Goal: Book appointment/travel/reservation: Book appointment/travel/reservation

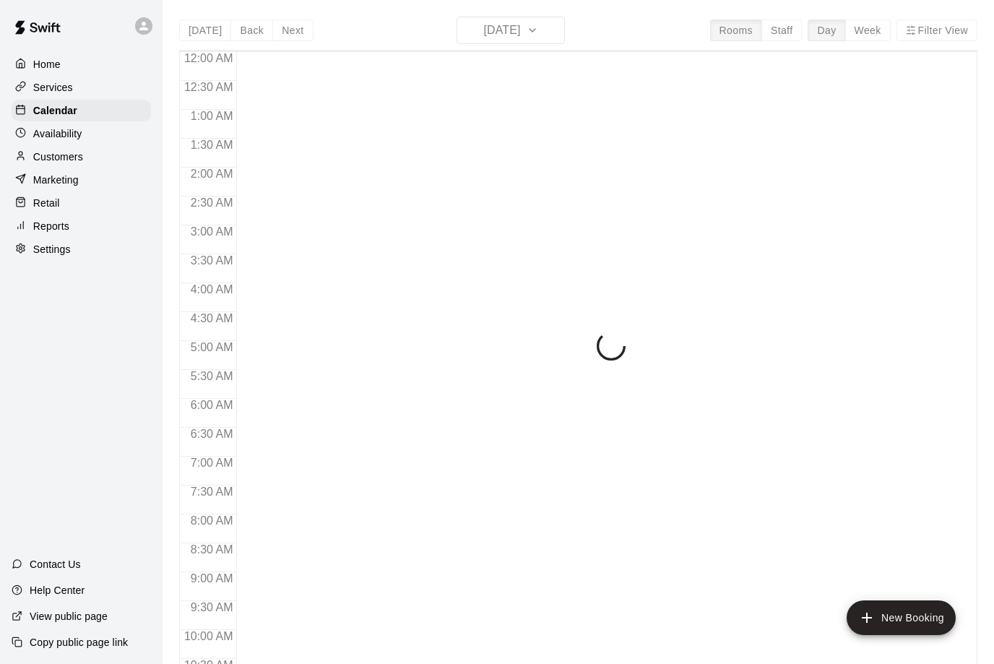
scroll to position [713, 0]
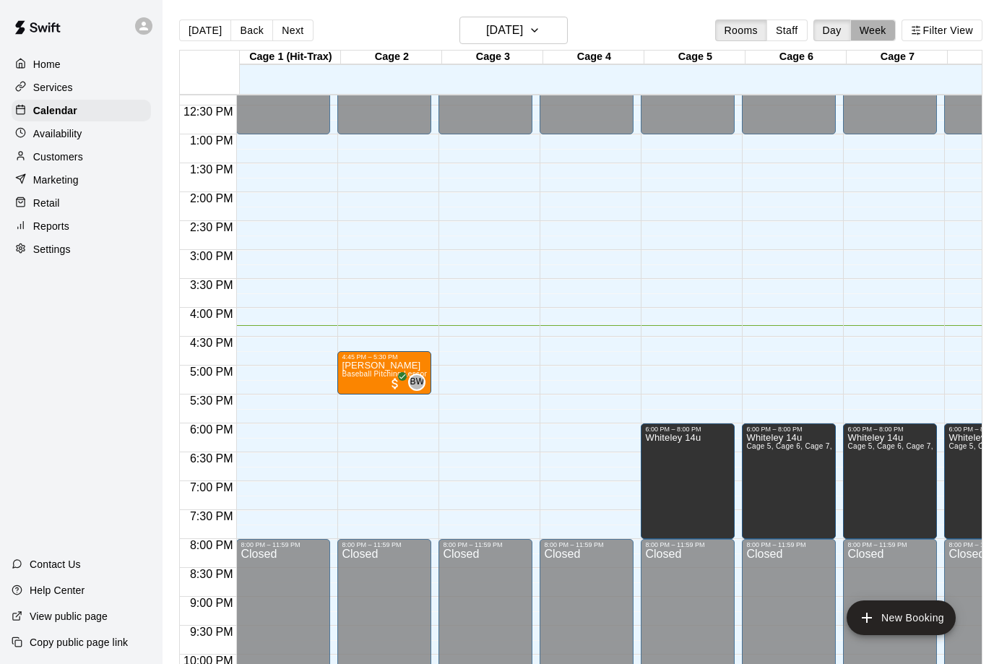
click at [880, 28] on button "Week" at bounding box center [874, 31] width 46 height 22
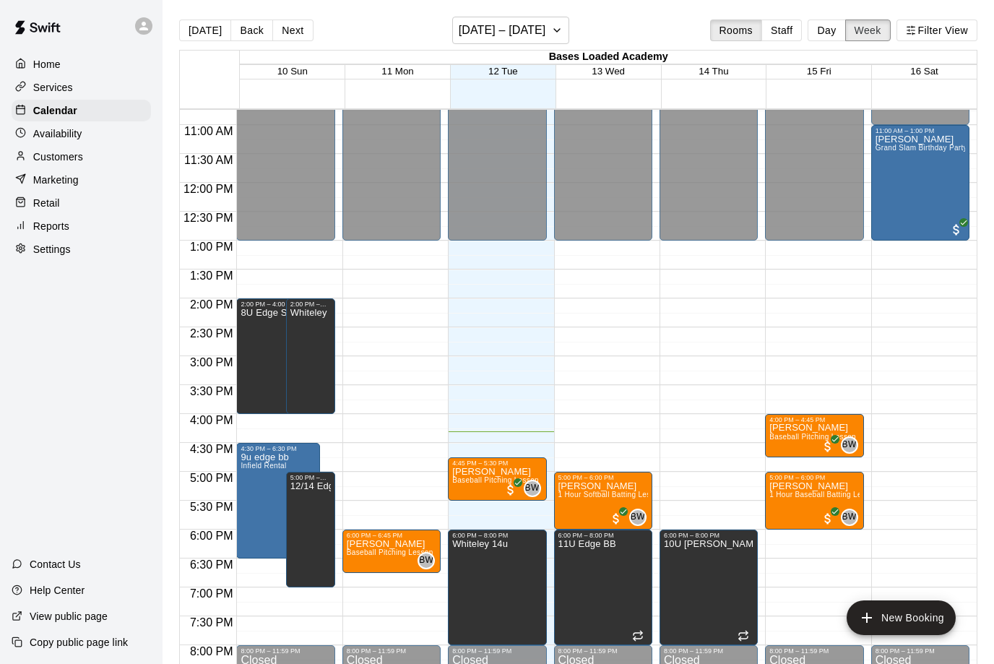
scroll to position [619, 0]
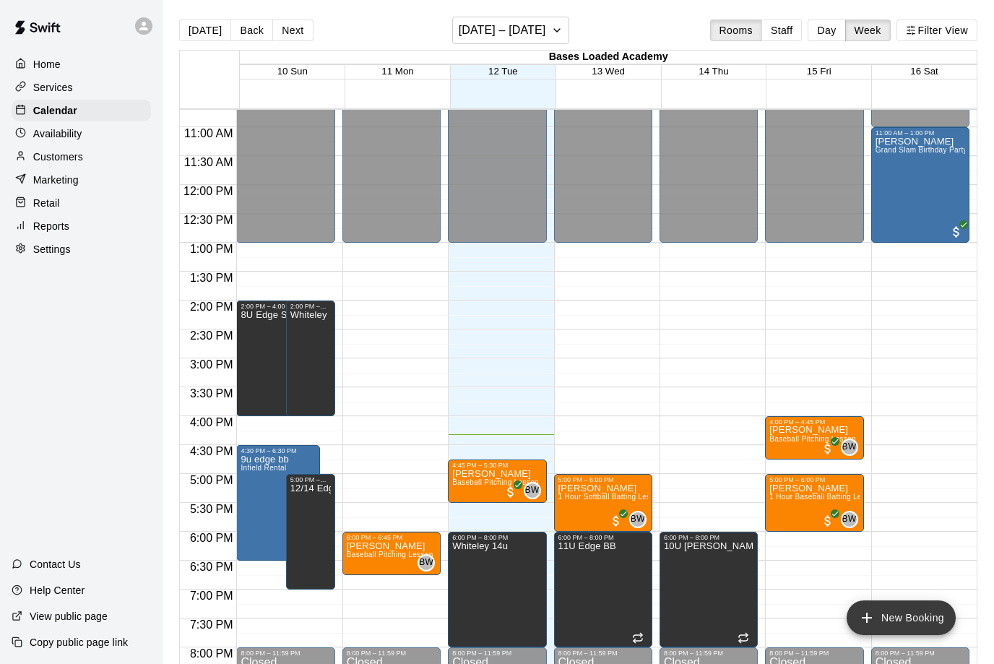
click at [921, 625] on button "New Booking" at bounding box center [901, 618] width 109 height 35
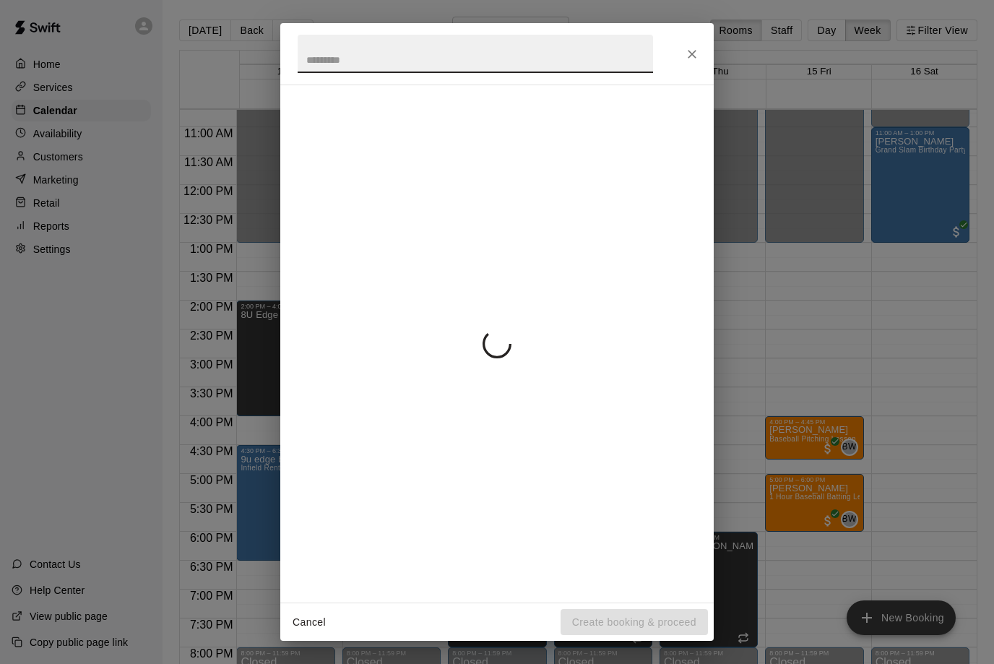
scroll to position [0, 0]
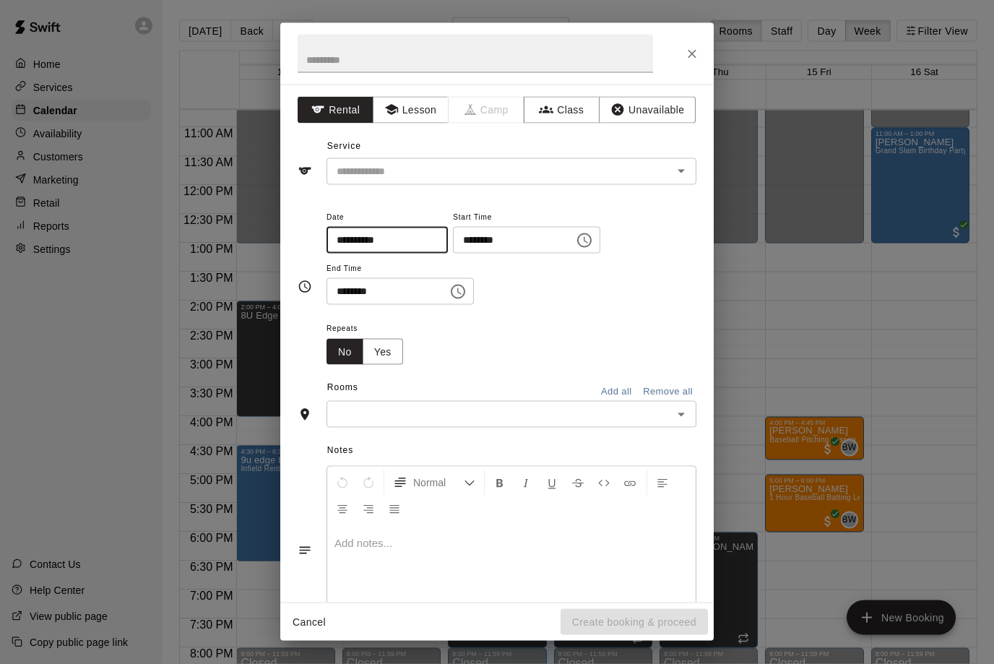
click at [402, 238] on input "**********" at bounding box center [382, 240] width 111 height 27
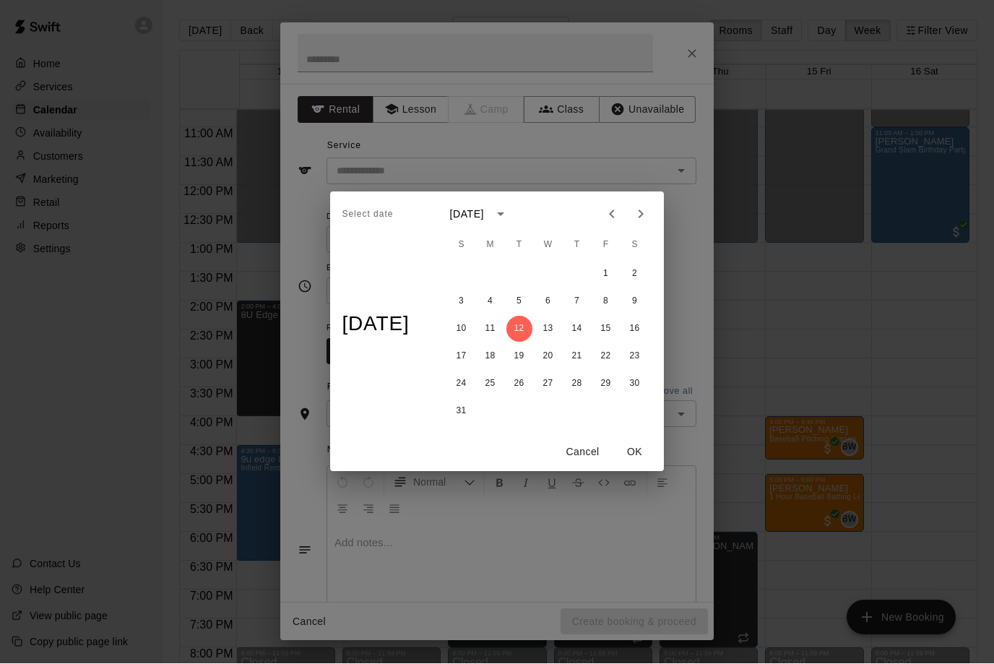
scroll to position [1, 0]
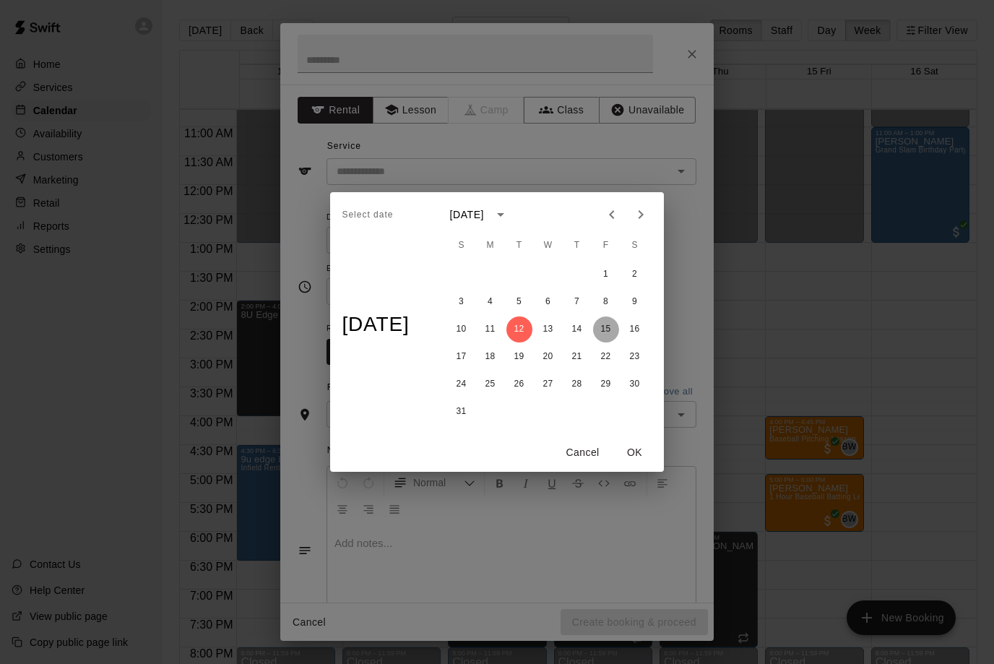
click at [612, 327] on button "15" at bounding box center [606, 330] width 26 height 26
type input "**********"
click at [640, 457] on button "OK" at bounding box center [635, 452] width 46 height 27
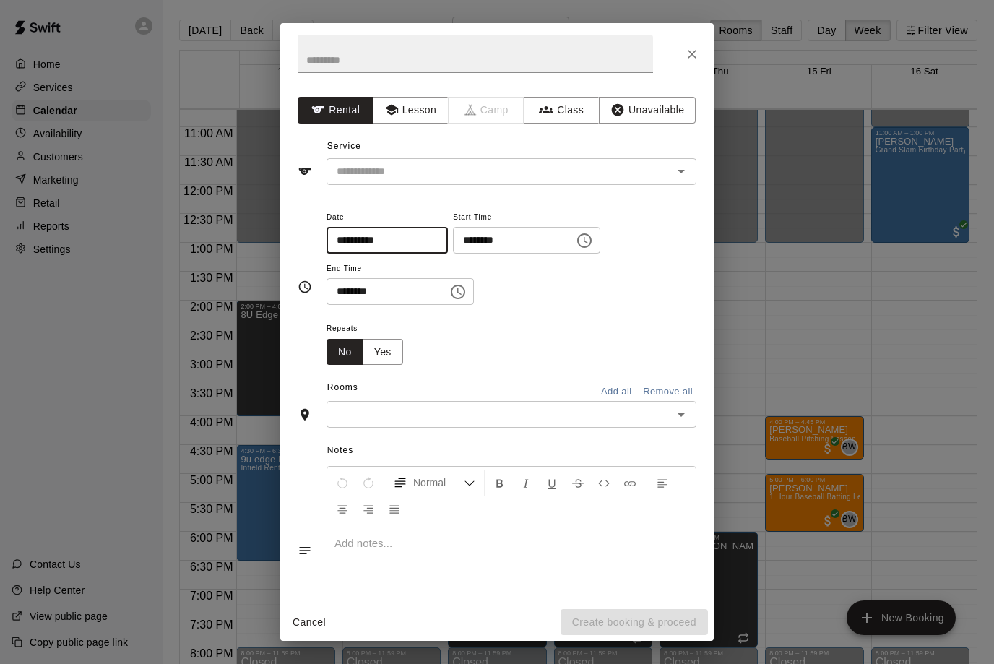
click at [576, 240] on icon "Choose time, selected time is 4:00 PM" at bounding box center [584, 240] width 17 height 17
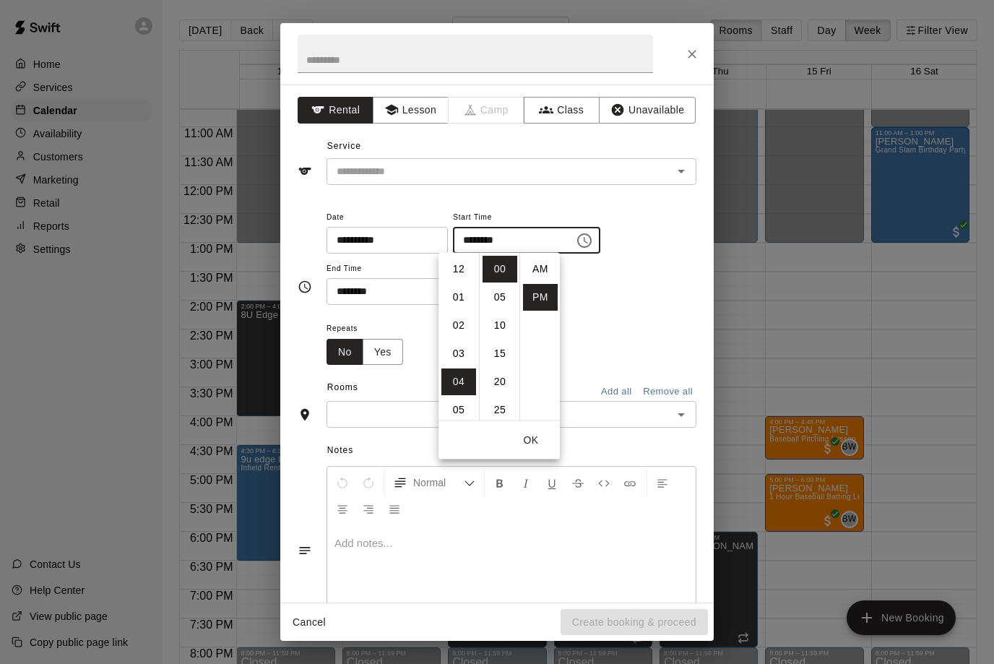
scroll to position [26, 0]
click at [458, 294] on li "03" at bounding box center [459, 292] width 35 height 27
type input "********"
click at [413, 325] on span "Repeats" at bounding box center [371, 329] width 88 height 20
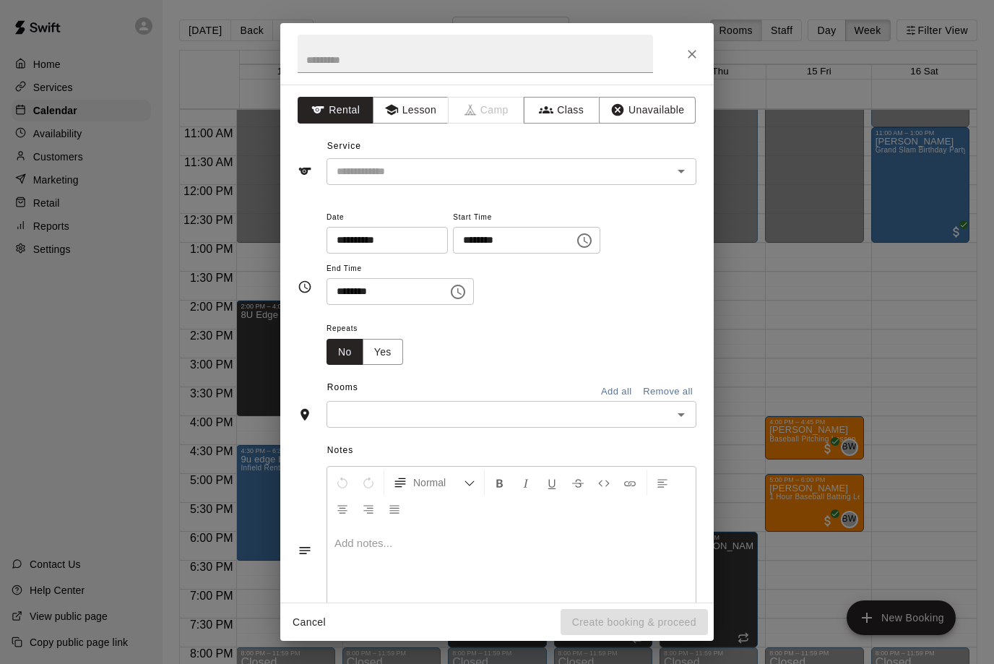
click at [450, 293] on icon "Choose time, selected time is 4:30 PM" at bounding box center [458, 291] width 17 height 17
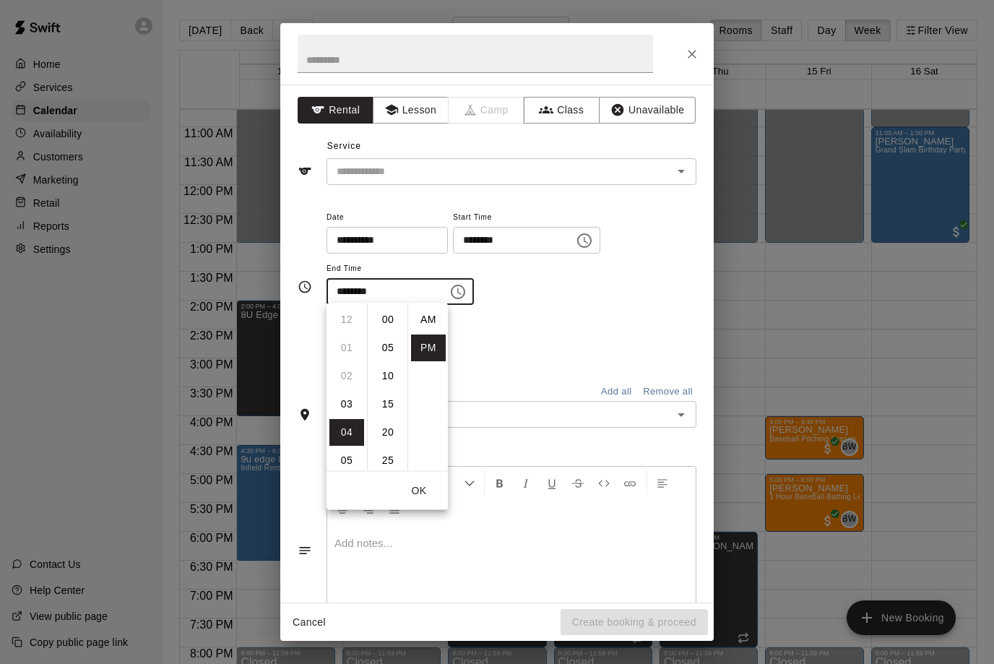
scroll to position [26, 0]
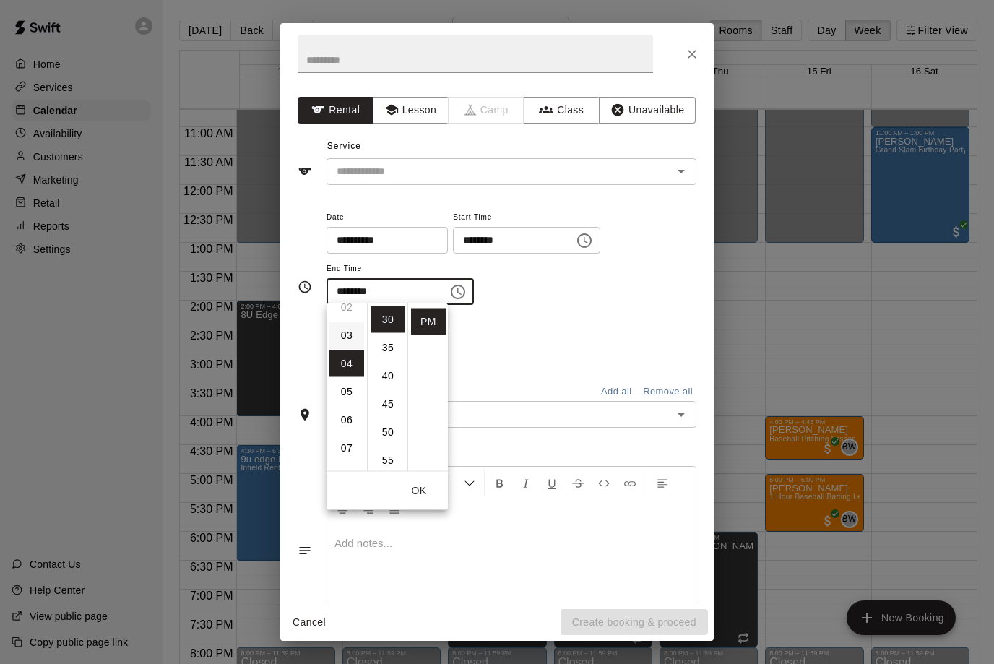
click at [350, 342] on li "03" at bounding box center [347, 335] width 35 height 27
click at [388, 403] on li "45" at bounding box center [388, 404] width 35 height 27
type input "********"
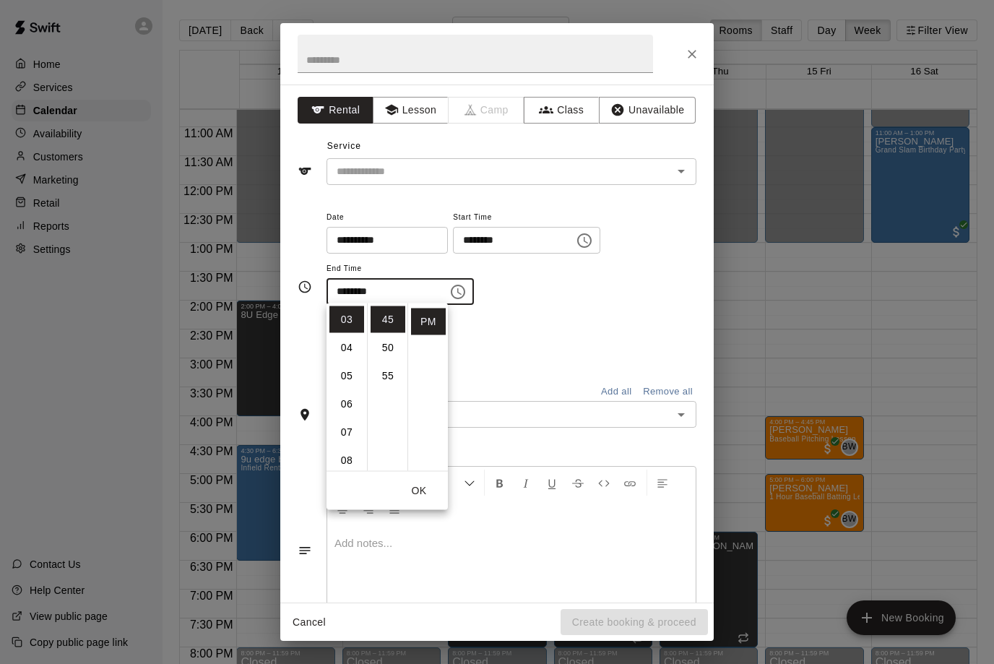
click at [418, 494] on button "OK" at bounding box center [419, 491] width 46 height 27
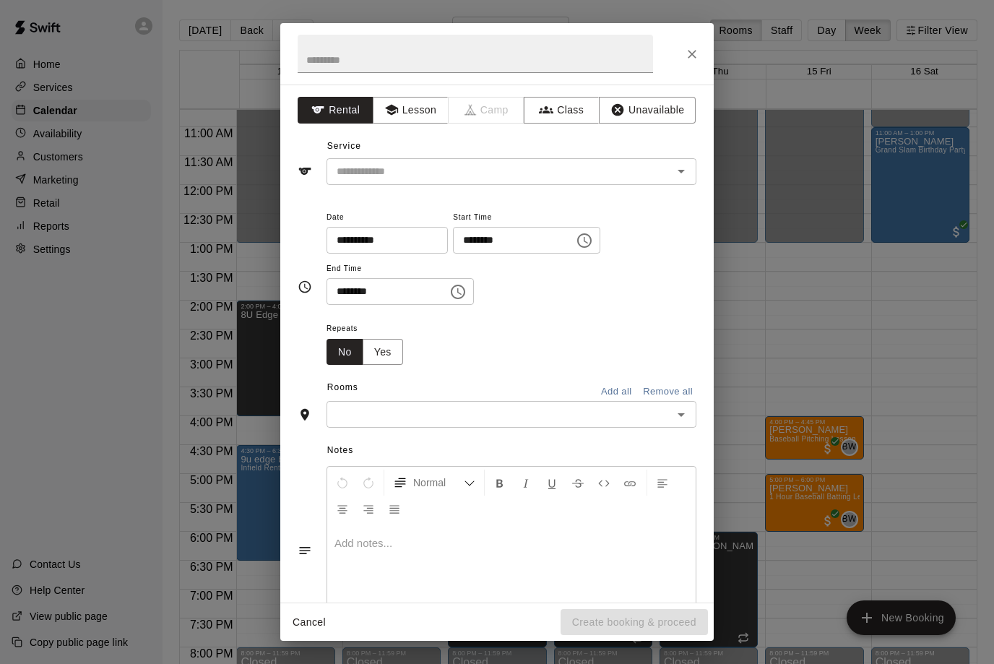
click at [468, 420] on div "​" at bounding box center [512, 414] width 370 height 27
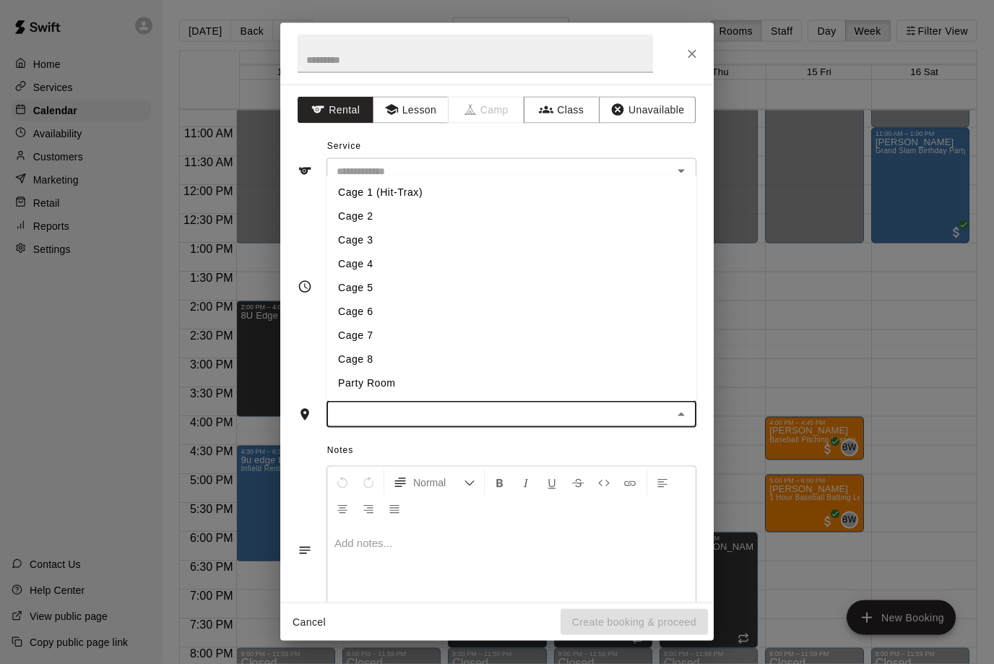
click at [391, 259] on li "Cage 4" at bounding box center [512, 264] width 370 height 24
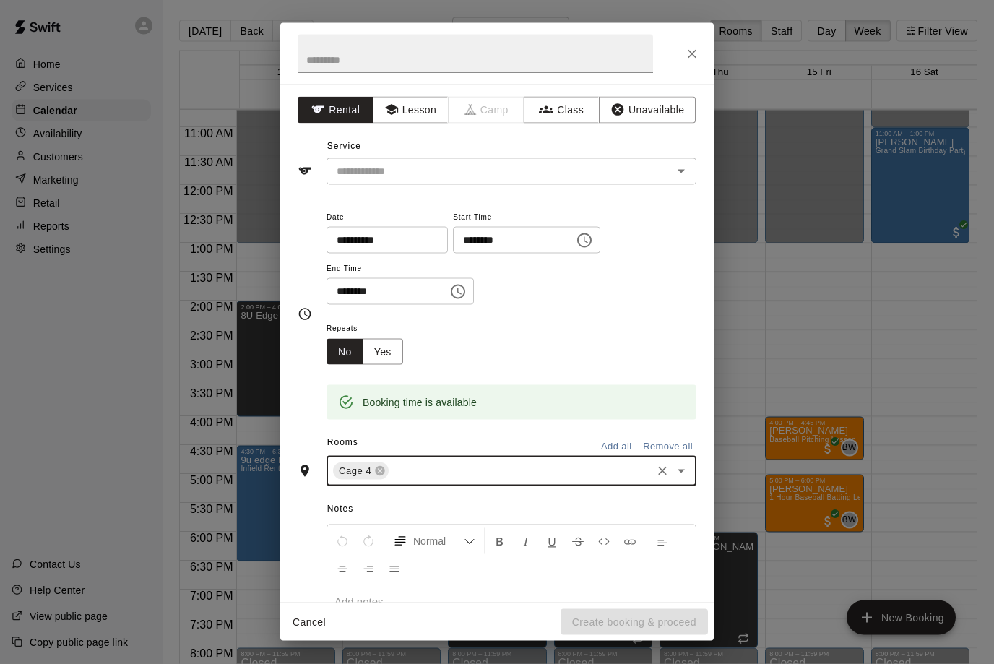
click at [400, 47] on input "text" at bounding box center [476, 54] width 356 height 38
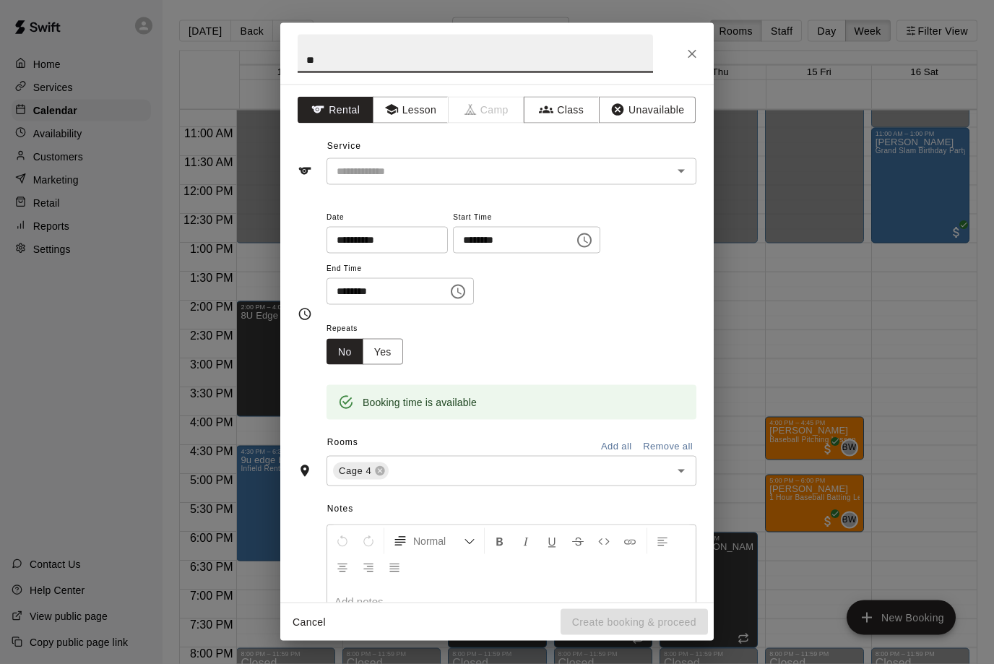
type input "*"
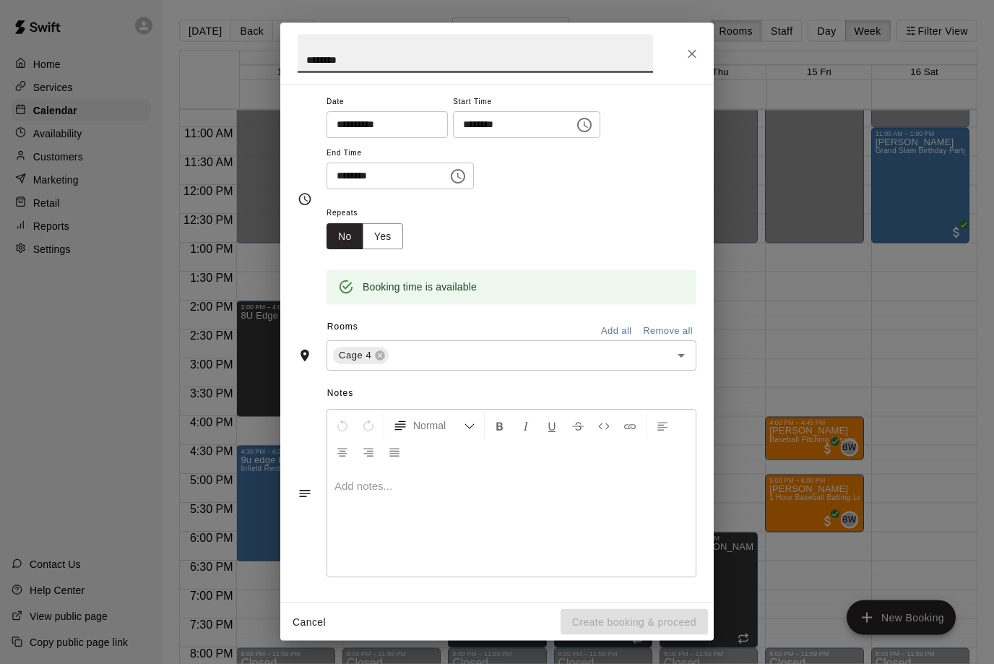
scroll to position [113, 0]
type input "*******"
click at [489, 602] on div "**********" at bounding box center [497, 344] width 434 height 518
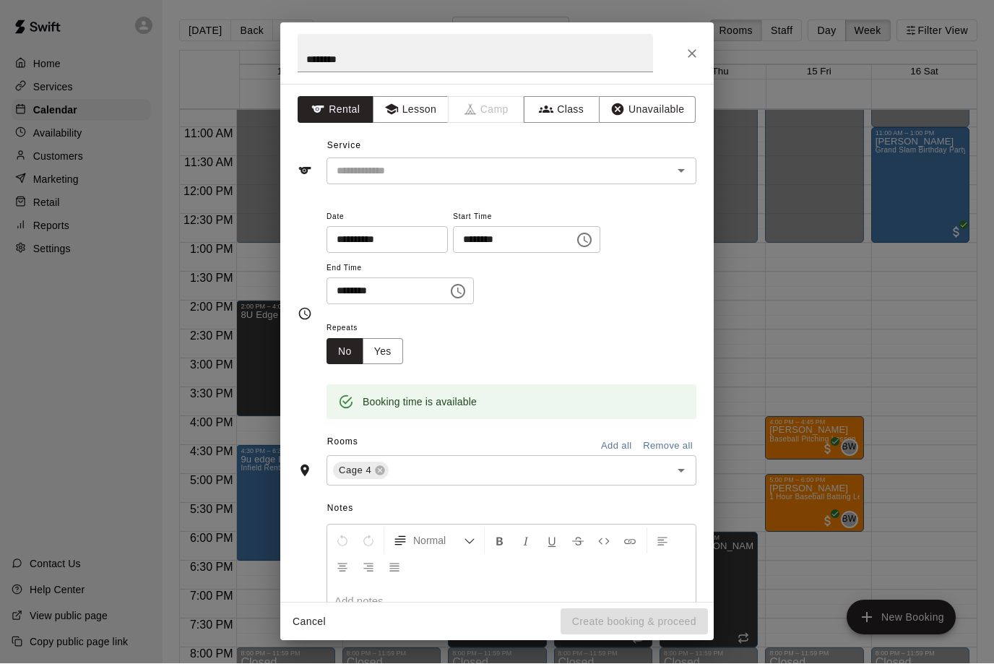
scroll to position [1, 0]
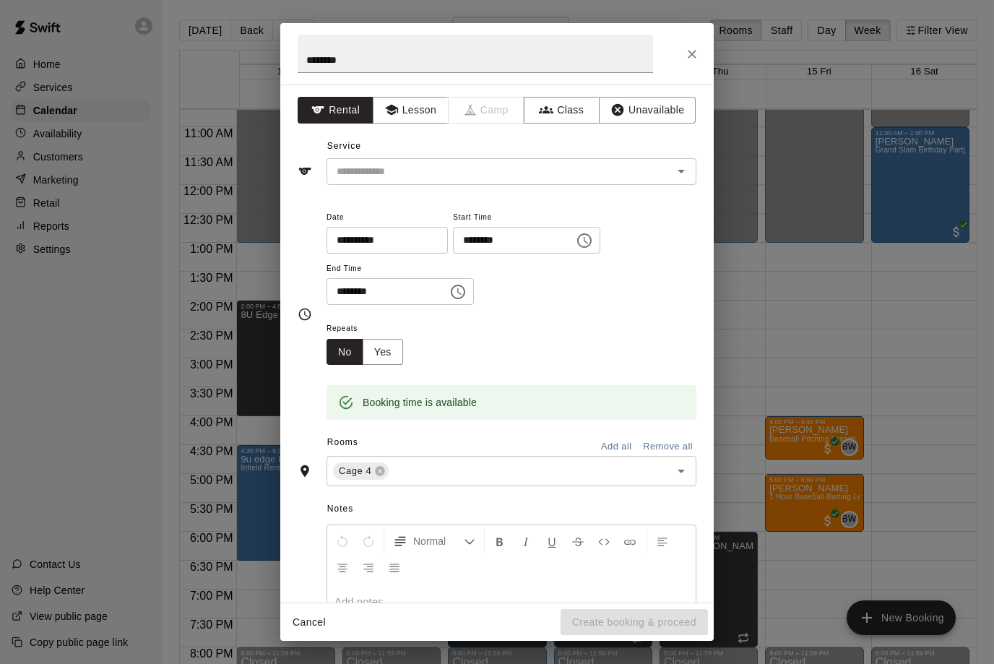
click at [449, 163] on input "text" at bounding box center [490, 172] width 319 height 18
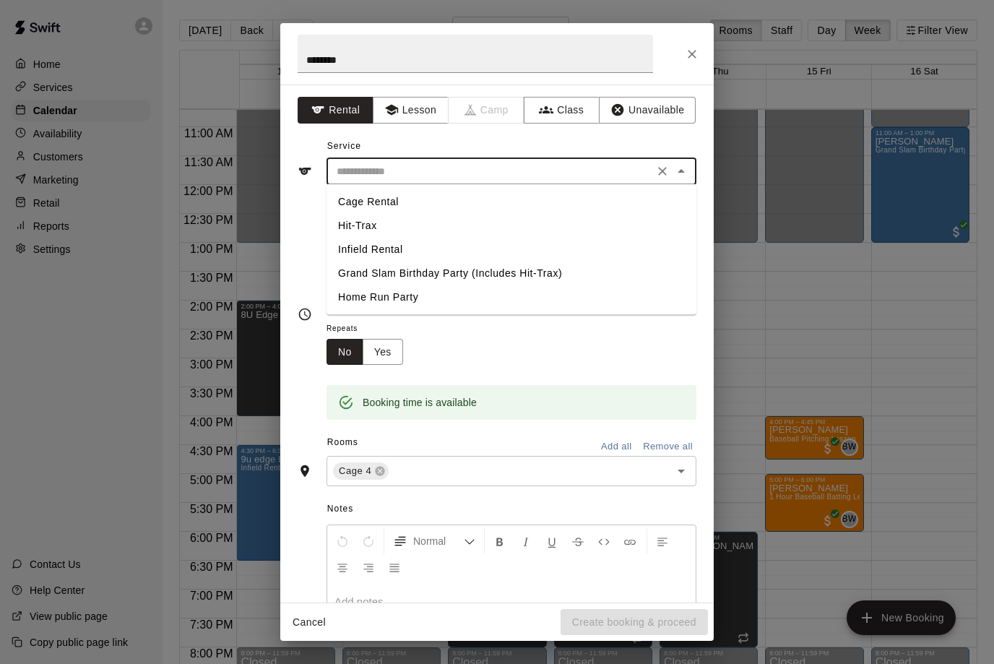
scroll to position [0, 0]
click at [424, 121] on button "Lesson" at bounding box center [411, 110] width 76 height 27
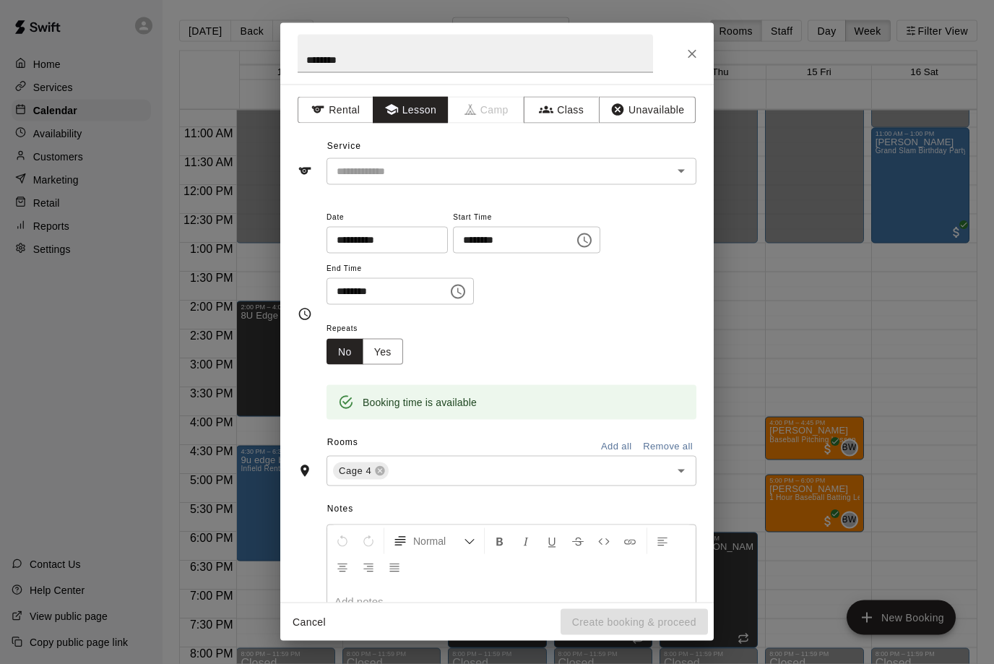
scroll to position [1, 0]
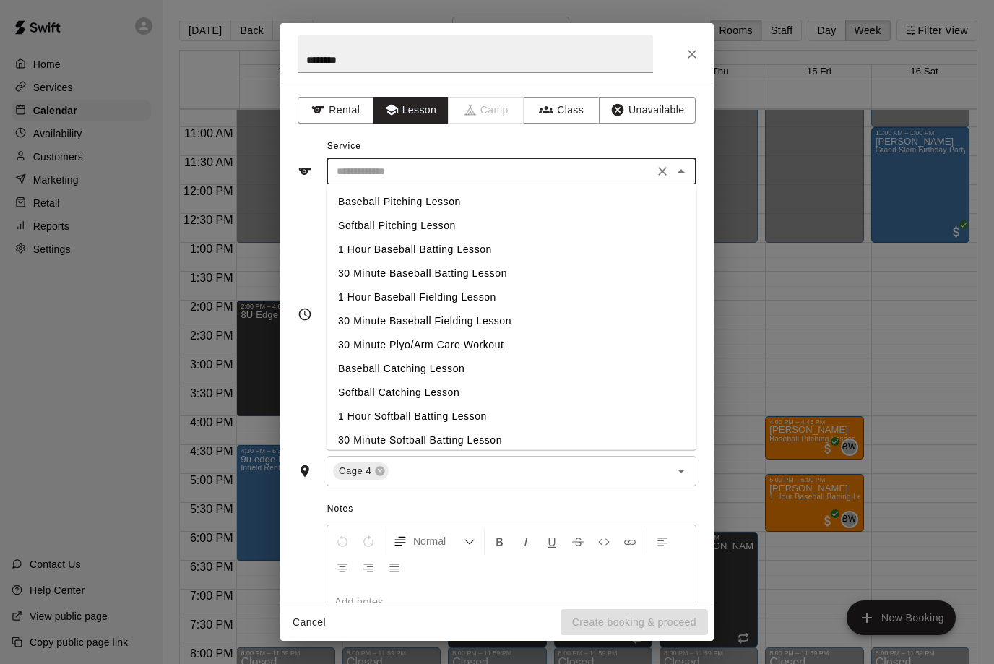
click at [433, 168] on input "text" at bounding box center [490, 172] width 319 height 18
click at [429, 199] on li "Baseball Pitching Lesson" at bounding box center [512, 202] width 370 height 24
type input "**********"
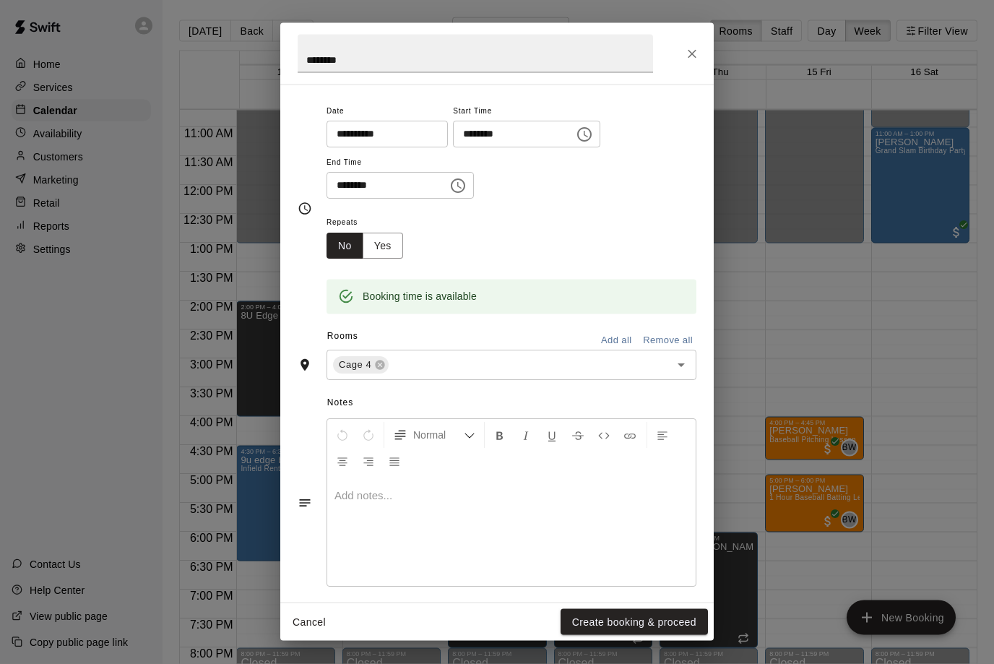
scroll to position [110, 0]
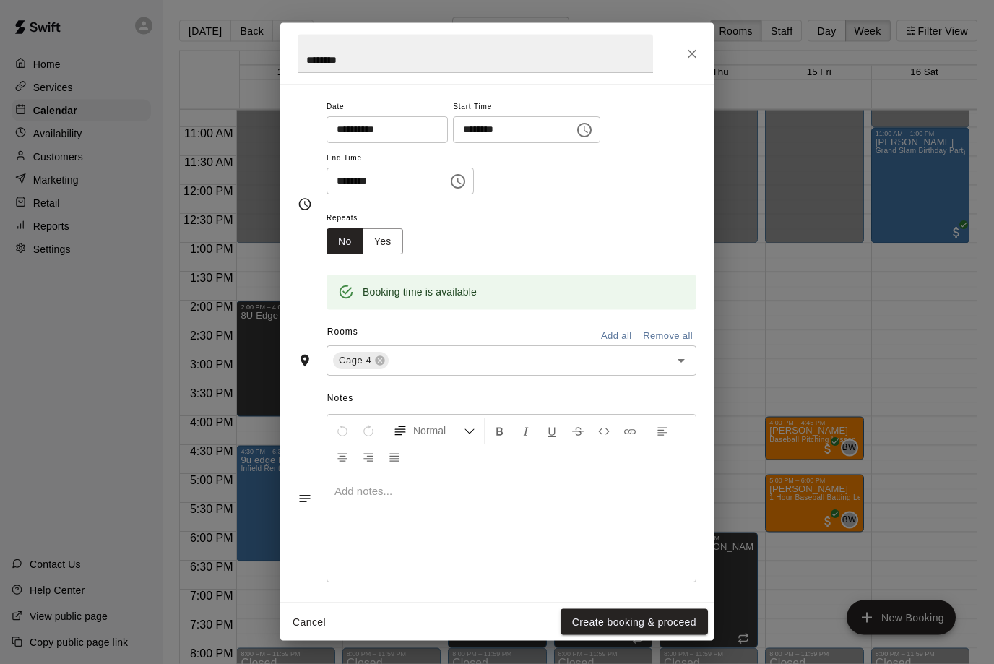
click at [416, 596] on div "**********" at bounding box center [497, 344] width 434 height 518
click at [618, 622] on button "Create booking & proceed" at bounding box center [634, 622] width 147 height 27
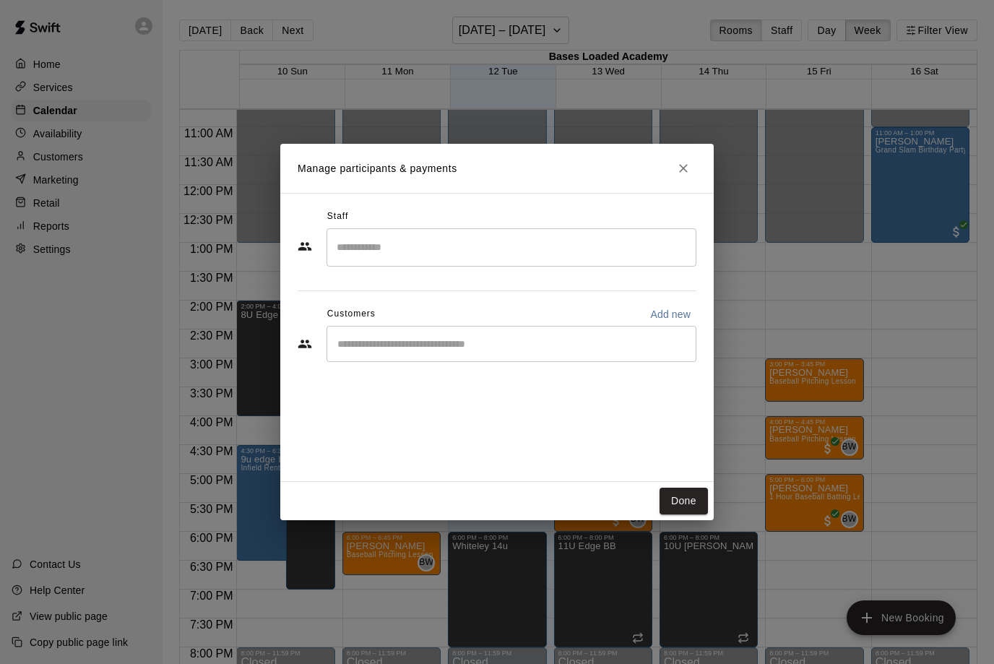
click at [465, 260] on div "​" at bounding box center [512, 247] width 370 height 38
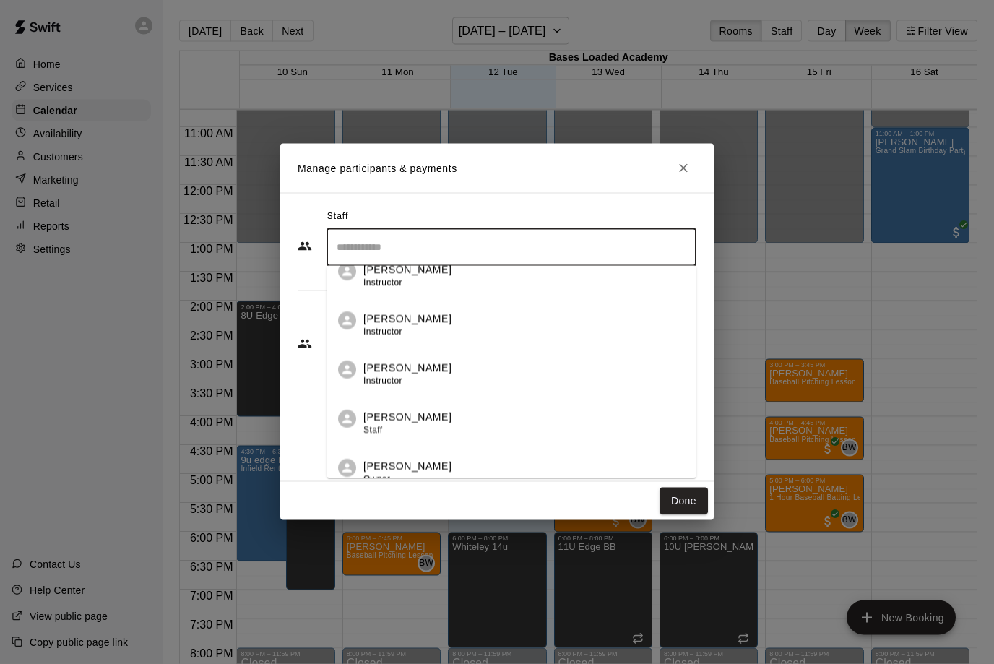
scroll to position [264, 0]
click at [423, 417] on div "[PERSON_NAME] Instructor [PERSON_NAME] Instructor Front Desk Staff [PERSON_NAME…" at bounding box center [512, 372] width 370 height 212
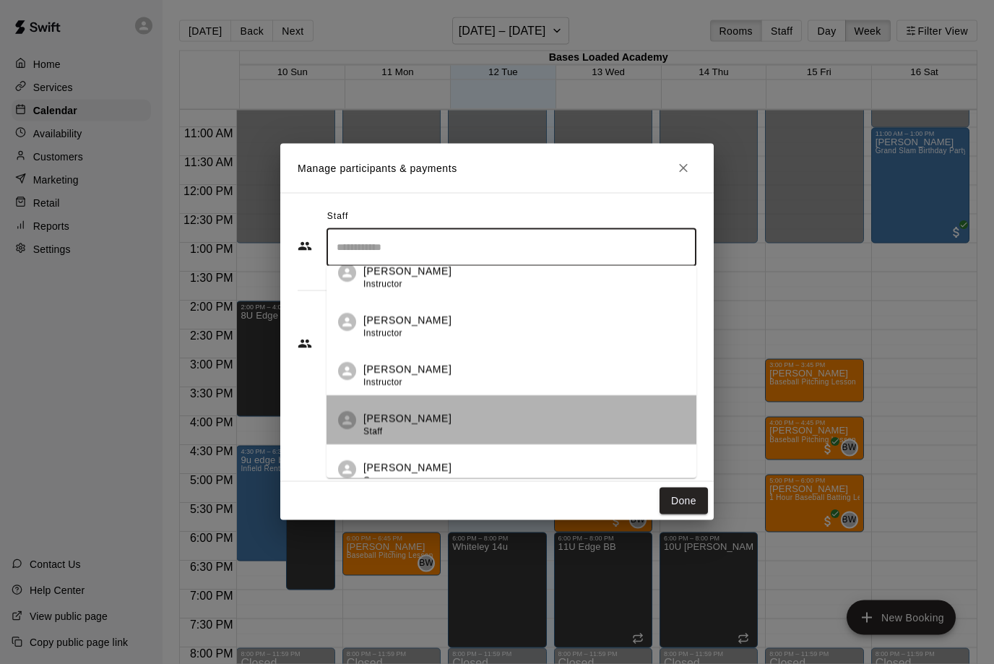
click at [423, 417] on p "[PERSON_NAME]" at bounding box center [408, 418] width 88 height 15
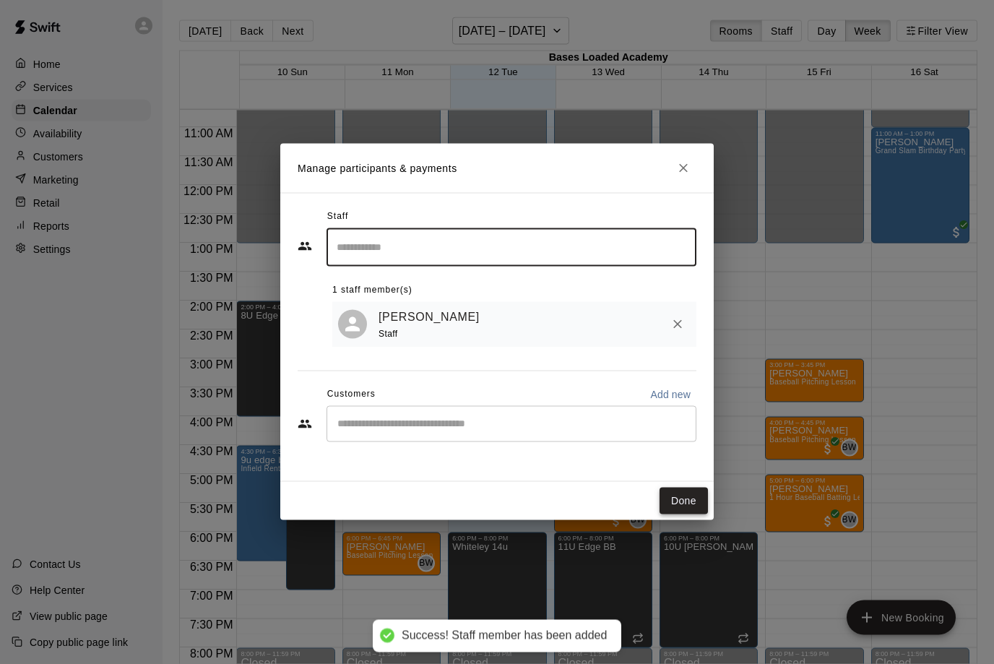
click at [675, 498] on button "Done" at bounding box center [684, 501] width 48 height 27
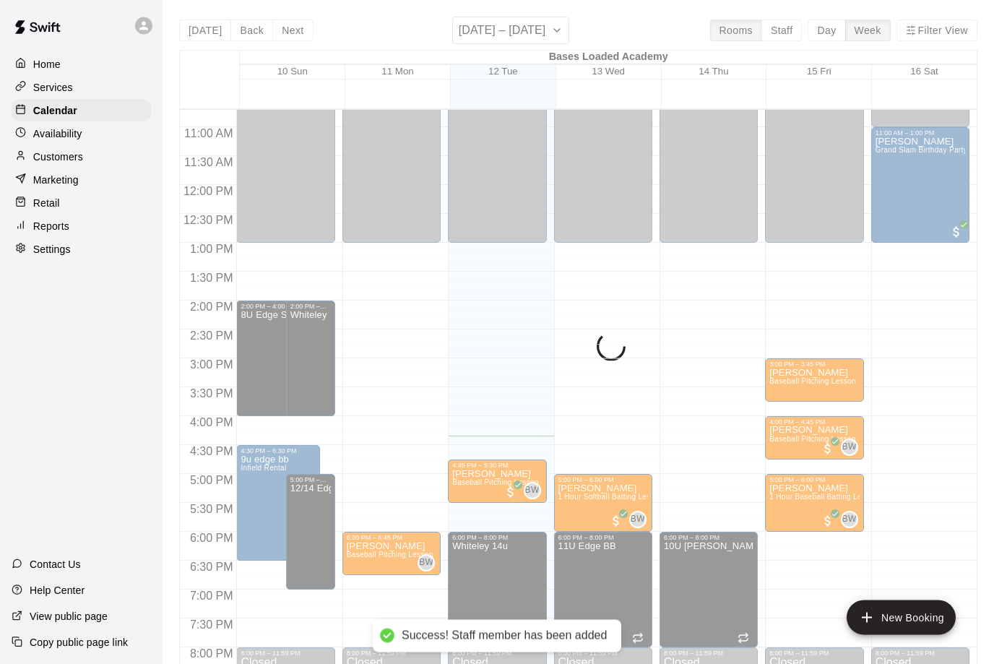
scroll to position [1, 0]
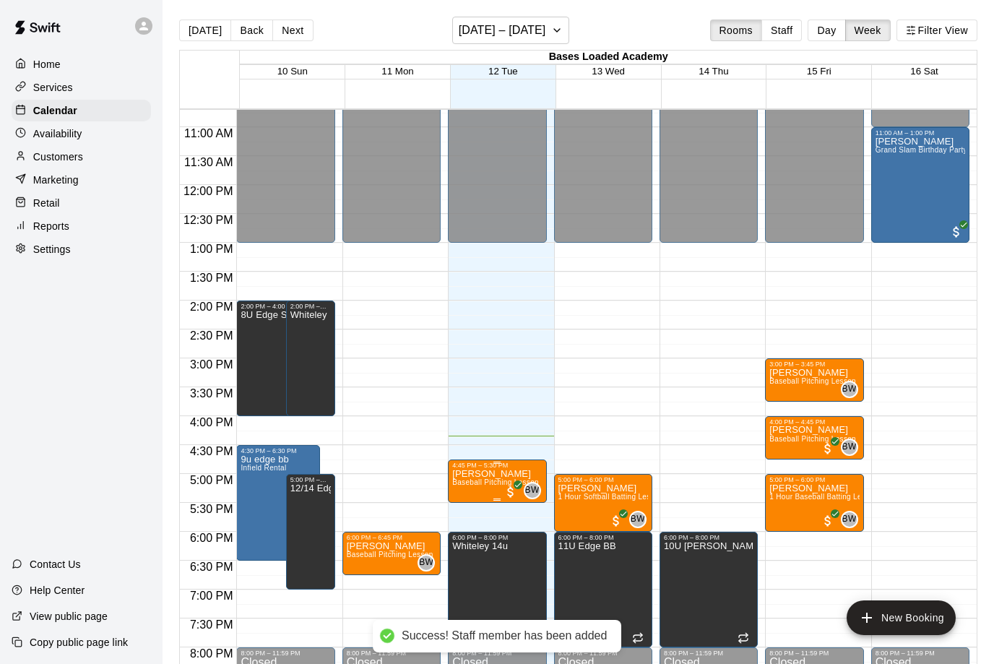
click at [534, 489] on span "BW" at bounding box center [532, 491] width 14 height 14
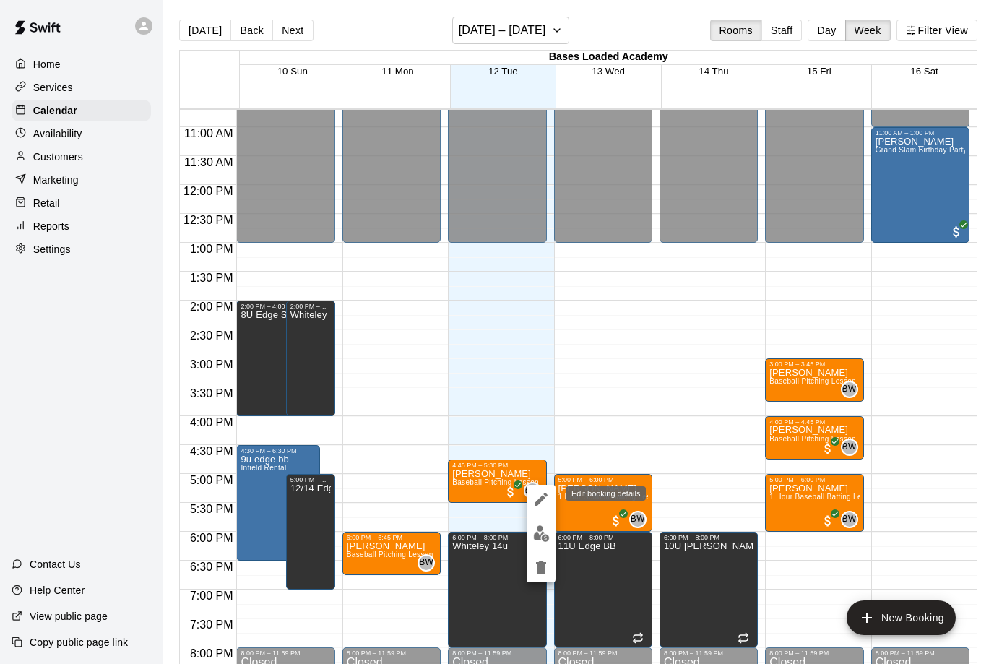
click at [538, 505] on icon "edit" at bounding box center [541, 499] width 13 height 13
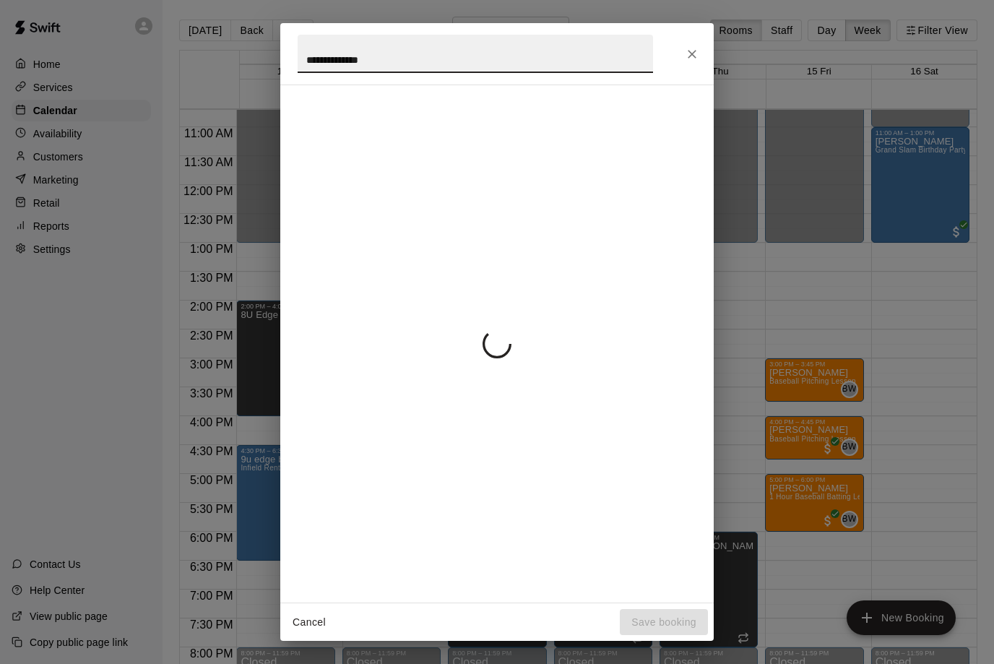
scroll to position [0, 0]
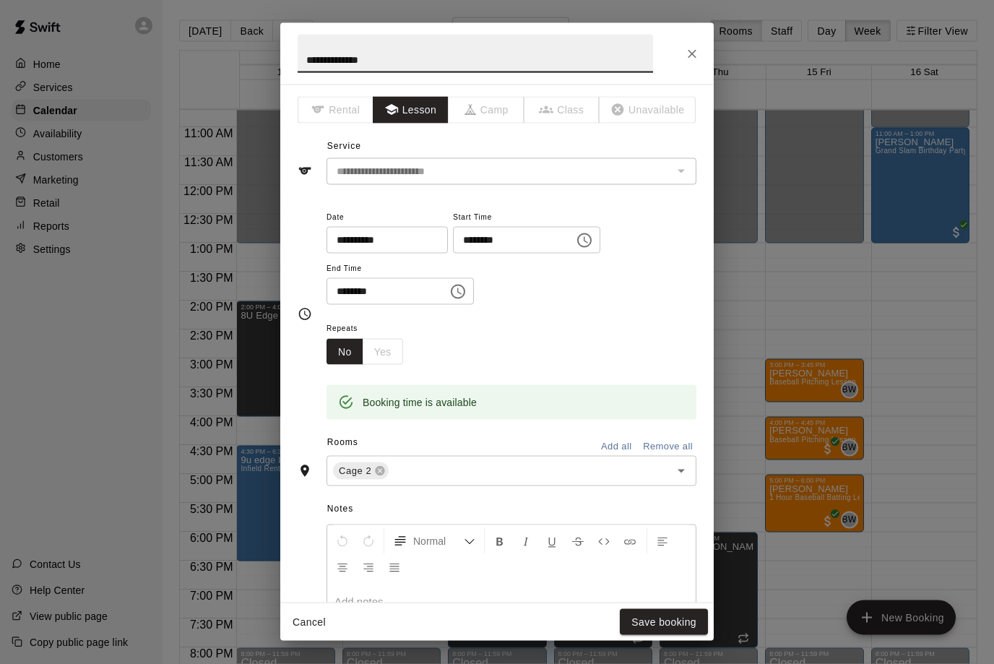
click at [413, 247] on input "**********" at bounding box center [382, 240] width 111 height 27
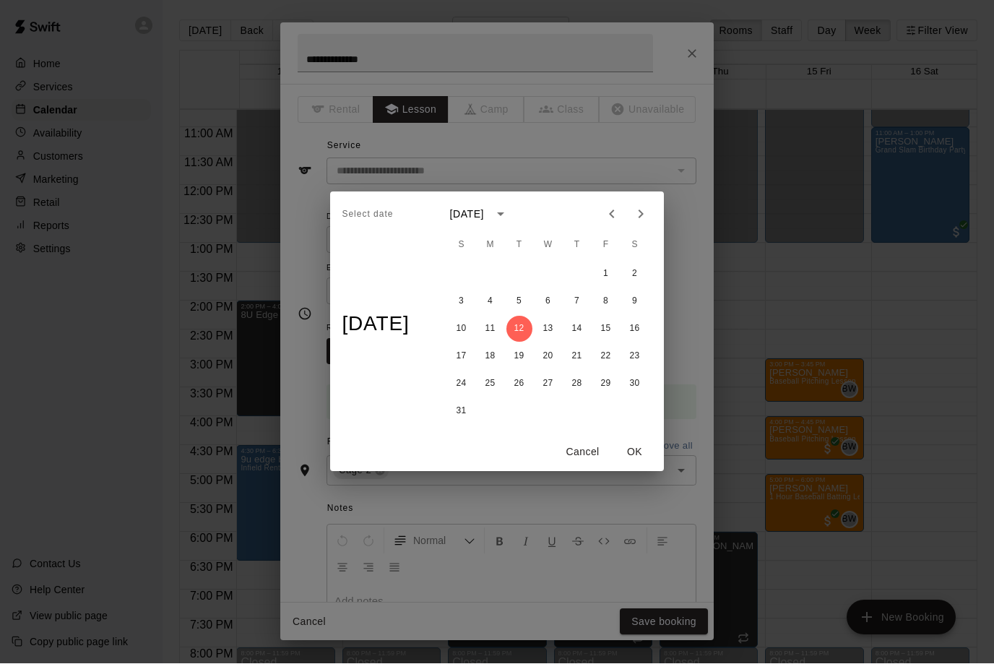
scroll to position [1, 0]
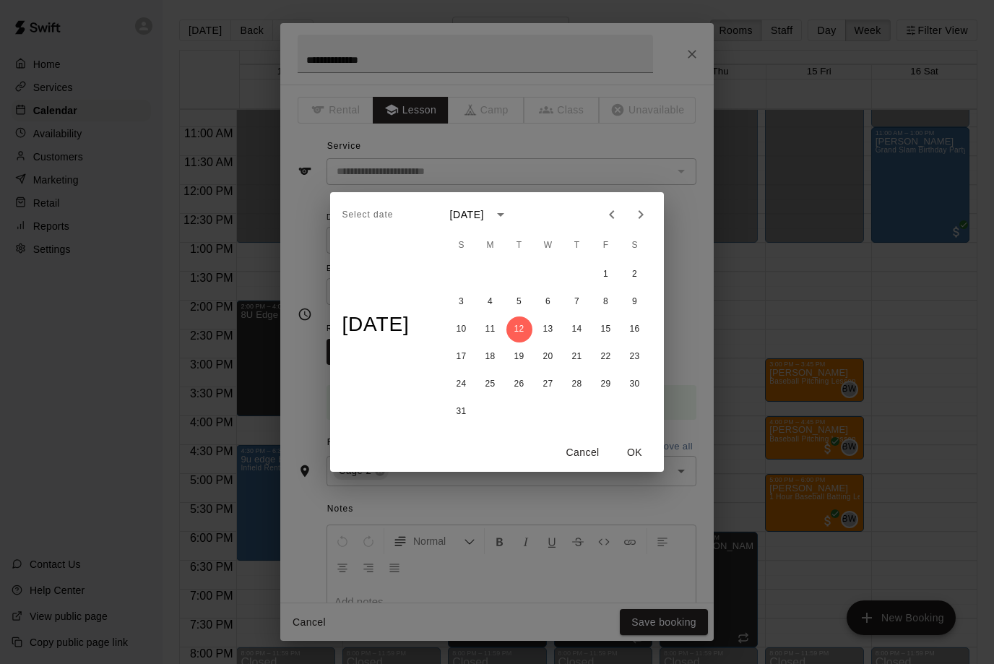
click at [643, 451] on button "OK" at bounding box center [635, 452] width 46 height 27
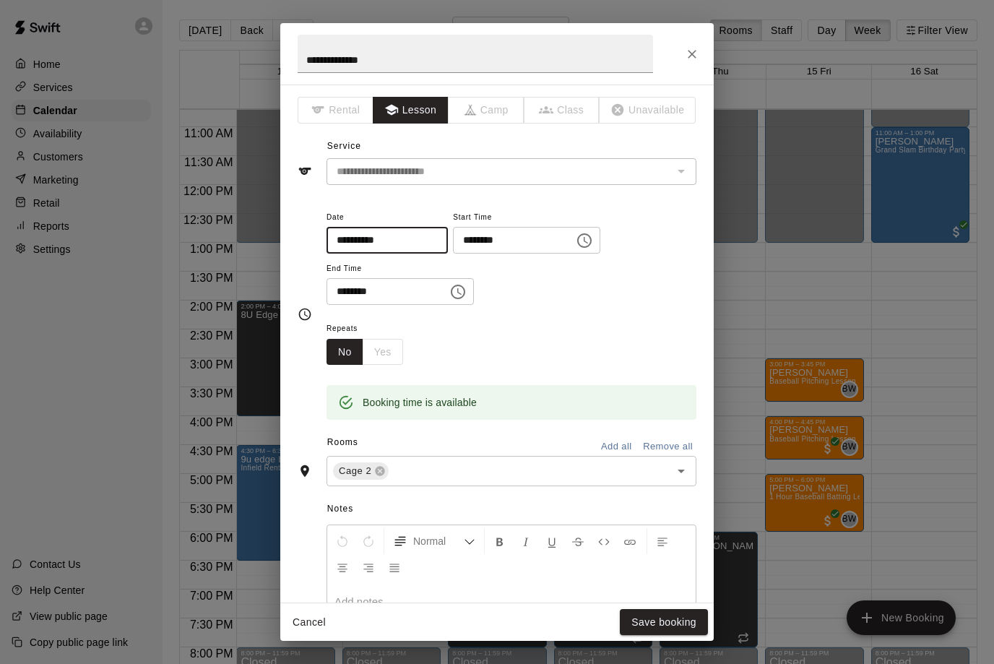
click at [699, 59] on icon "Close" at bounding box center [692, 54] width 14 height 14
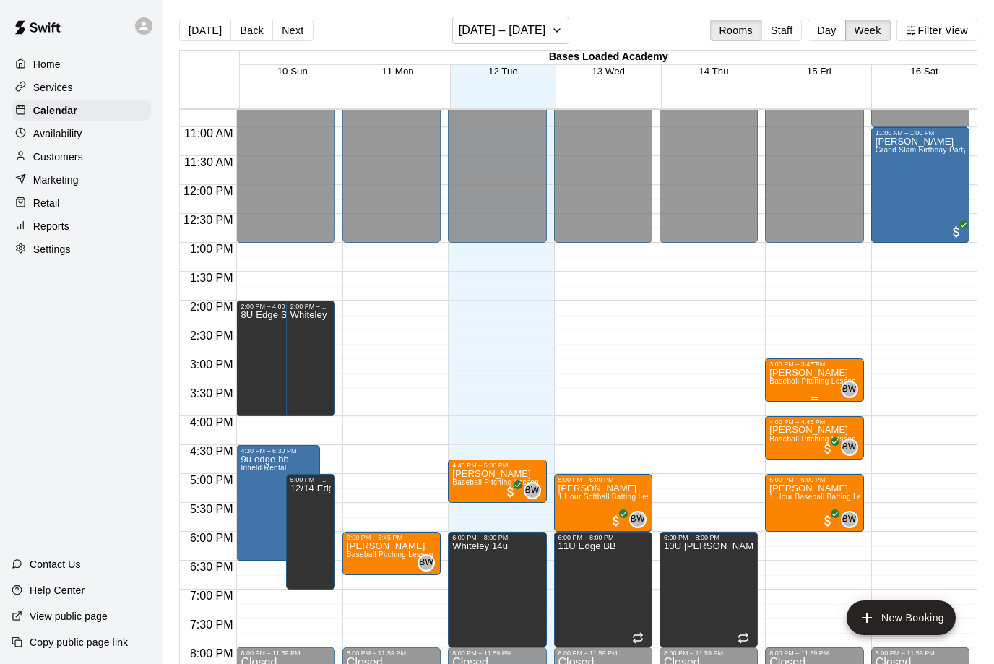
click at [783, 456] on icon "delete" at bounding box center [785, 453] width 10 height 13
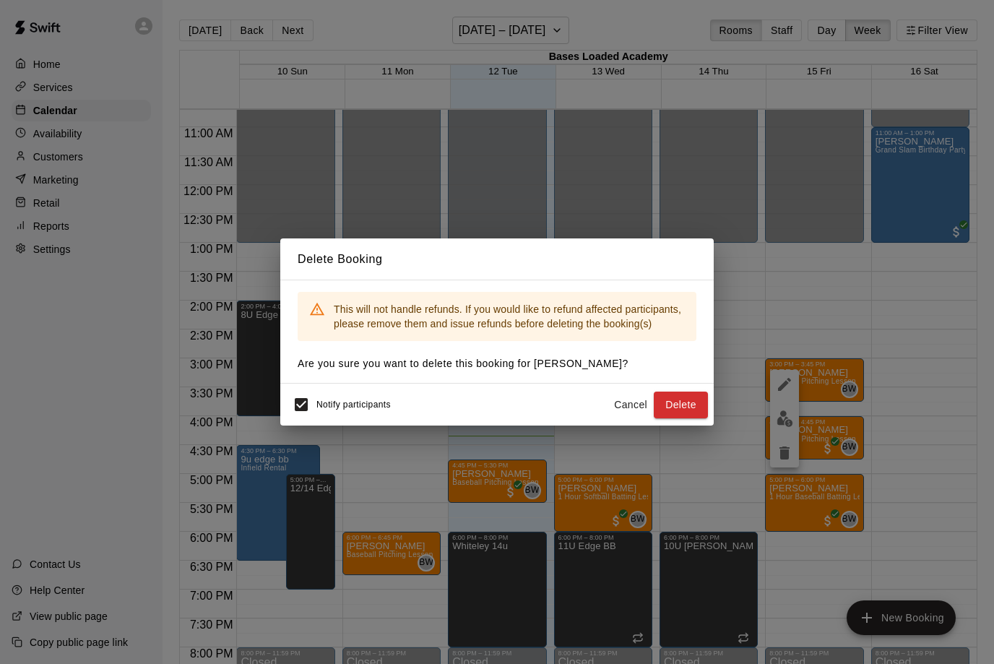
click at [670, 403] on button "Delete" at bounding box center [681, 405] width 54 height 27
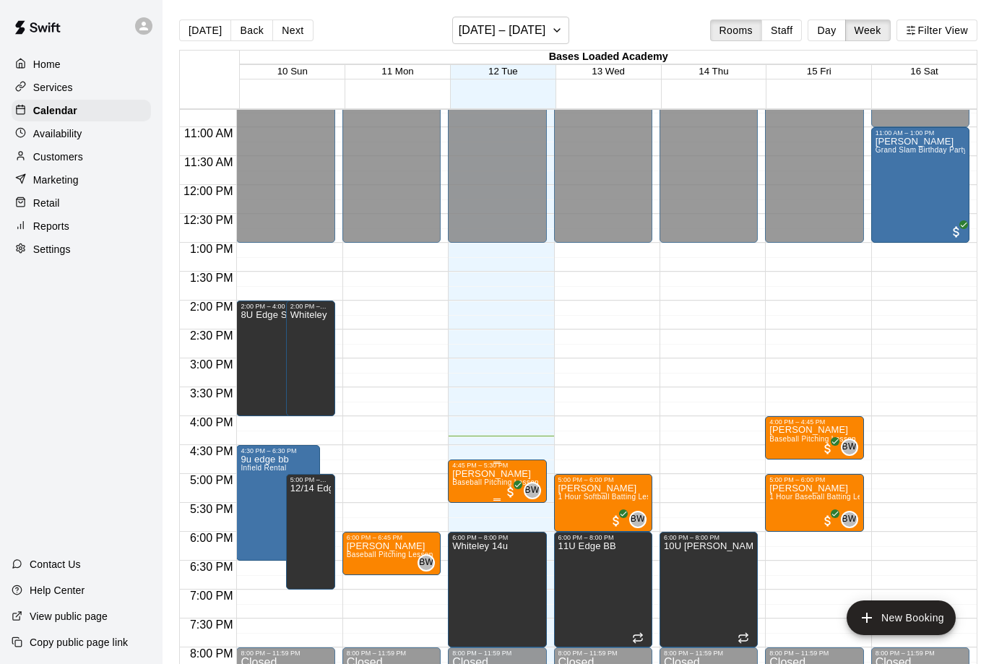
click at [494, 474] on p "[PERSON_NAME]" at bounding box center [495, 474] width 87 height 0
click at [468, 497] on icon "edit" at bounding box center [468, 490] width 17 height 17
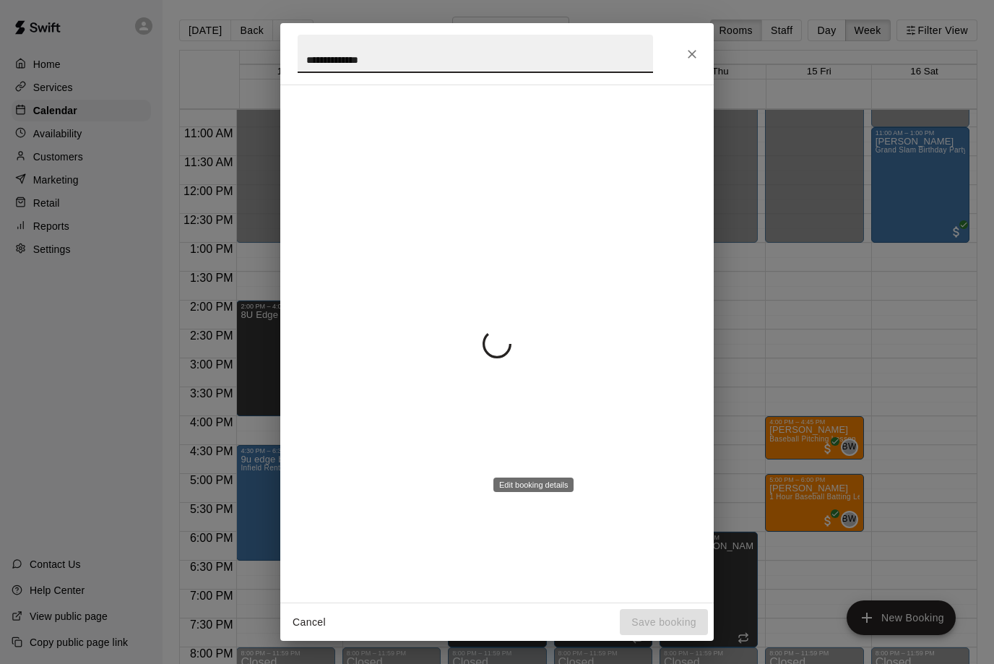
scroll to position [0, 0]
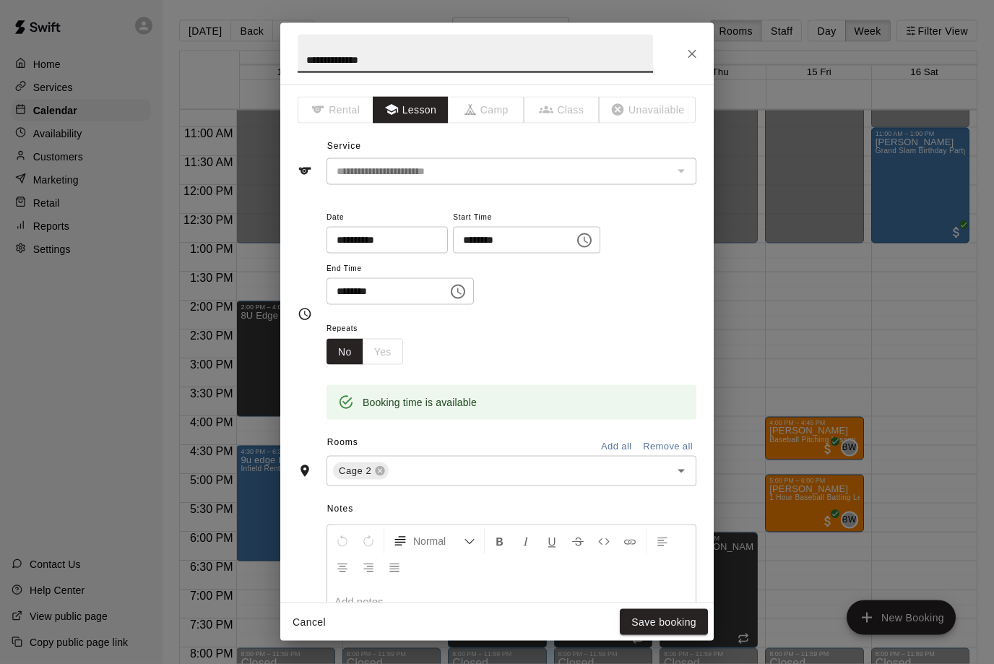
click at [398, 241] on input "**********" at bounding box center [382, 240] width 111 height 27
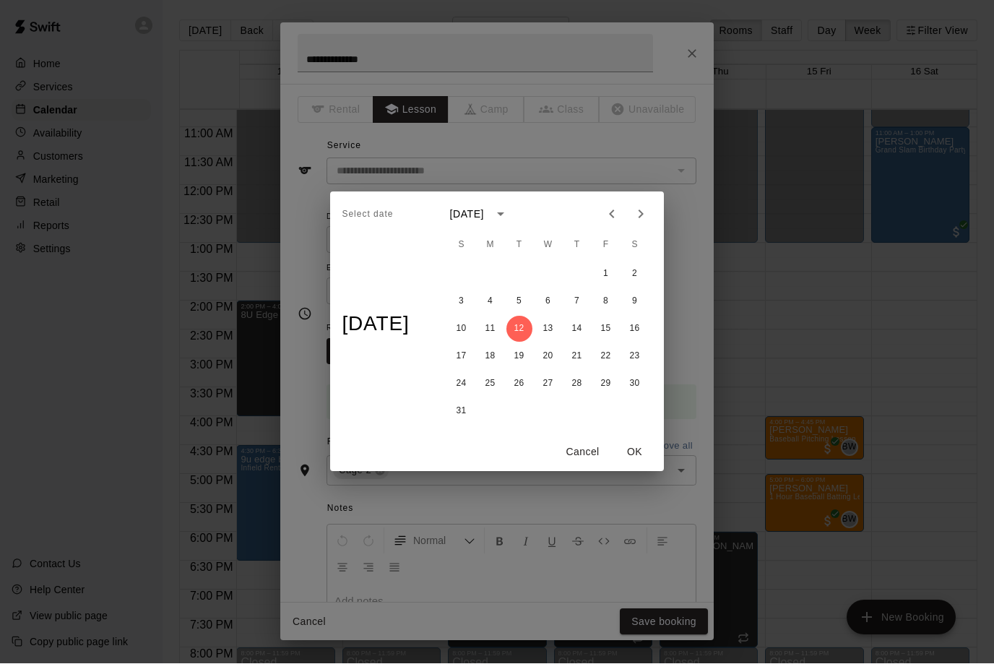
scroll to position [1, 0]
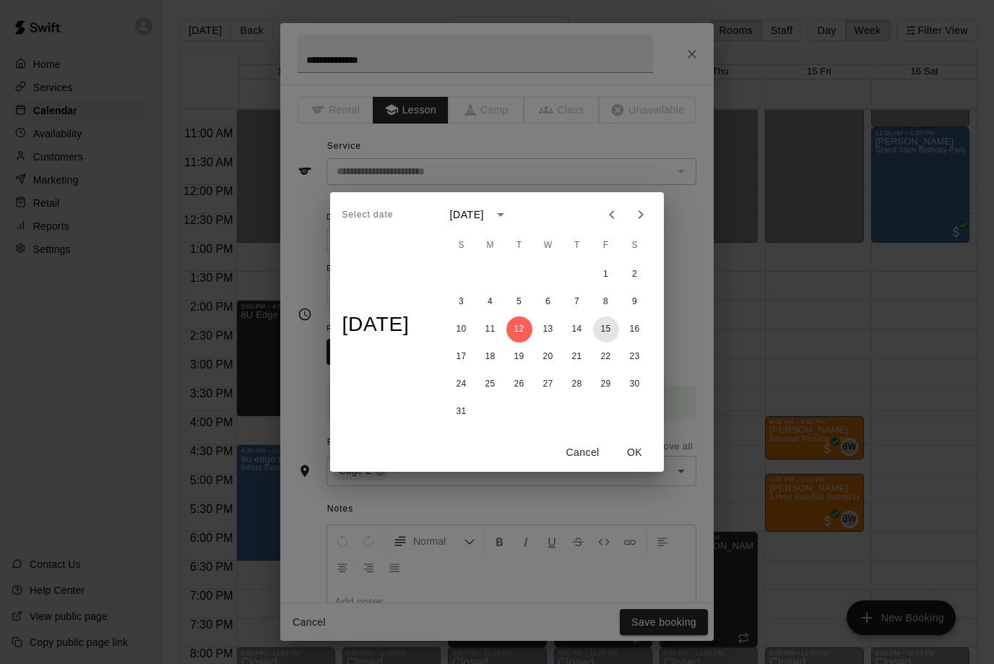
click at [606, 330] on button "15" at bounding box center [606, 330] width 26 height 26
type input "**********"
click at [642, 455] on button "OK" at bounding box center [635, 452] width 46 height 27
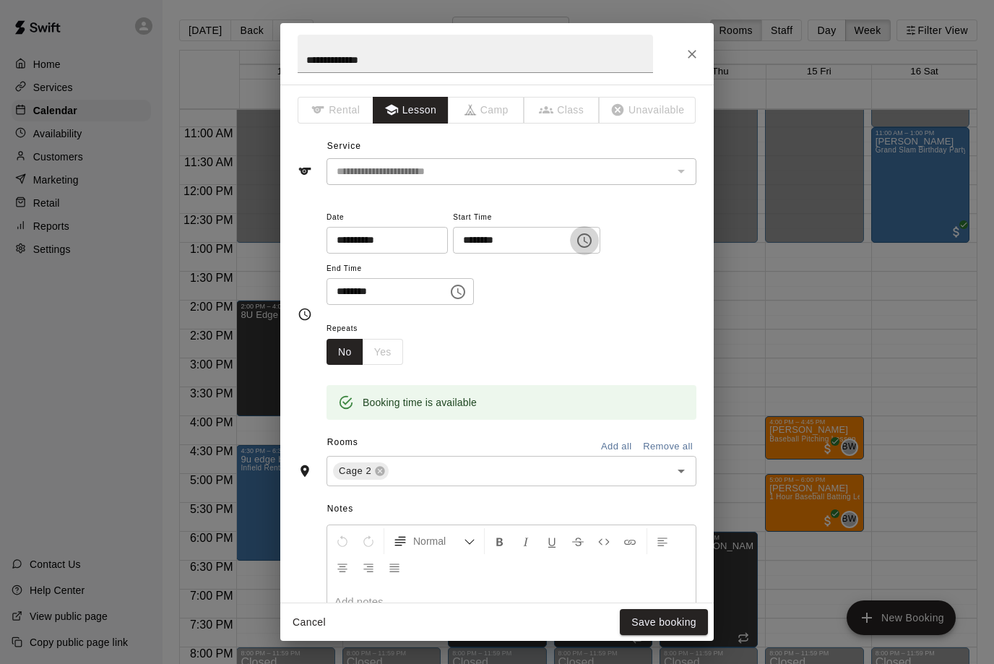
click at [576, 241] on icon "Choose time, selected time is 4:45 PM" at bounding box center [584, 240] width 17 height 17
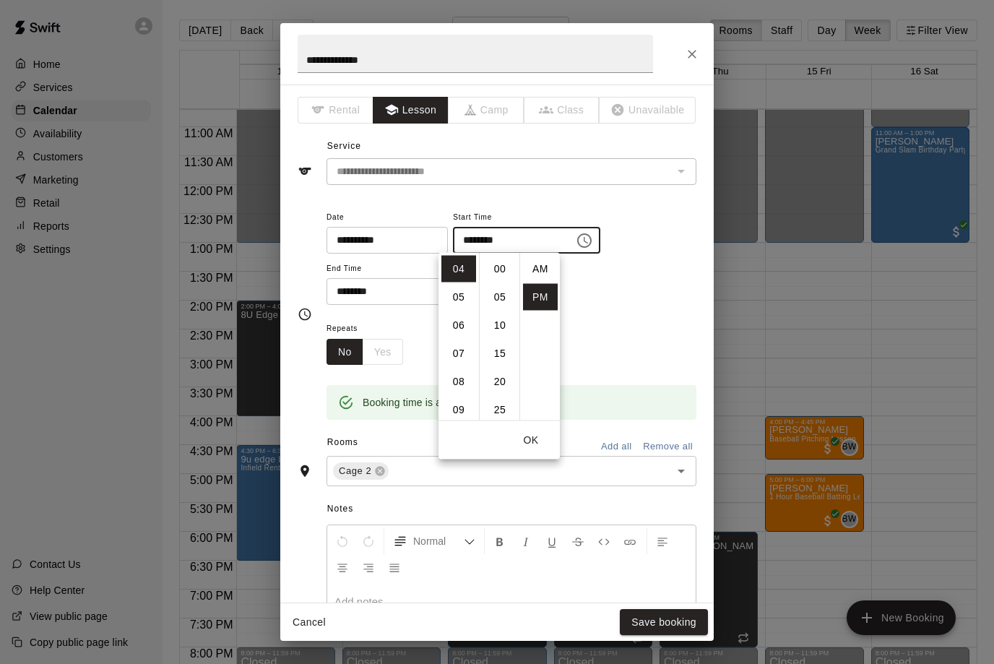
scroll to position [26, 0]
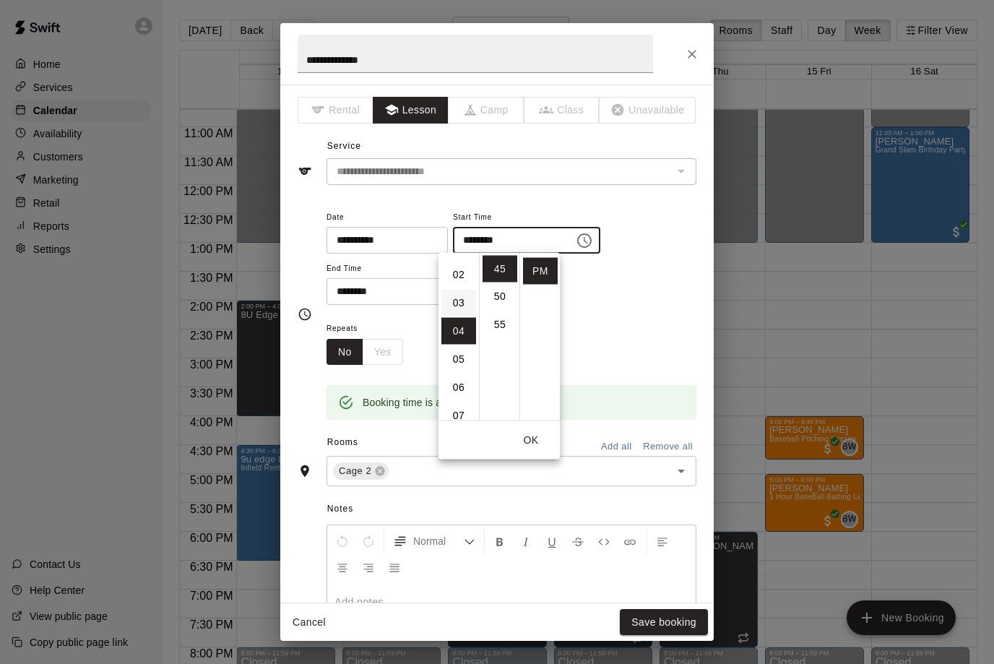
click at [465, 305] on li "03" at bounding box center [459, 303] width 35 height 27
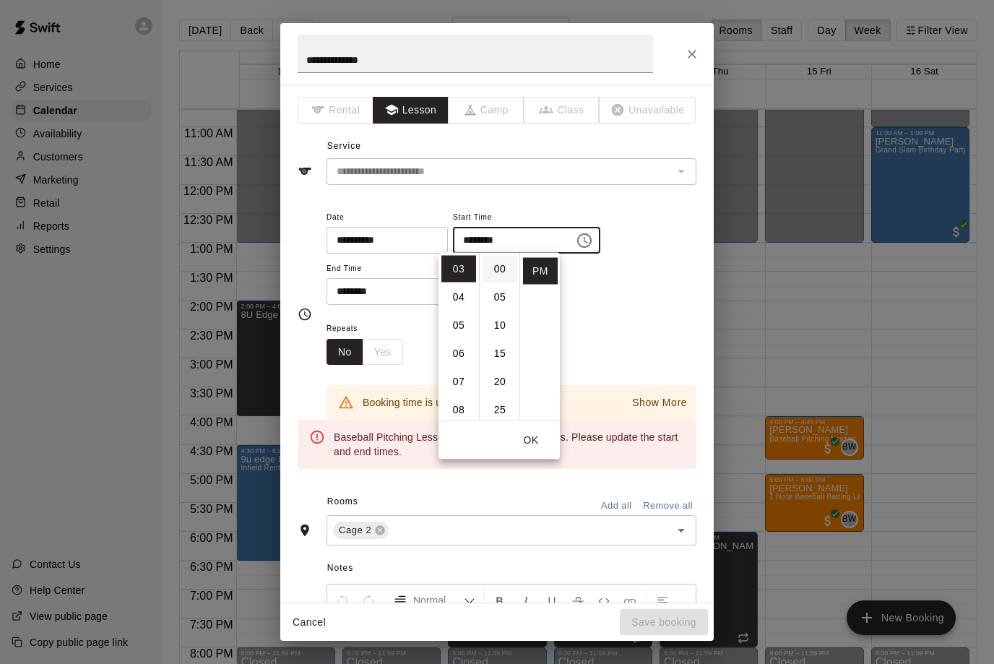
scroll to position [0, 0]
click at [507, 267] on li "00" at bounding box center [500, 269] width 35 height 27
type input "********"
click at [406, 317] on div "**********" at bounding box center [512, 264] width 370 height 112
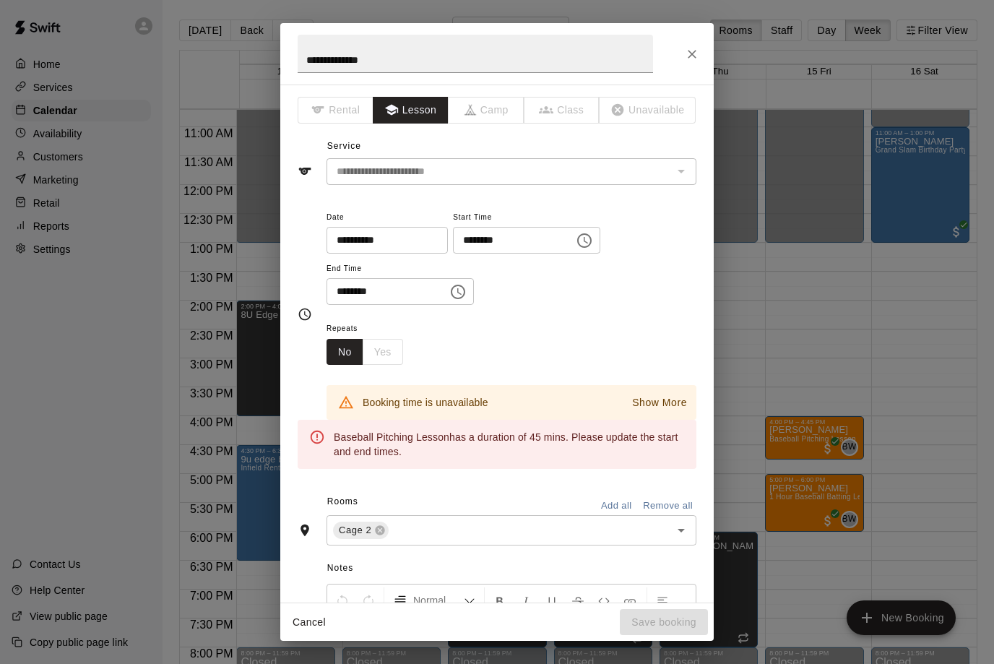
click at [450, 293] on icon "Choose time, selected time is 5:30 PM" at bounding box center [458, 291] width 17 height 17
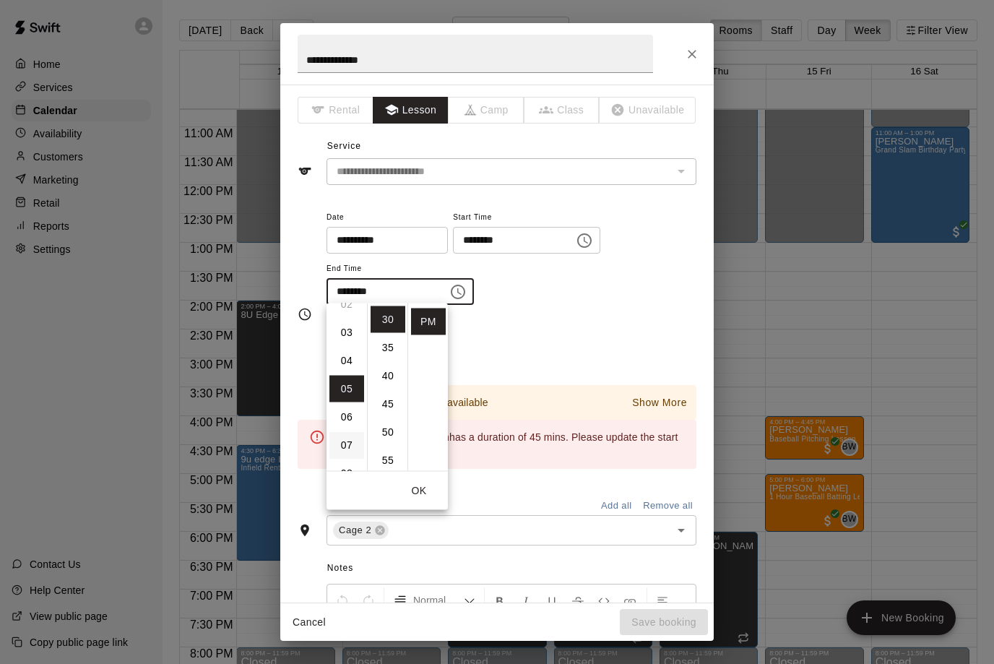
scroll to position [67, 0]
click at [345, 335] on li "03" at bounding box center [347, 337] width 35 height 27
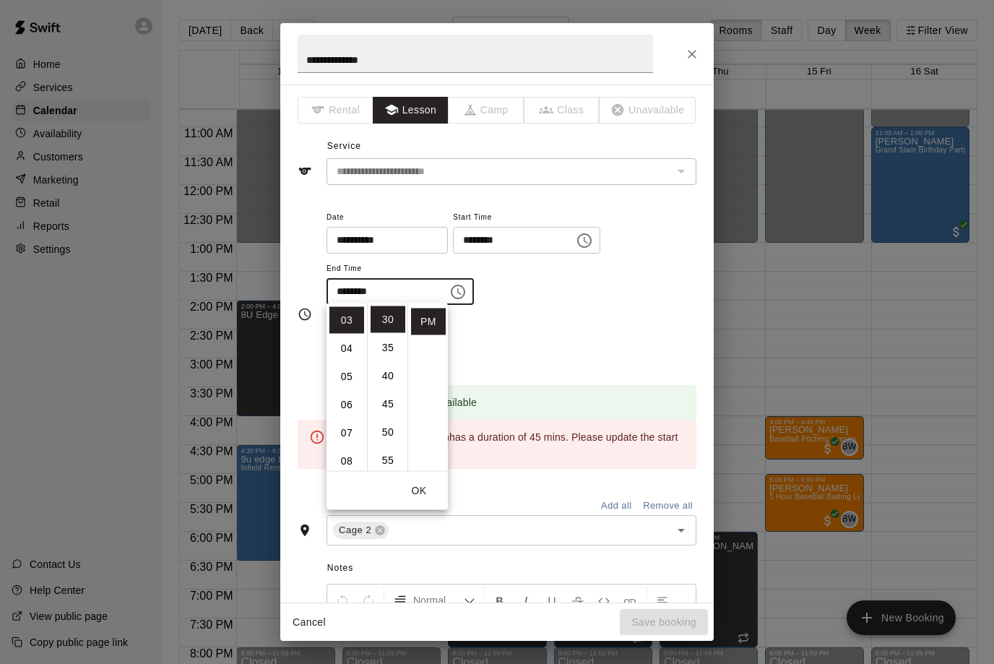
scroll to position [85, 0]
click at [382, 401] on li "45" at bounding box center [388, 404] width 35 height 27
type input "********"
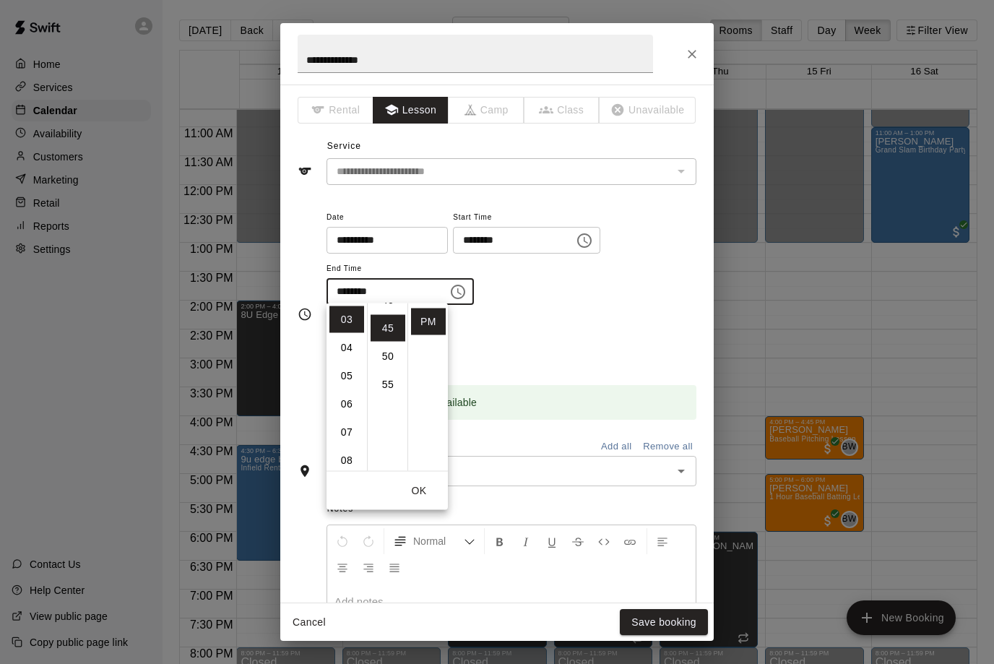
scroll to position [254, 0]
click at [534, 343] on div "Repeats No Yes" at bounding box center [512, 342] width 370 height 46
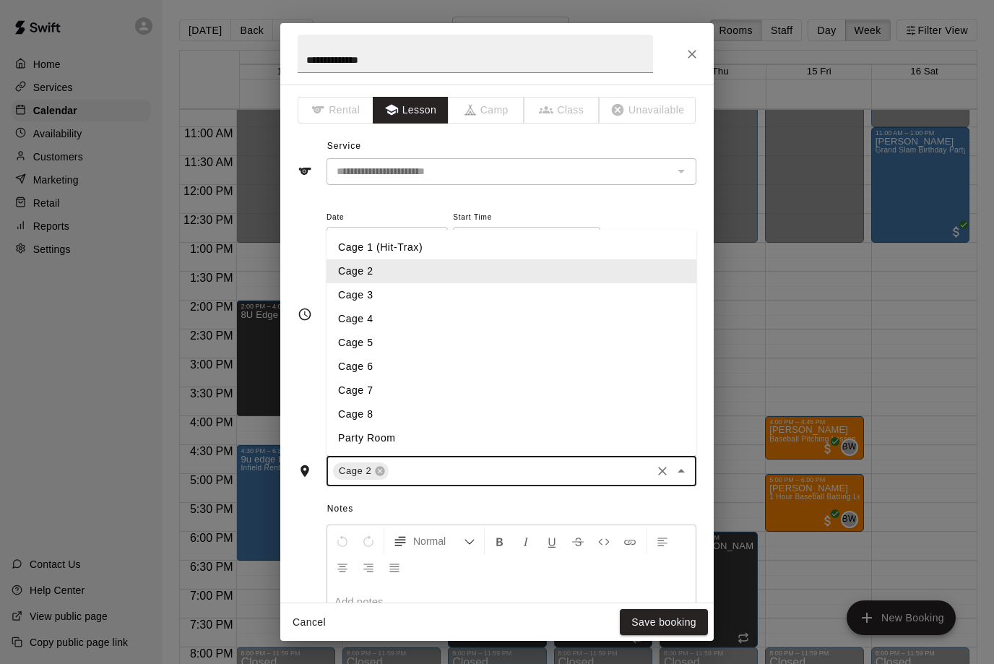
click at [442, 469] on input "text" at bounding box center [520, 472] width 259 height 18
click at [405, 319] on li "Cage 4" at bounding box center [512, 319] width 370 height 24
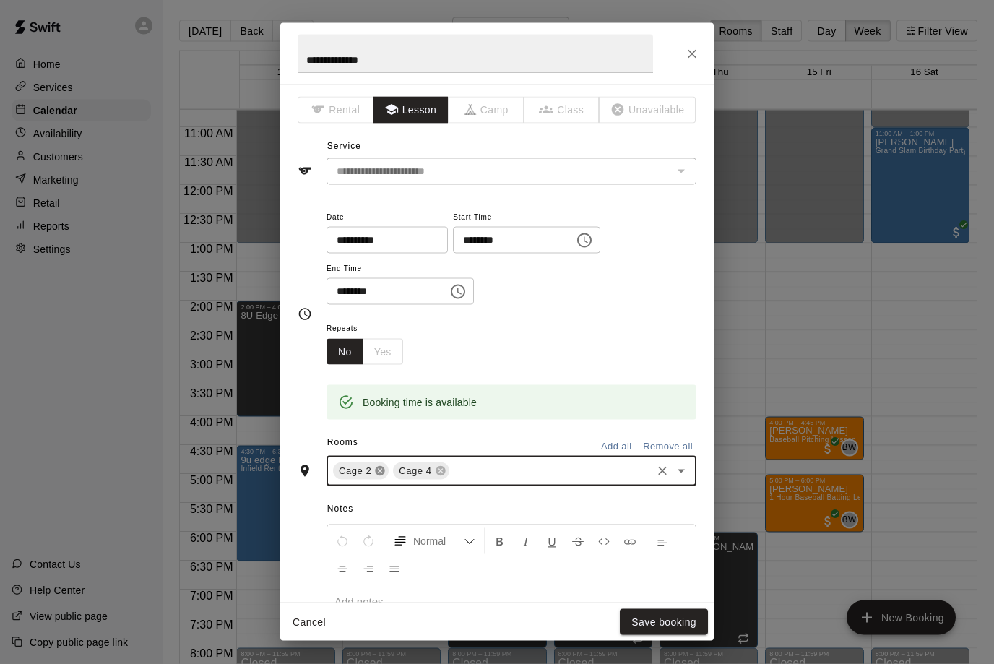
click at [378, 470] on icon at bounding box center [380, 471] width 9 height 9
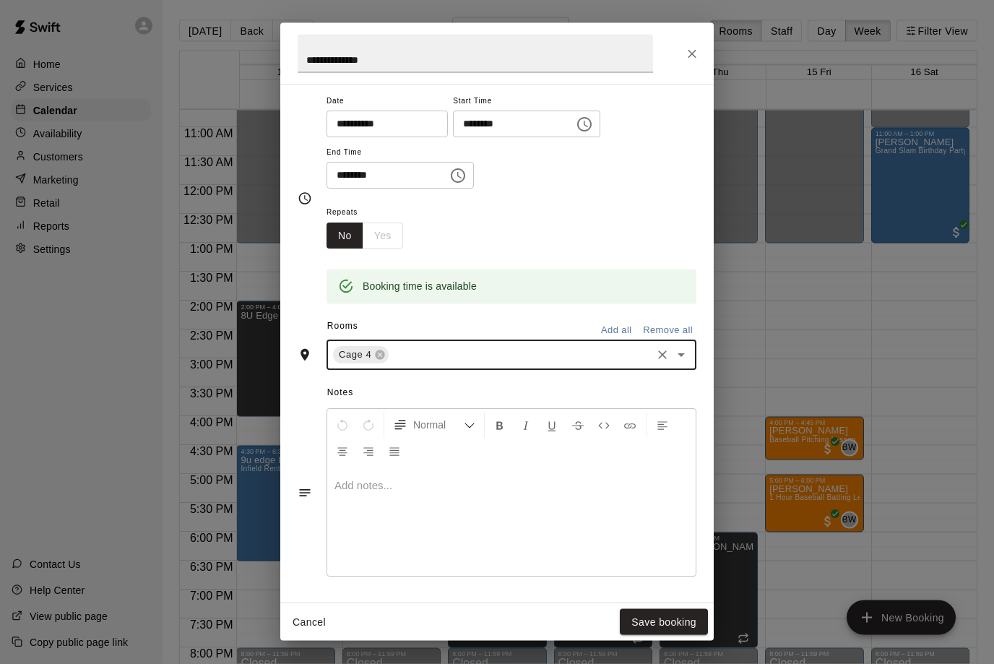
scroll to position [126, 0]
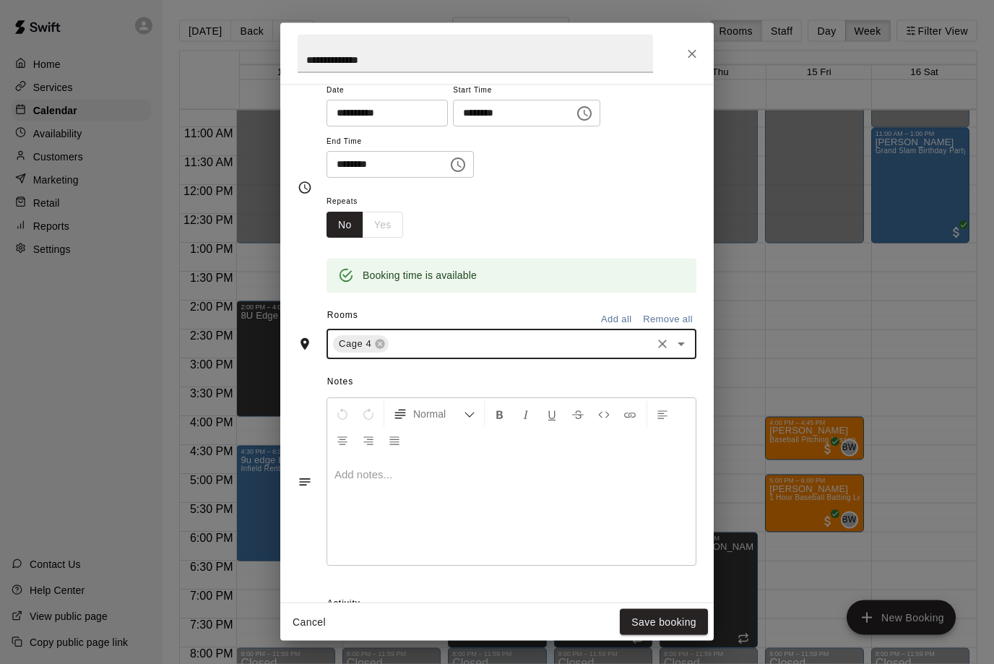
click at [528, 605] on div "Cancel Save booking" at bounding box center [497, 622] width 434 height 38
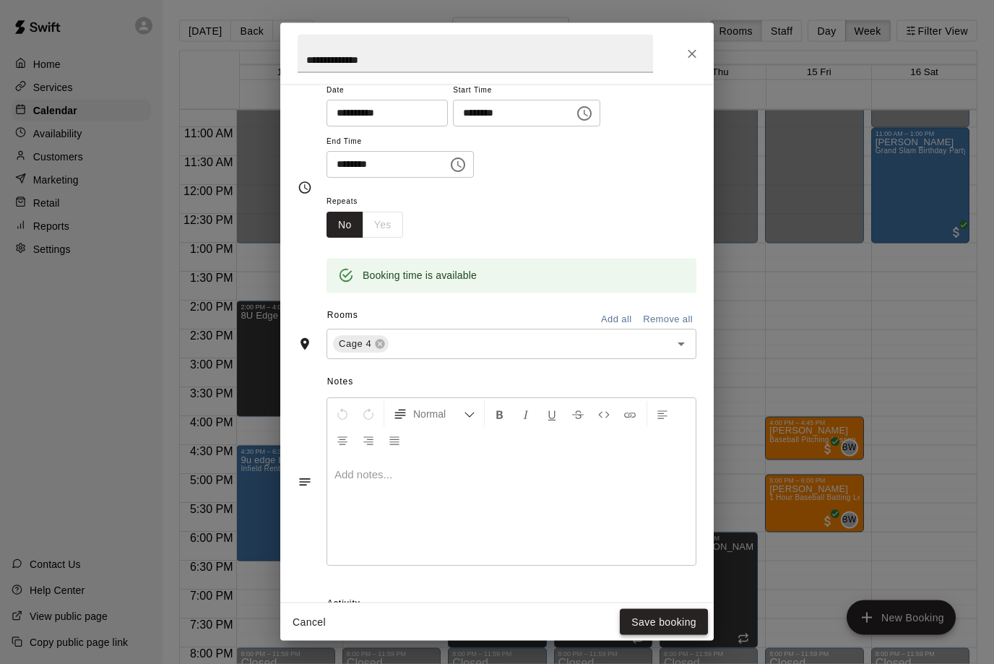
scroll to position [0, 0]
click at [647, 628] on button "Save booking" at bounding box center [664, 622] width 88 height 27
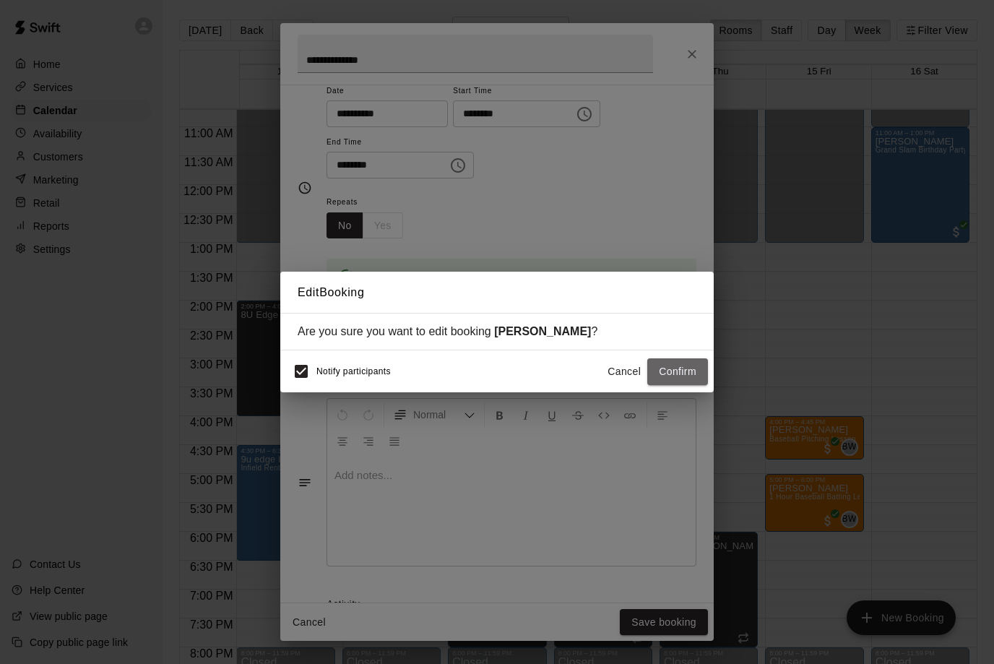
click at [679, 363] on button "Confirm" at bounding box center [678, 371] width 61 height 27
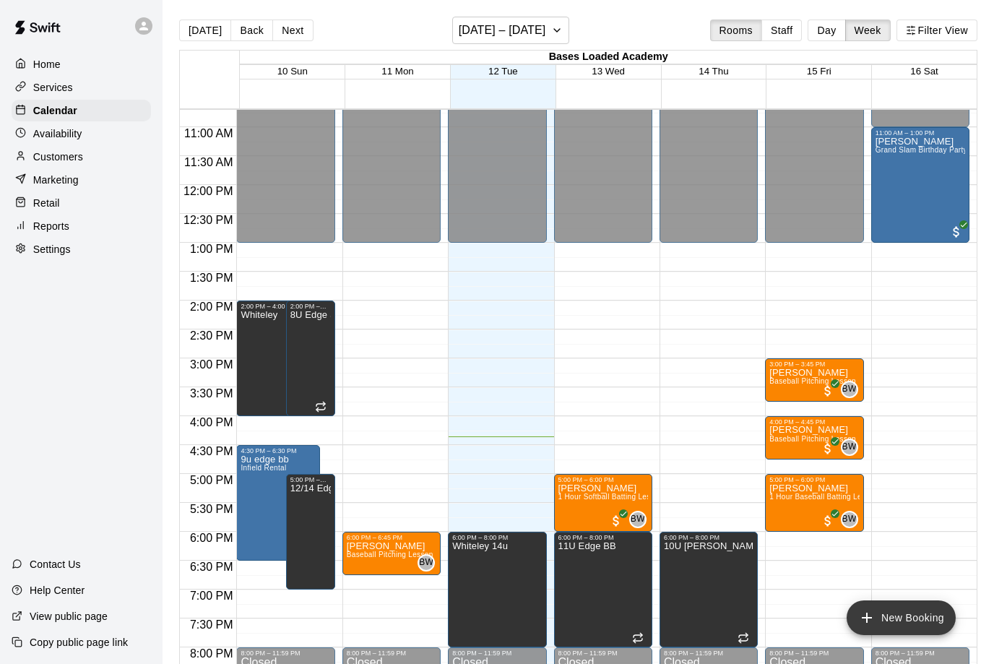
click at [921, 630] on button "New Booking" at bounding box center [901, 618] width 109 height 35
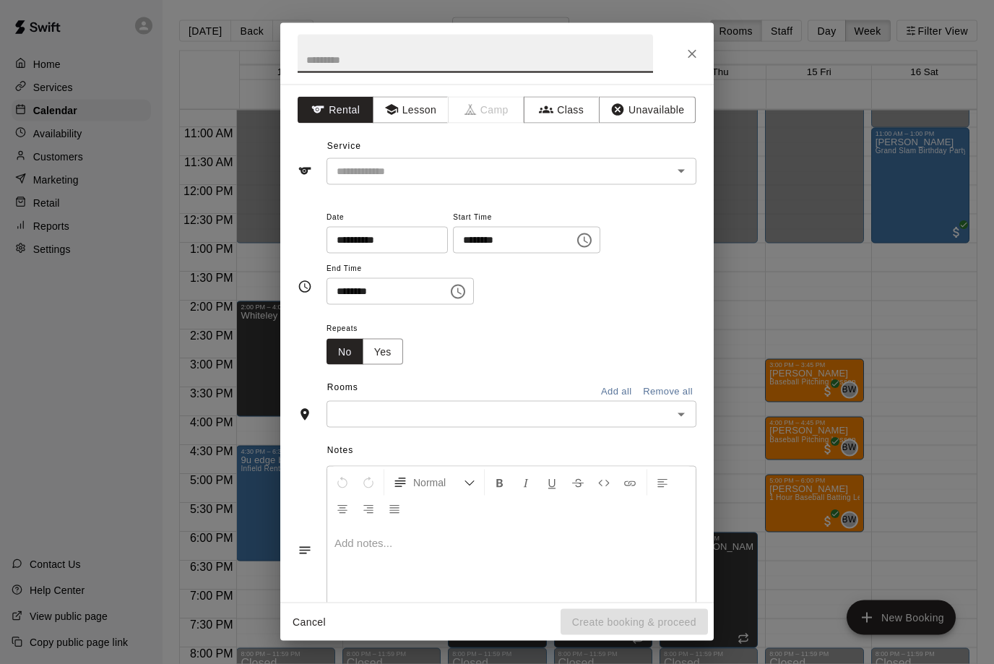
click at [465, 168] on input "text" at bounding box center [490, 172] width 319 height 18
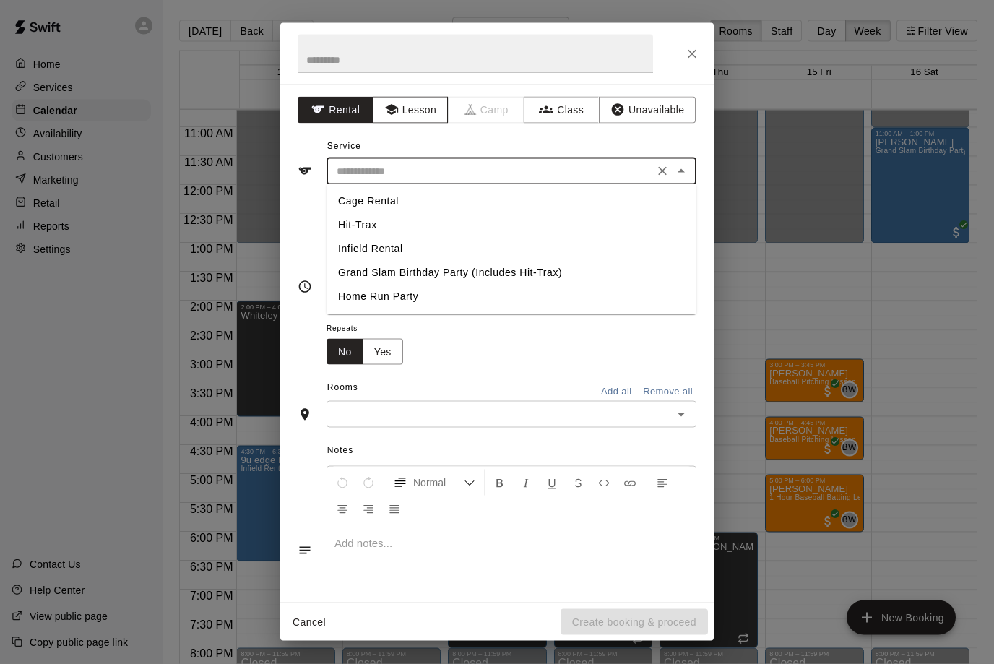
click at [419, 111] on button "Lesson" at bounding box center [411, 110] width 76 height 27
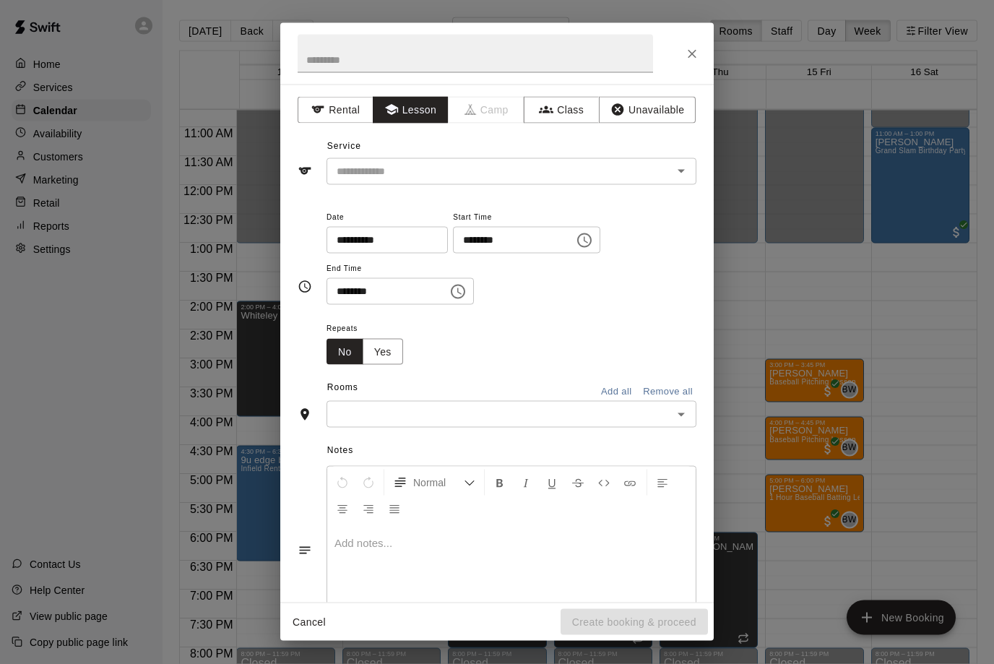
scroll to position [1, 0]
click at [416, 166] on input "text" at bounding box center [490, 172] width 319 height 18
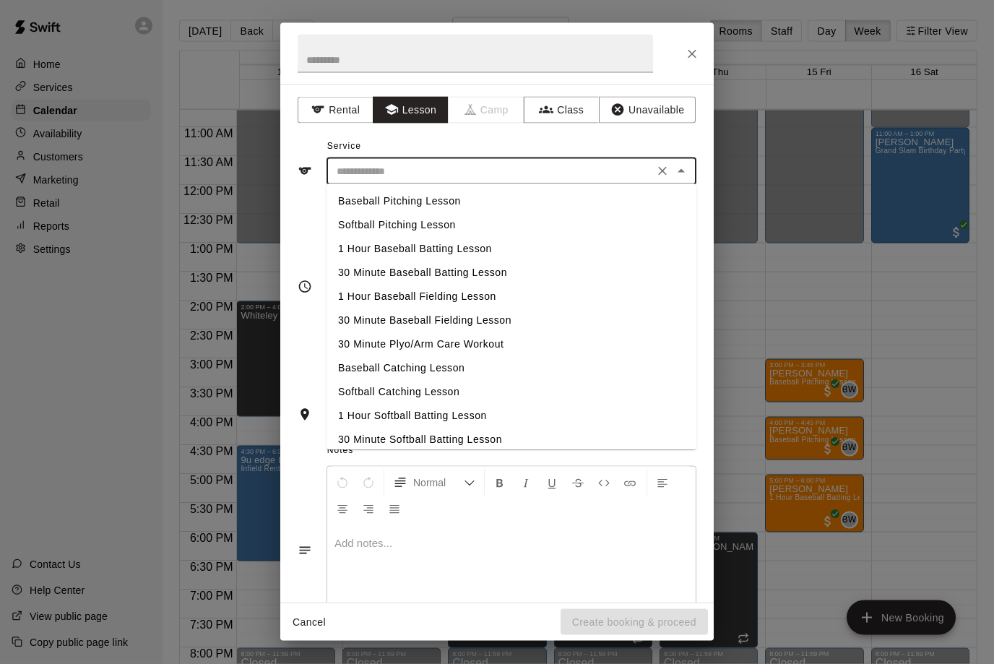
click at [416, 203] on li "Baseball Pitching Lesson" at bounding box center [512, 202] width 370 height 24
type input "**********"
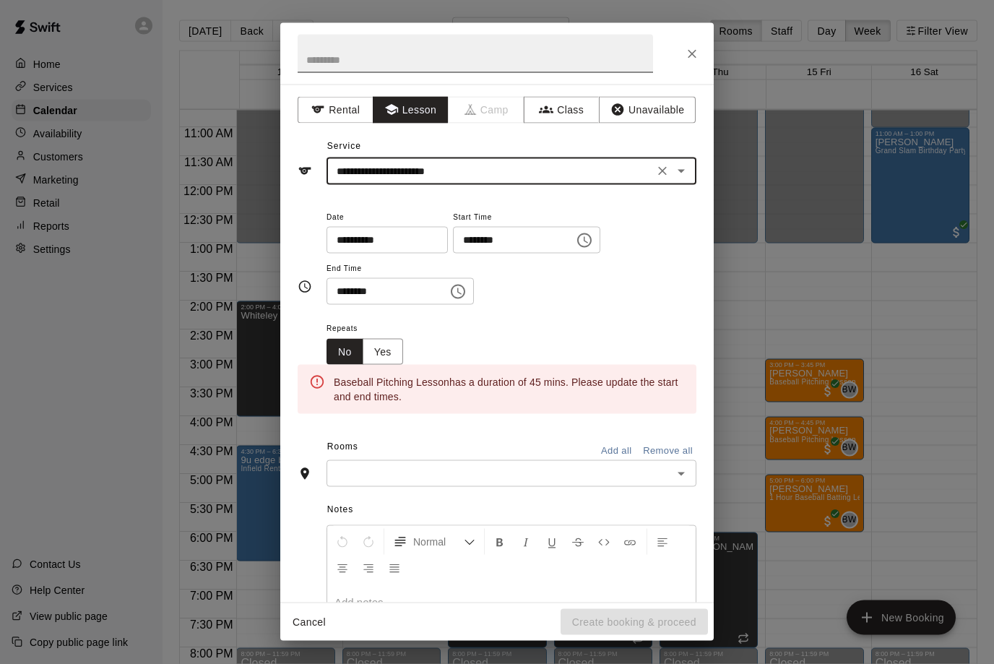
click at [409, 59] on input "text" at bounding box center [476, 54] width 356 height 38
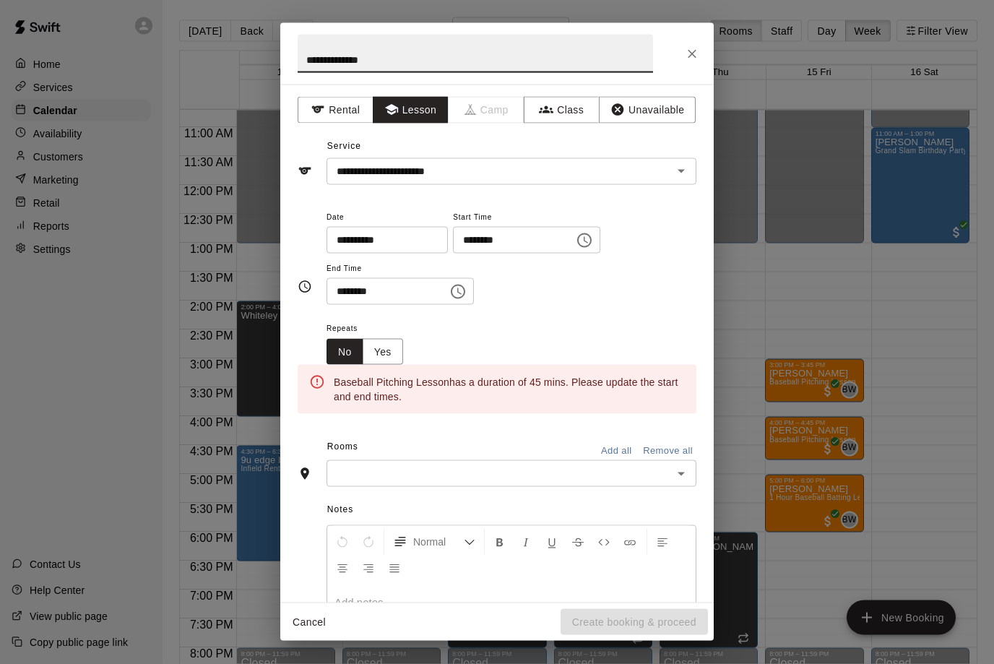
type input "**********"
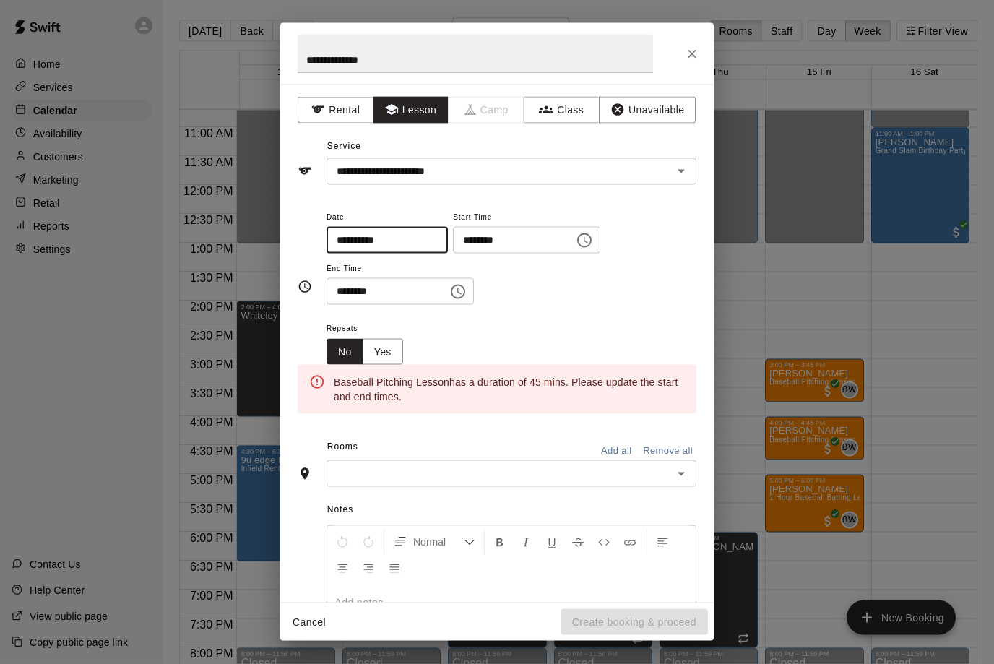
click at [412, 235] on input "**********" at bounding box center [382, 240] width 111 height 27
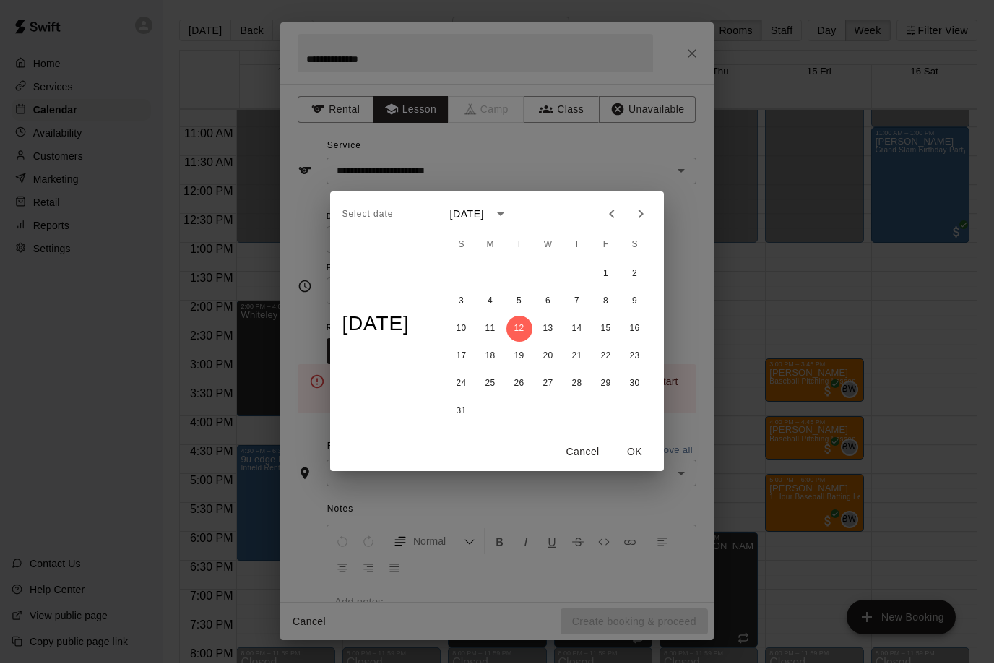
scroll to position [1, 0]
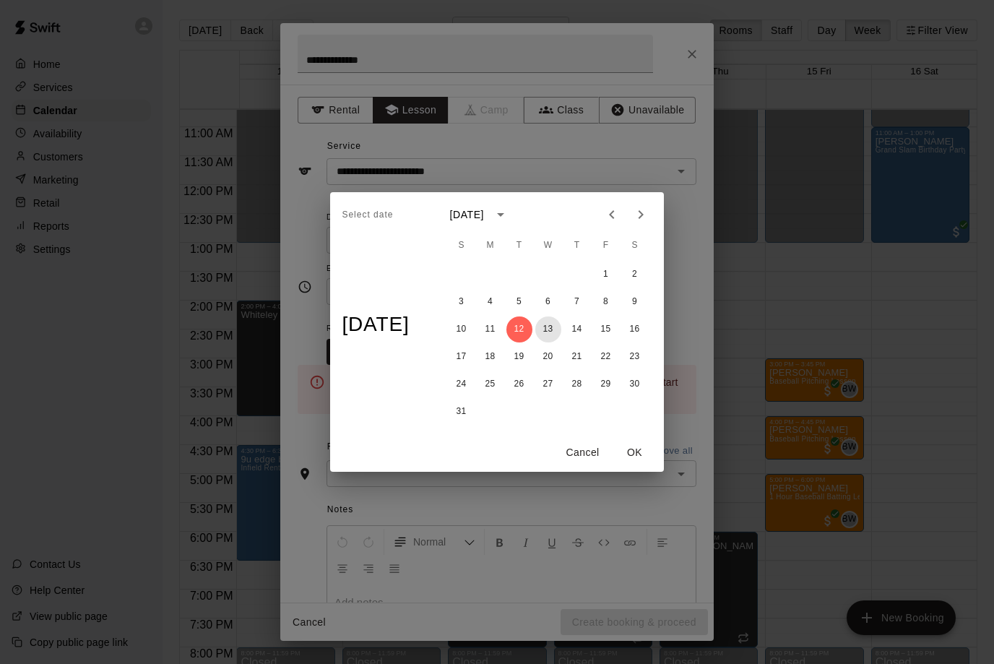
click at [551, 333] on button "13" at bounding box center [549, 330] width 26 height 26
type input "**********"
click at [637, 450] on button "OK" at bounding box center [635, 452] width 46 height 27
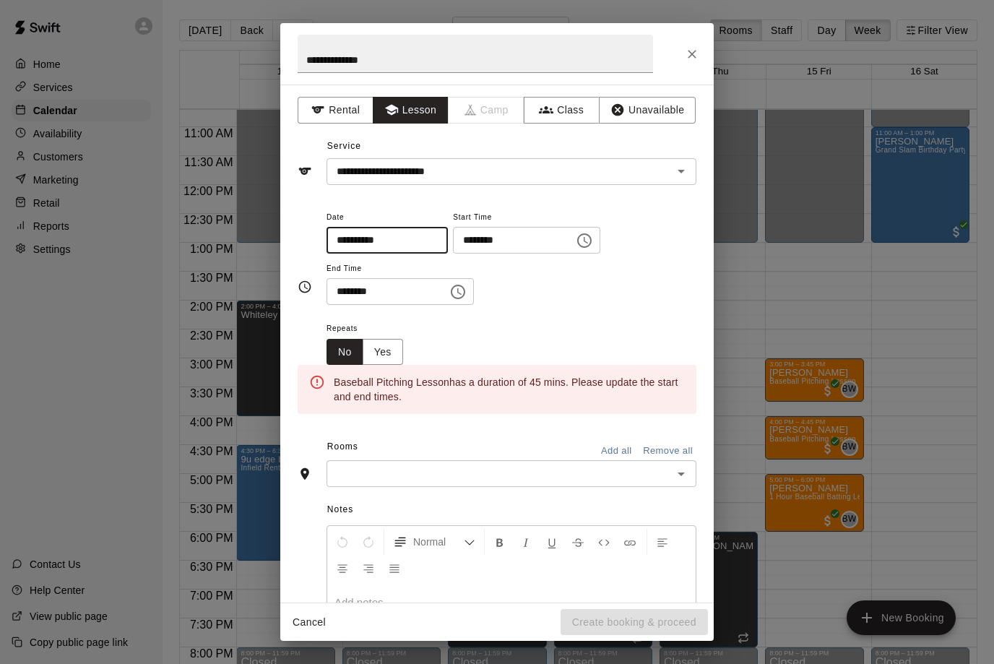
click at [576, 241] on icon "Choose time, selected time is 4:00 PM" at bounding box center [584, 240] width 17 height 17
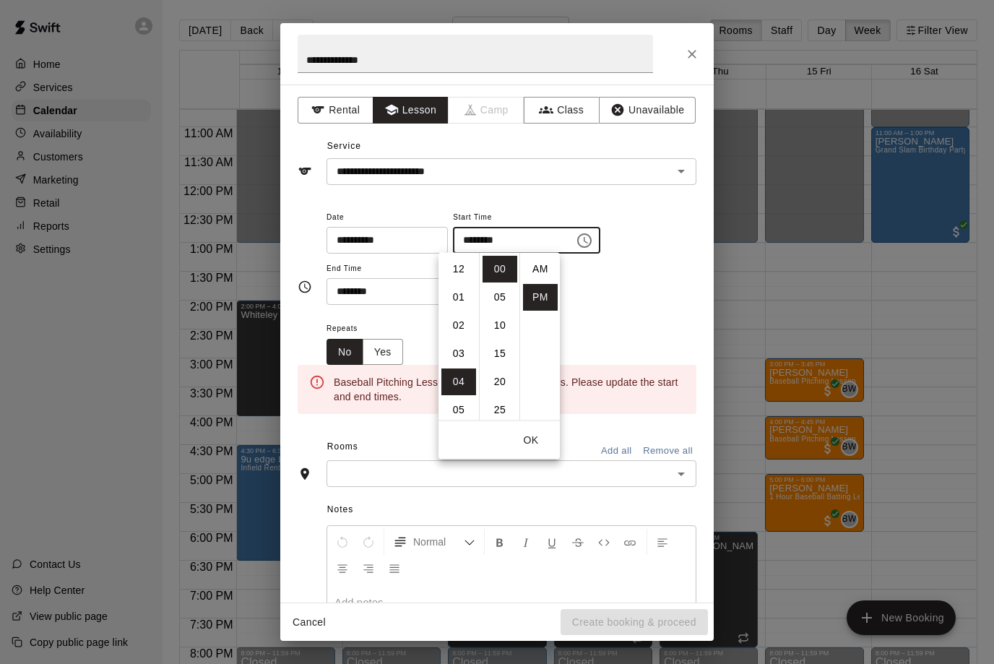
scroll to position [26, 0]
click at [462, 330] on li "06" at bounding box center [459, 325] width 35 height 27
type input "********"
click at [414, 317] on div "**********" at bounding box center [512, 264] width 370 height 112
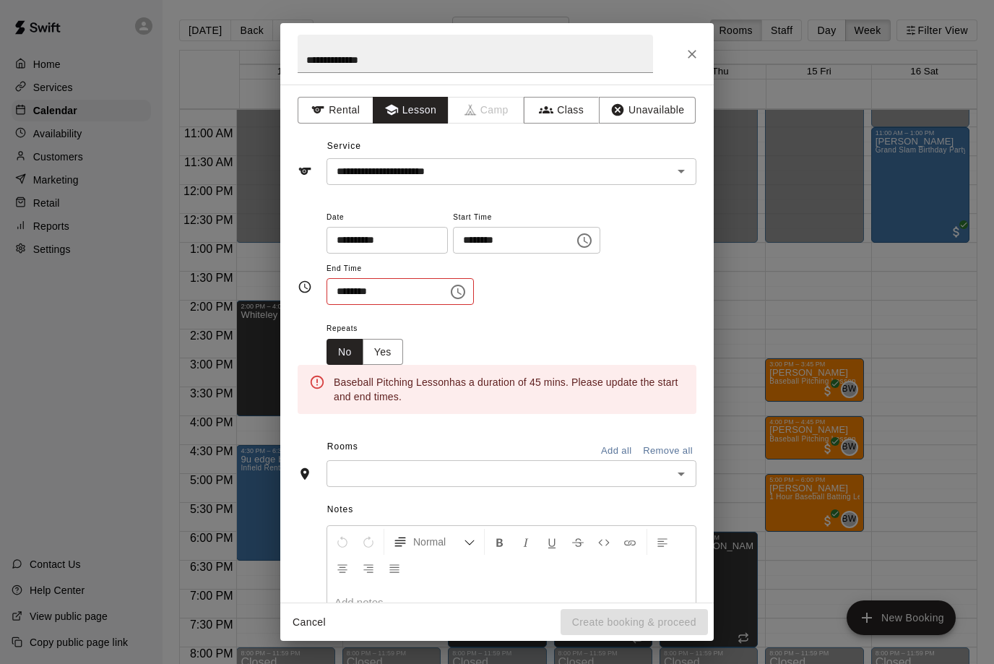
click at [451, 296] on icon "Choose time, selected time is 4:30 PM" at bounding box center [458, 292] width 14 height 14
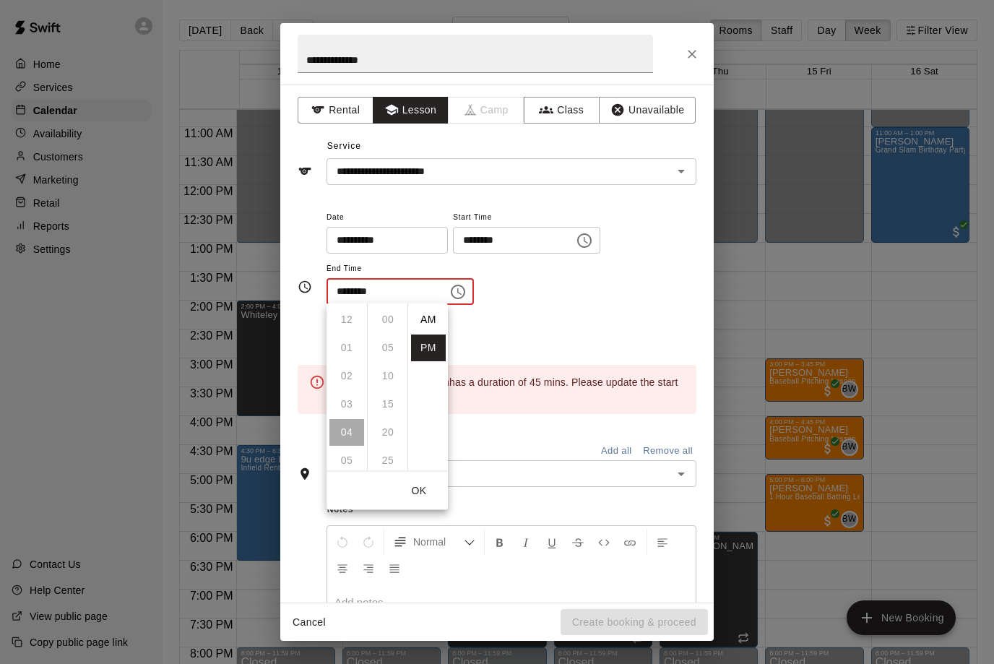
scroll to position [26, 0]
click at [348, 382] on li "06" at bounding box center [347, 376] width 35 height 27
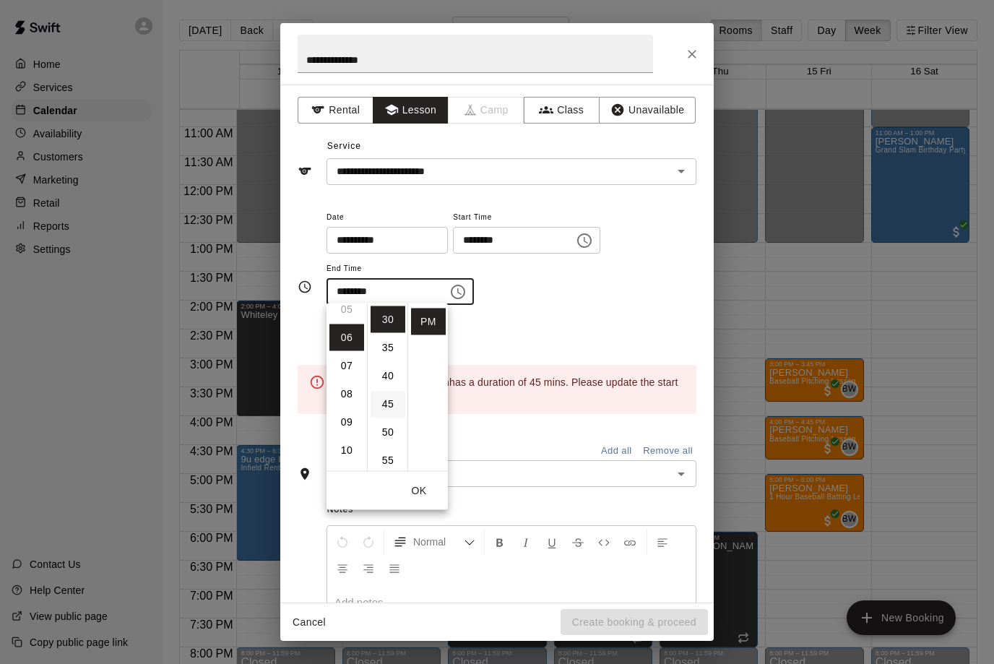
scroll to position [169, 0]
click at [392, 404] on li "45" at bounding box center [388, 404] width 35 height 27
type input "********"
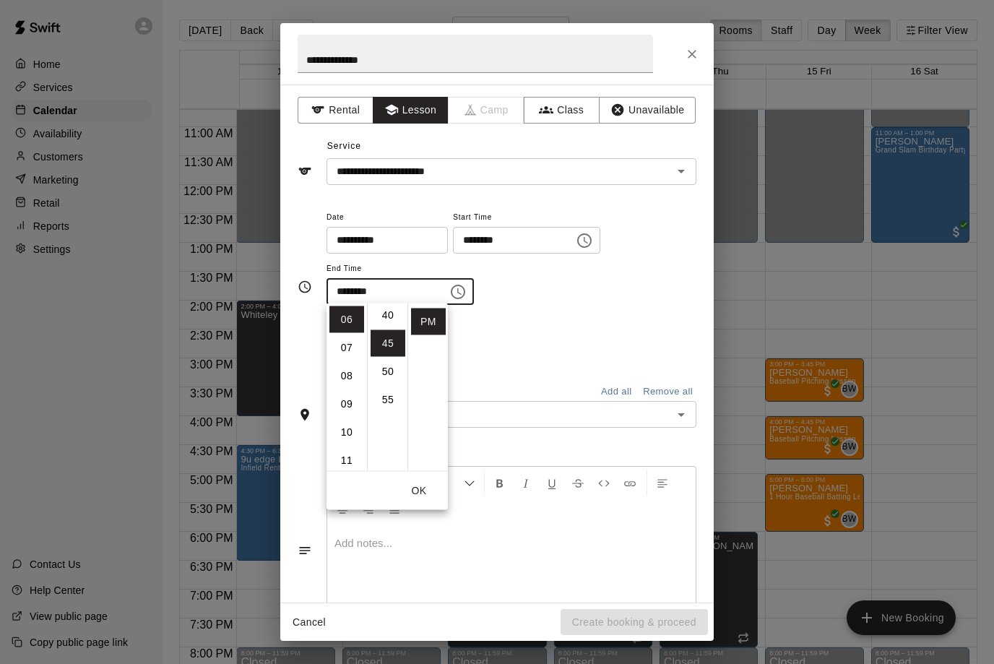
scroll to position [254, 0]
click at [424, 492] on button "OK" at bounding box center [419, 491] width 46 height 27
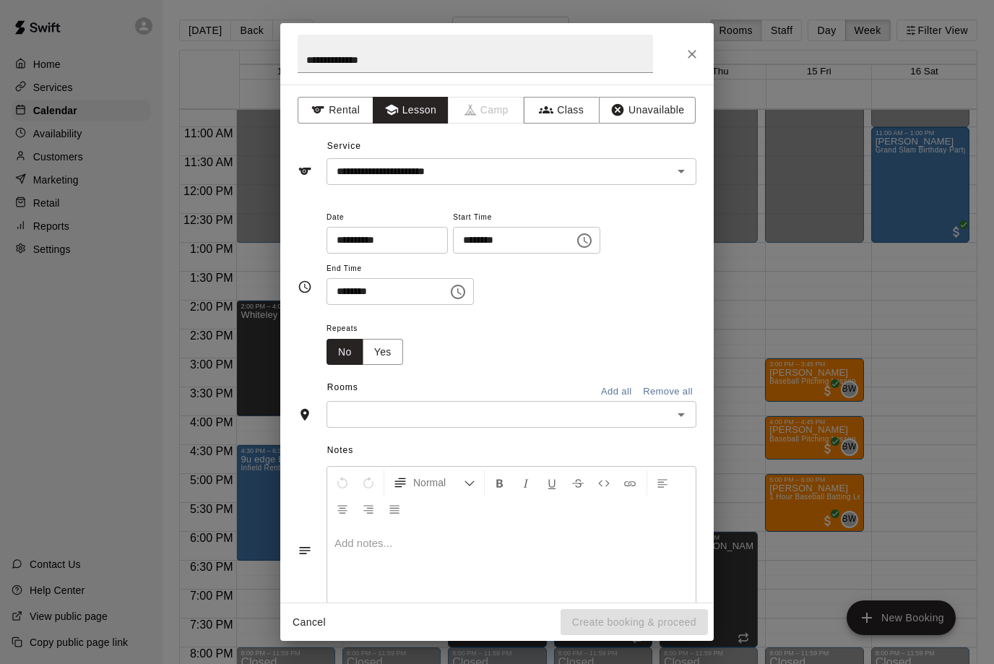
click at [437, 414] on input "text" at bounding box center [500, 414] width 338 height 18
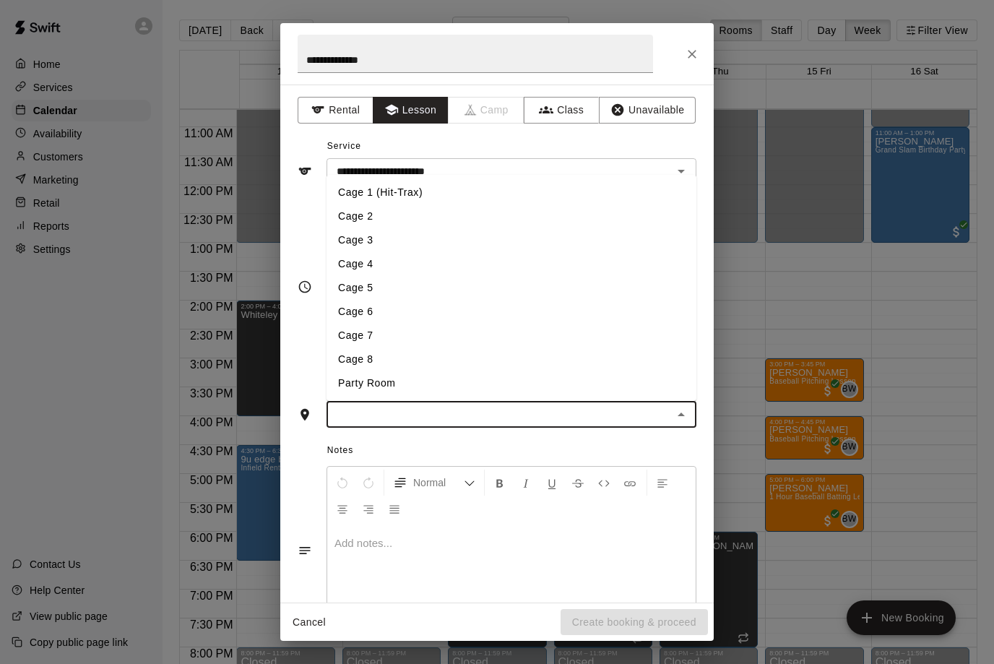
scroll to position [0, 0]
click at [382, 267] on li "Cage 4" at bounding box center [512, 264] width 370 height 24
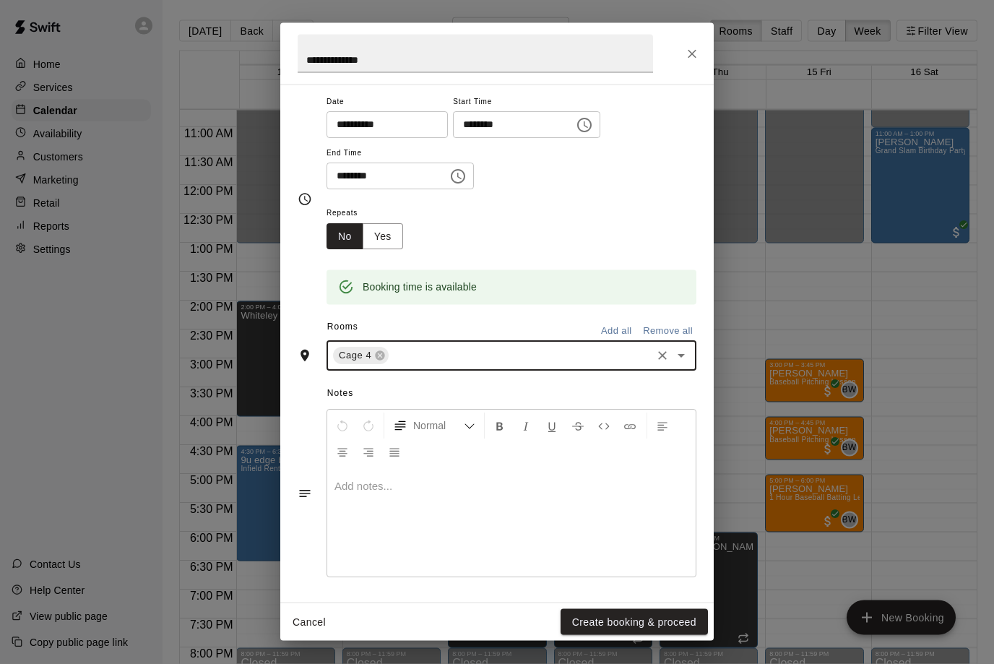
scroll to position [113, 0]
click at [576, 589] on div "Notes Normal Add notes..." at bounding box center [497, 484] width 399 height 222
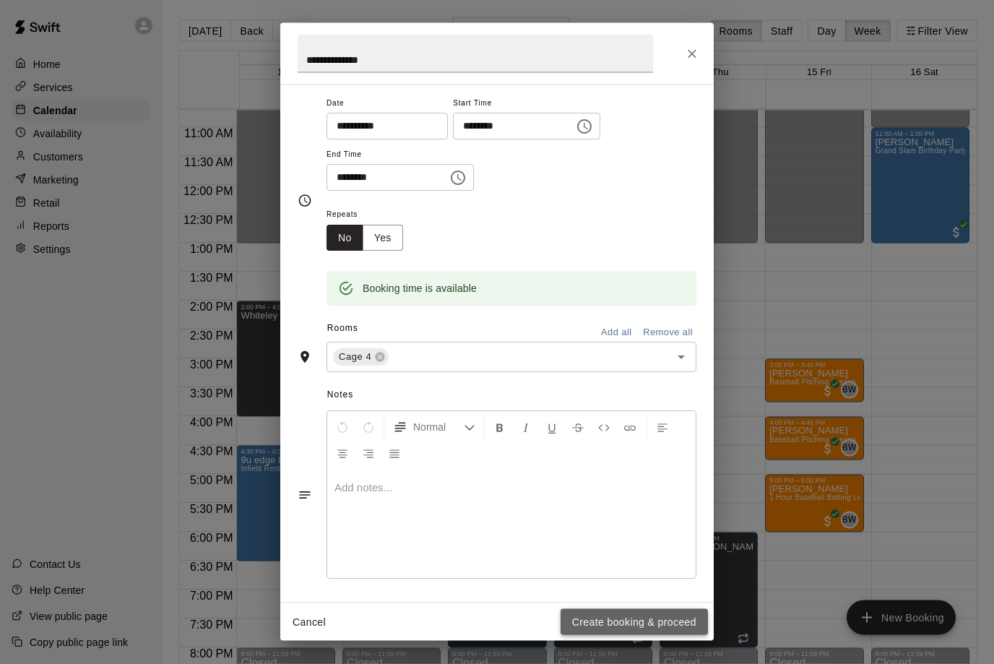
click at [602, 628] on button "Create booking & proceed" at bounding box center [634, 622] width 147 height 27
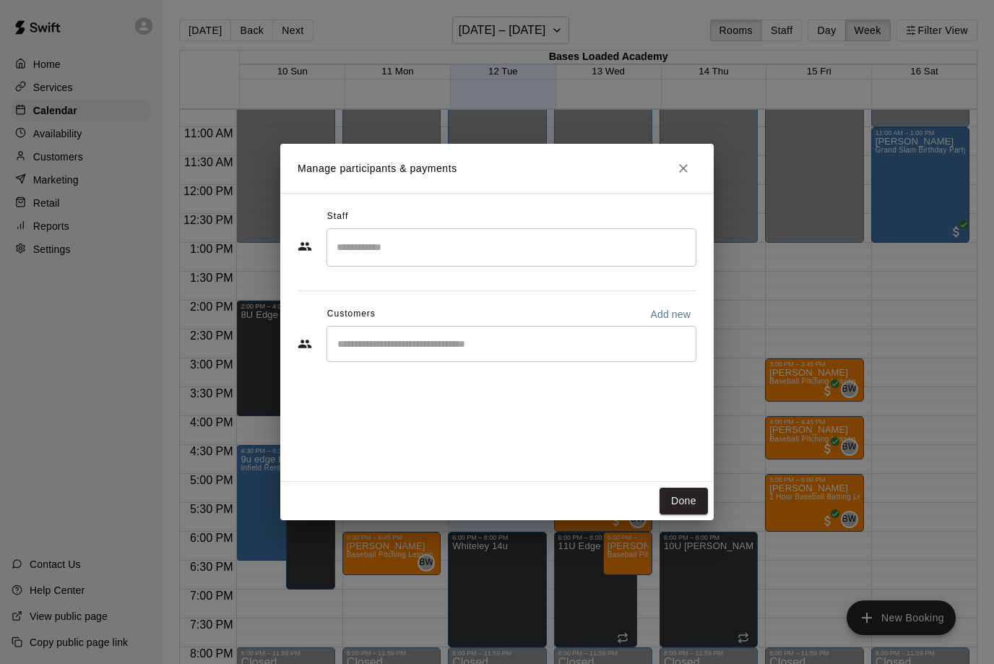
click at [448, 259] on input "Search staff" at bounding box center [511, 247] width 357 height 25
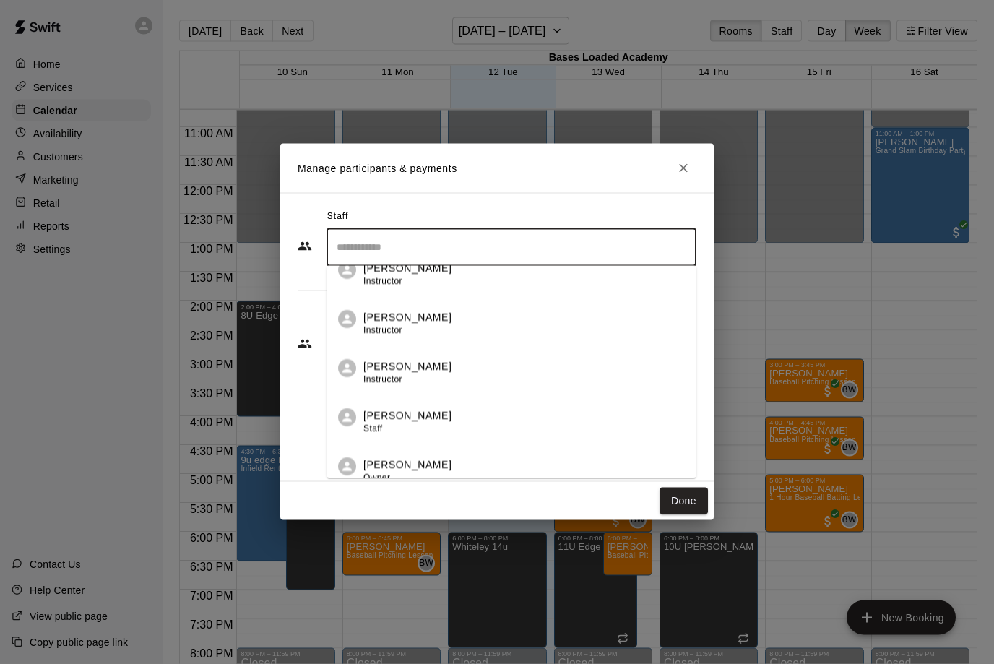
scroll to position [264, 0]
click at [424, 418] on div "[PERSON_NAME] Instructor [PERSON_NAME] Instructor Front Desk Staff [PERSON_NAME…" at bounding box center [512, 372] width 370 height 212
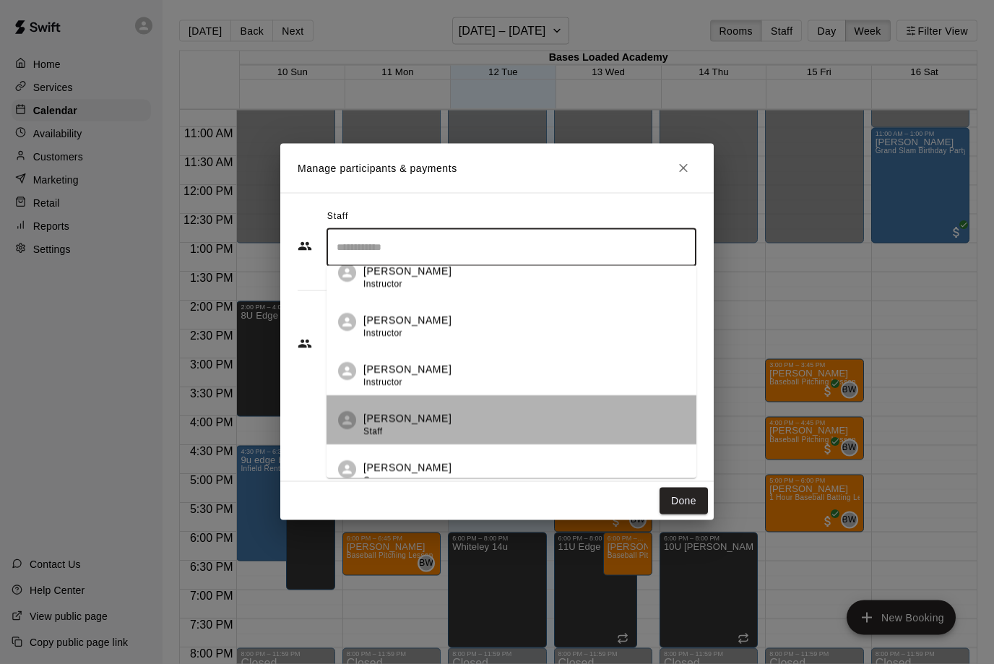
click at [424, 418] on p "[PERSON_NAME]" at bounding box center [408, 418] width 88 height 15
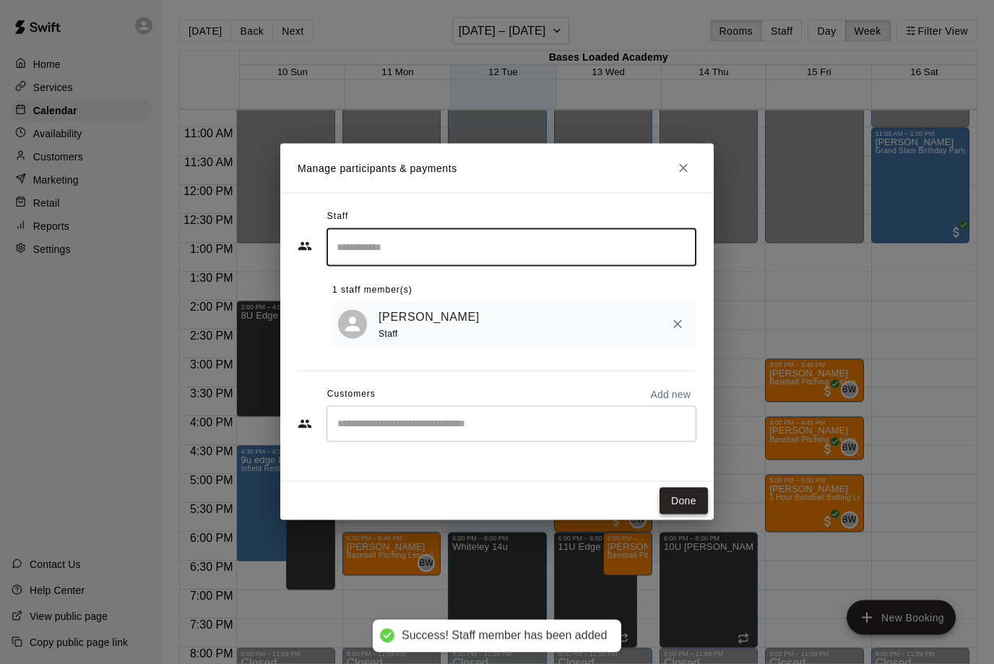
click at [674, 500] on button "Done" at bounding box center [684, 501] width 48 height 27
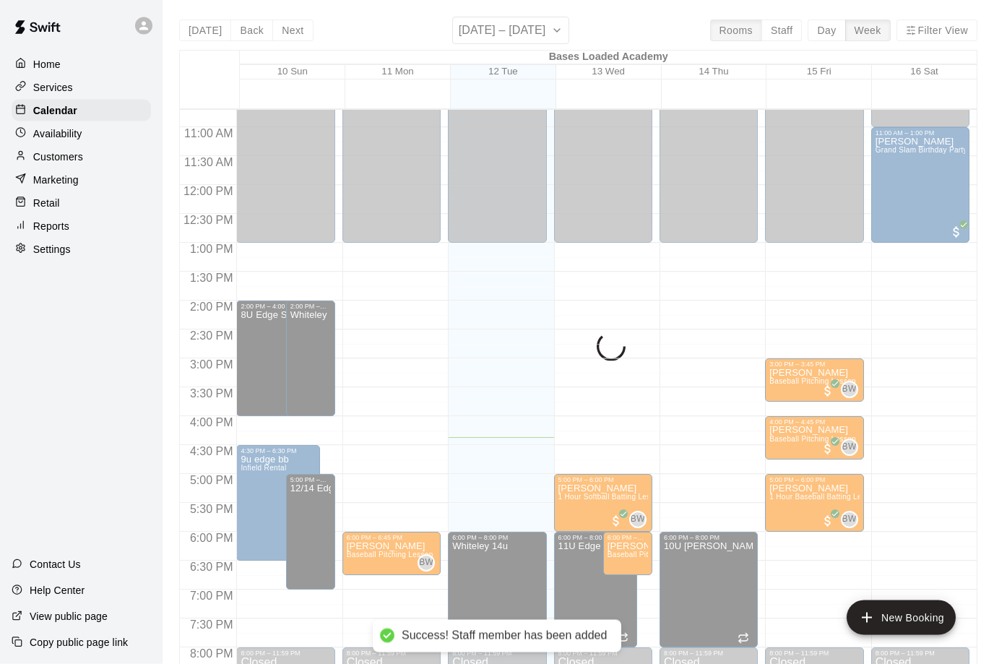
scroll to position [1, 0]
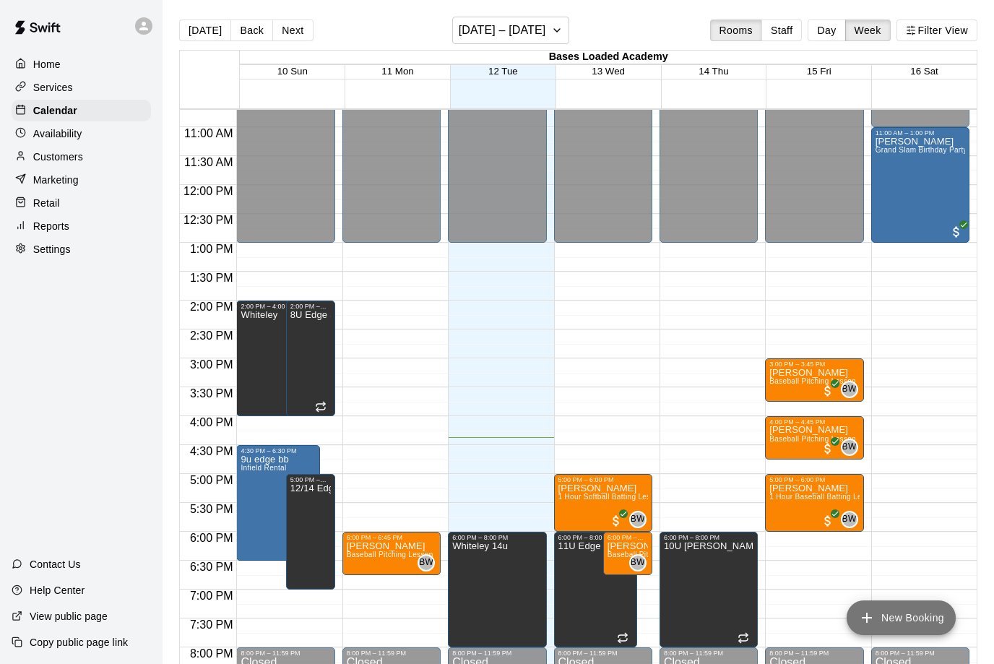
click at [890, 632] on button "New Booking" at bounding box center [901, 618] width 109 height 35
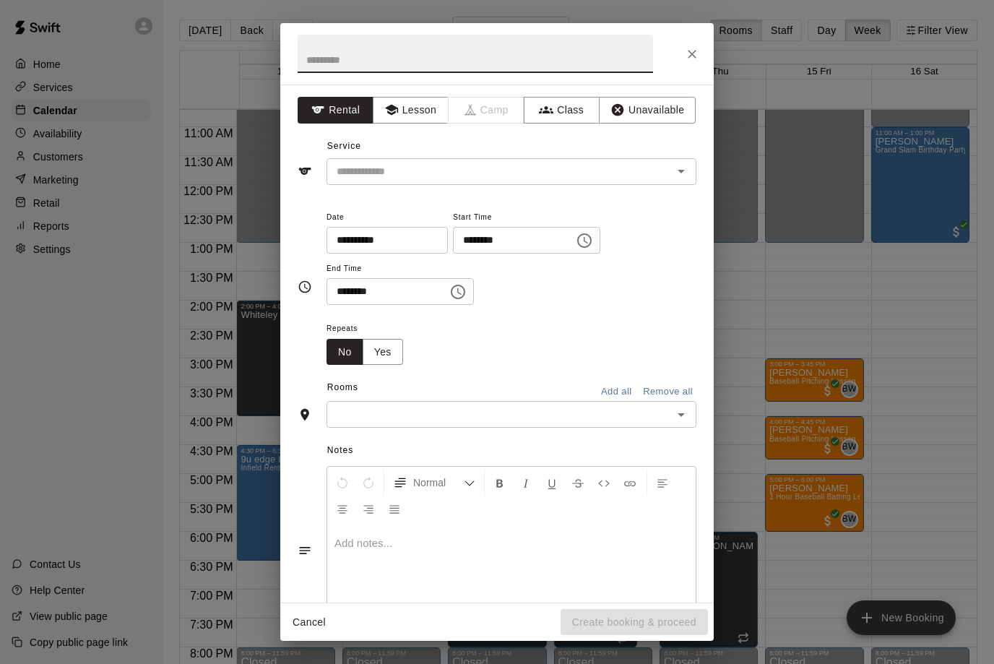
scroll to position [0, 0]
type input "**********"
click at [413, 117] on button "Lesson" at bounding box center [411, 110] width 76 height 27
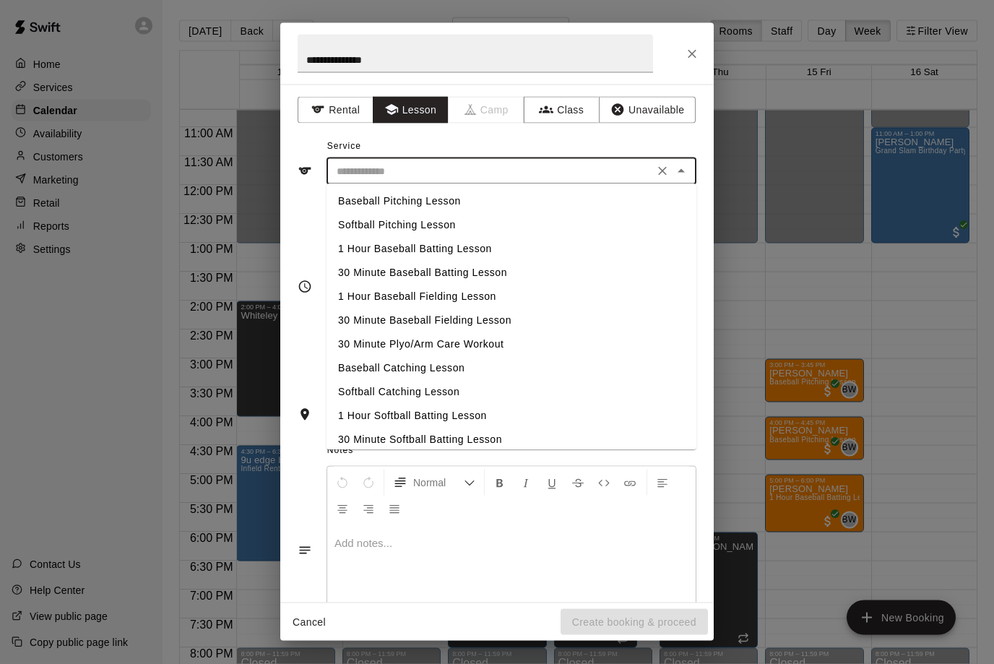
click at [410, 174] on input "text" at bounding box center [490, 172] width 319 height 18
click at [411, 202] on li "Baseball Pitching Lesson" at bounding box center [512, 202] width 370 height 24
type input "**********"
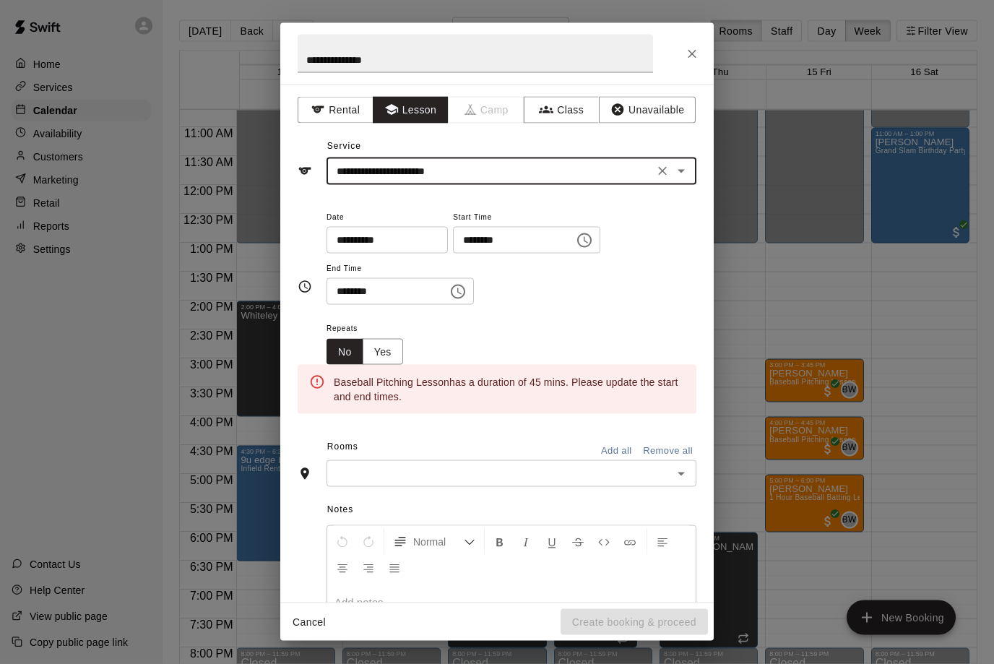
click at [403, 244] on input "**********" at bounding box center [382, 240] width 111 height 27
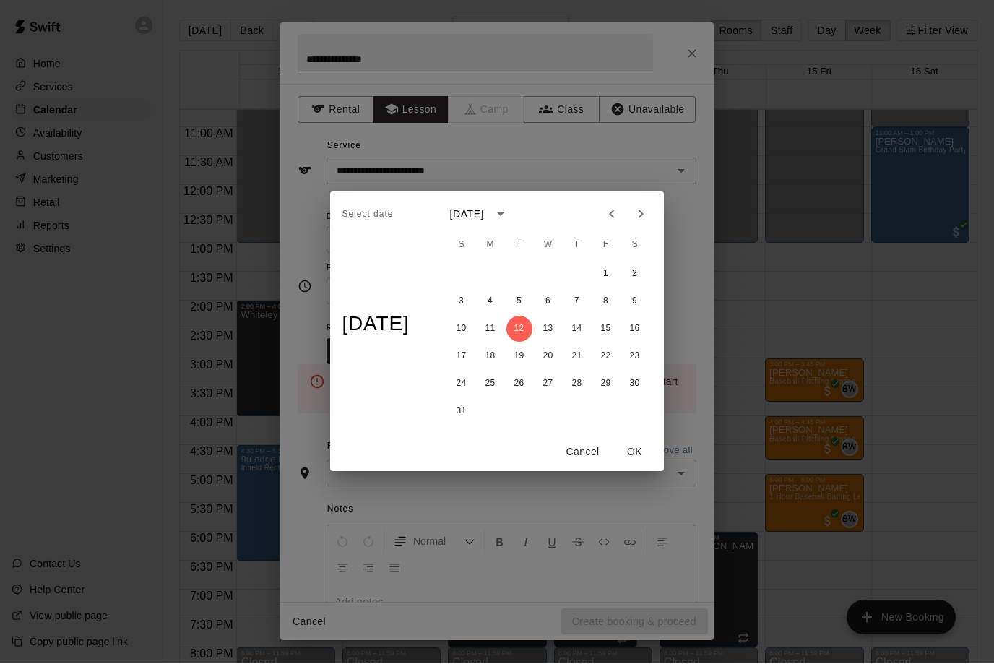
scroll to position [1, 0]
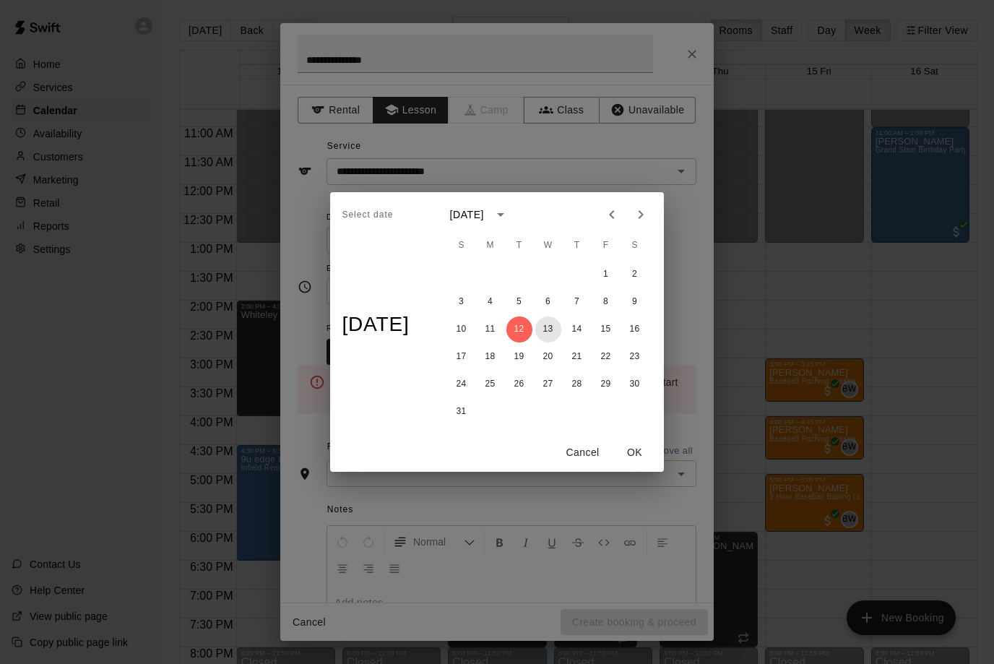
click at [560, 334] on button "13" at bounding box center [549, 330] width 26 height 26
type input "**********"
click at [643, 457] on button "OK" at bounding box center [635, 452] width 46 height 27
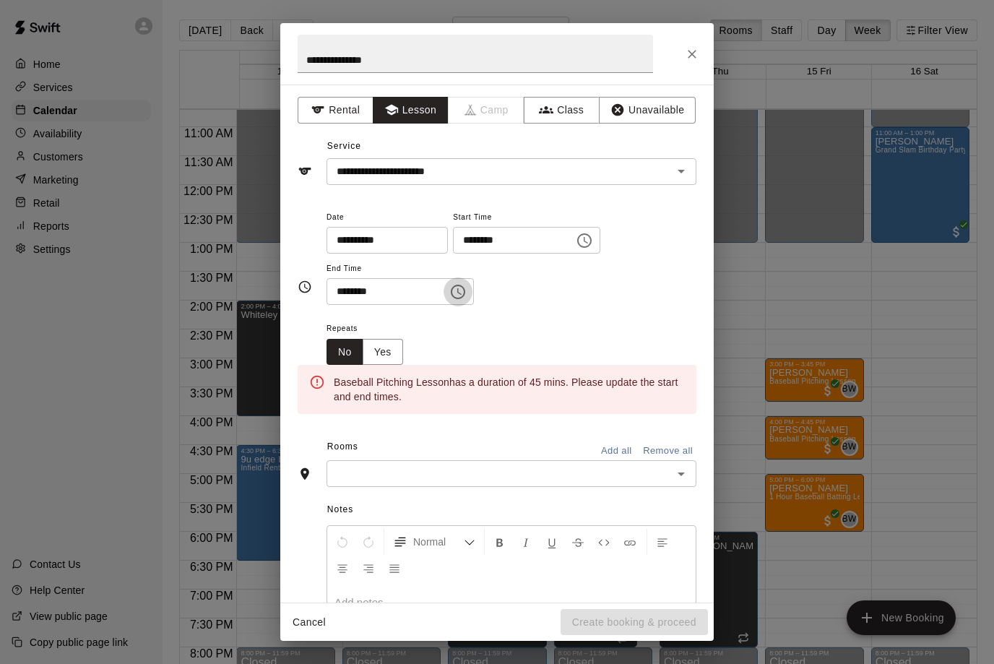
click at [450, 293] on icon "Choose time, selected time is 4:30 PM" at bounding box center [458, 291] width 17 height 17
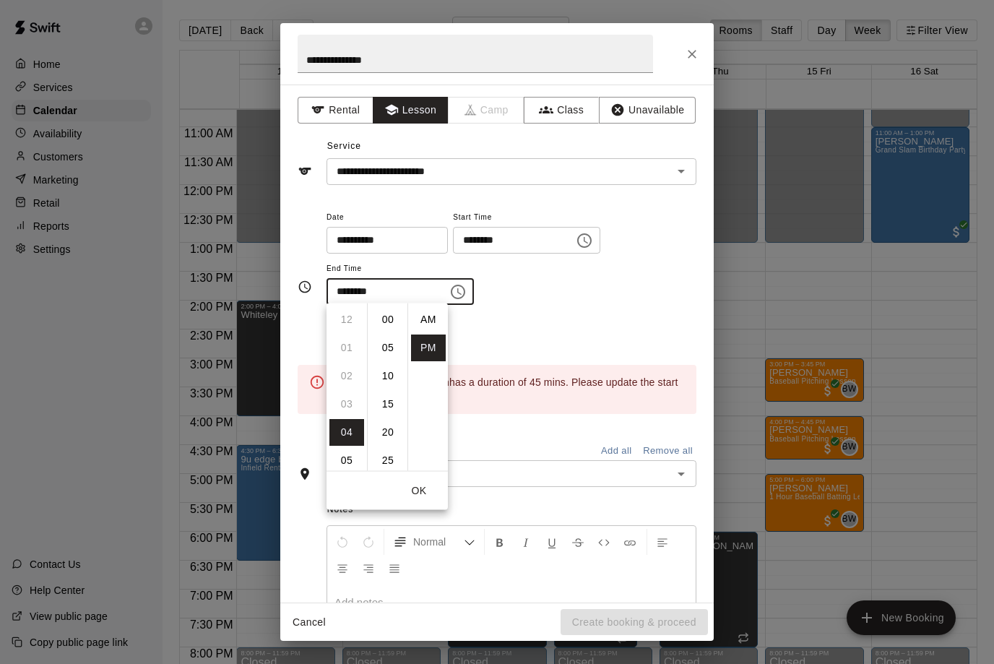
scroll to position [26, 0]
click at [387, 400] on li "45" at bounding box center [388, 404] width 35 height 27
type input "********"
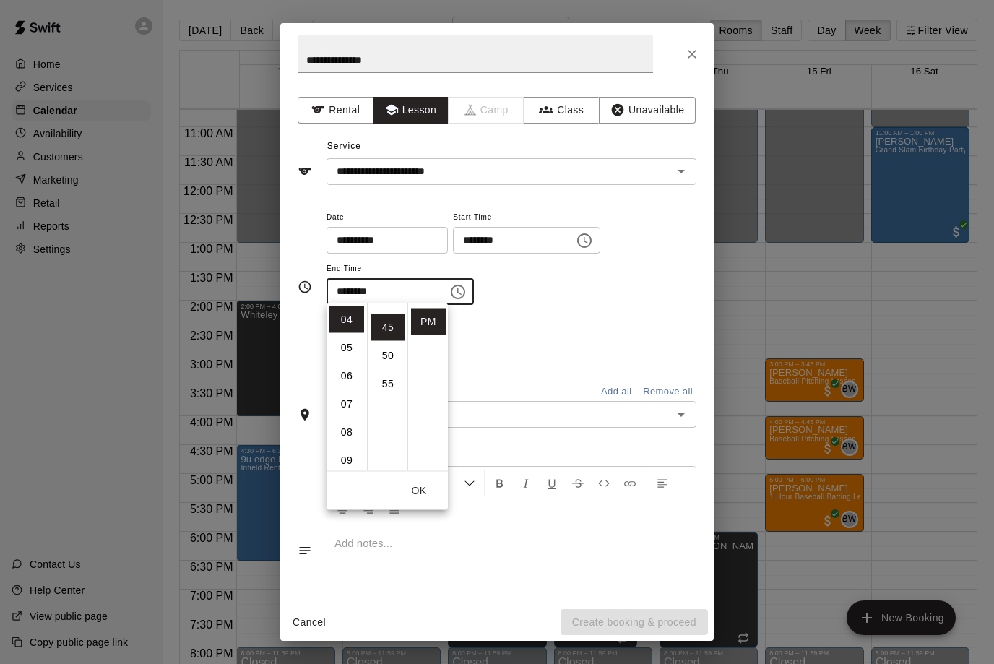
scroll to position [254, 0]
click at [422, 489] on button "OK" at bounding box center [419, 491] width 46 height 27
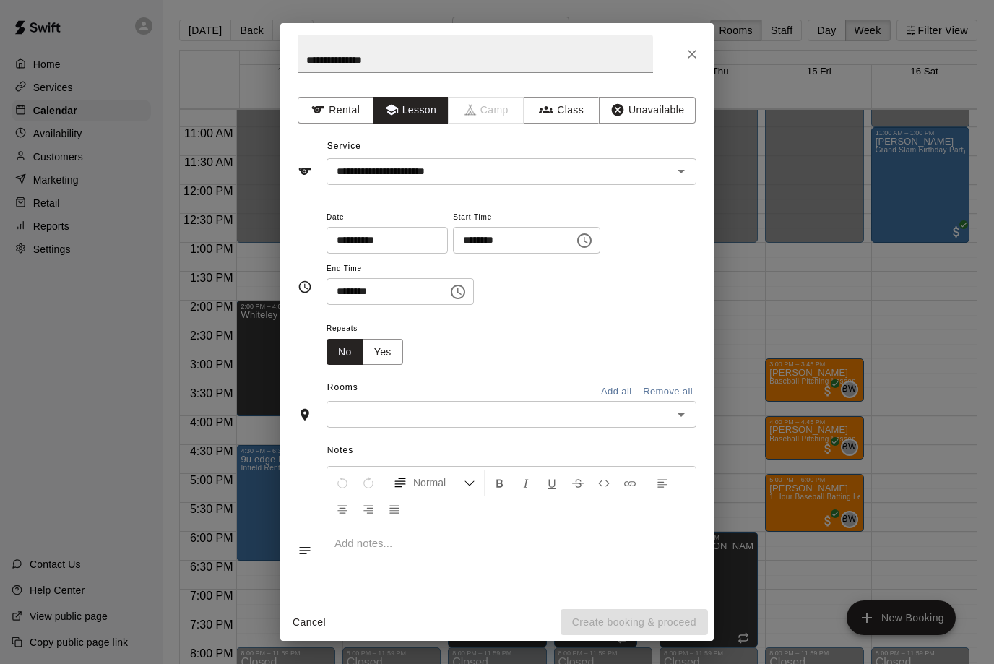
click at [434, 424] on div "​" at bounding box center [512, 414] width 370 height 27
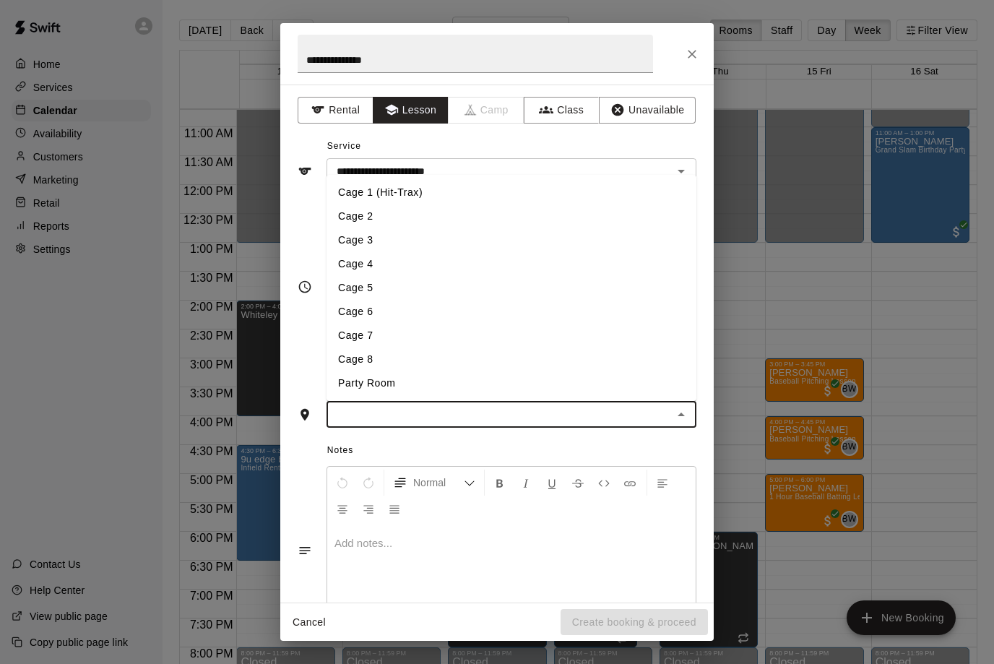
scroll to position [0, 0]
click at [368, 257] on li "Cage 4" at bounding box center [512, 264] width 370 height 24
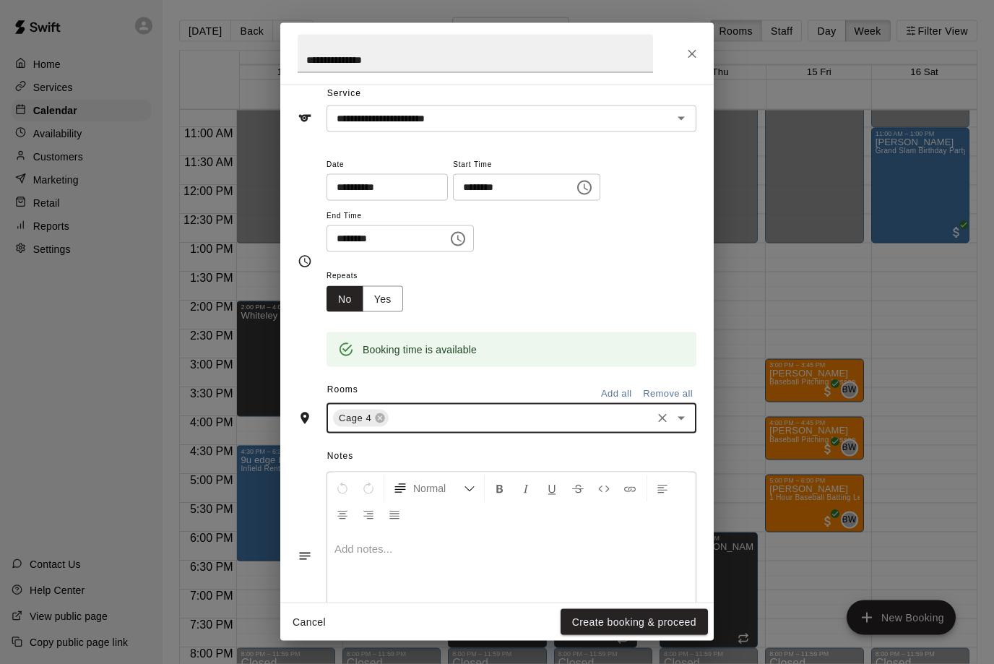
scroll to position [68, 0]
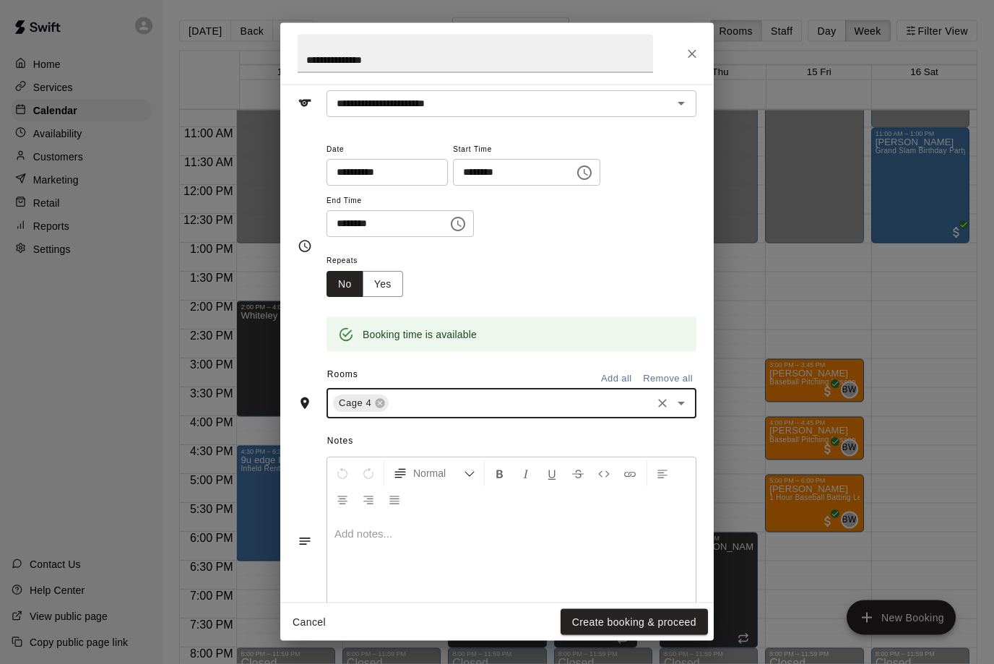
click at [310, 583] on div "Normal Add notes..." at bounding box center [497, 541] width 399 height 176
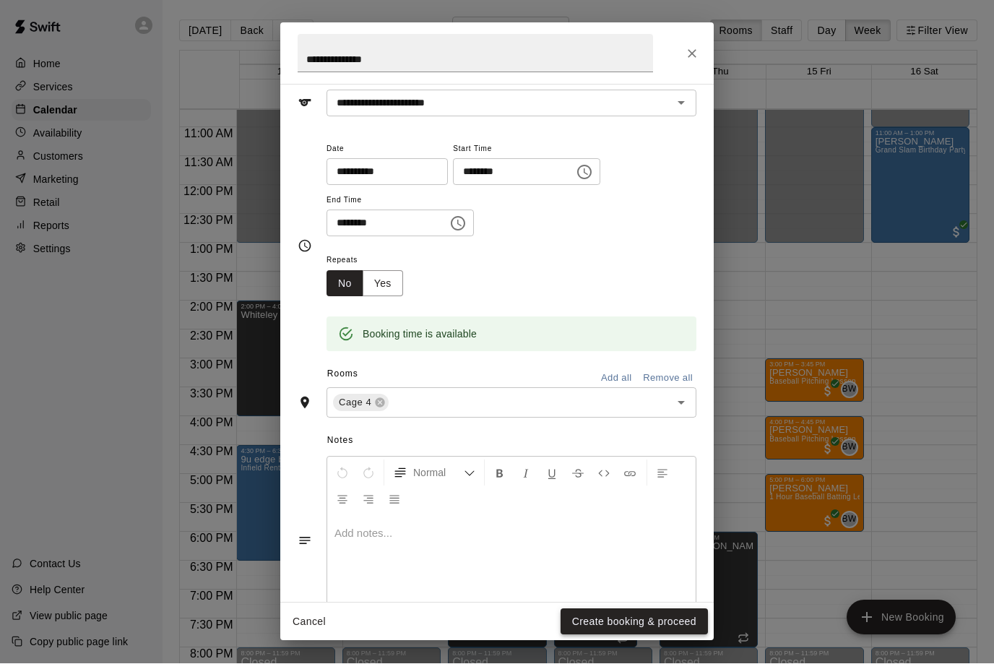
scroll to position [1, 0]
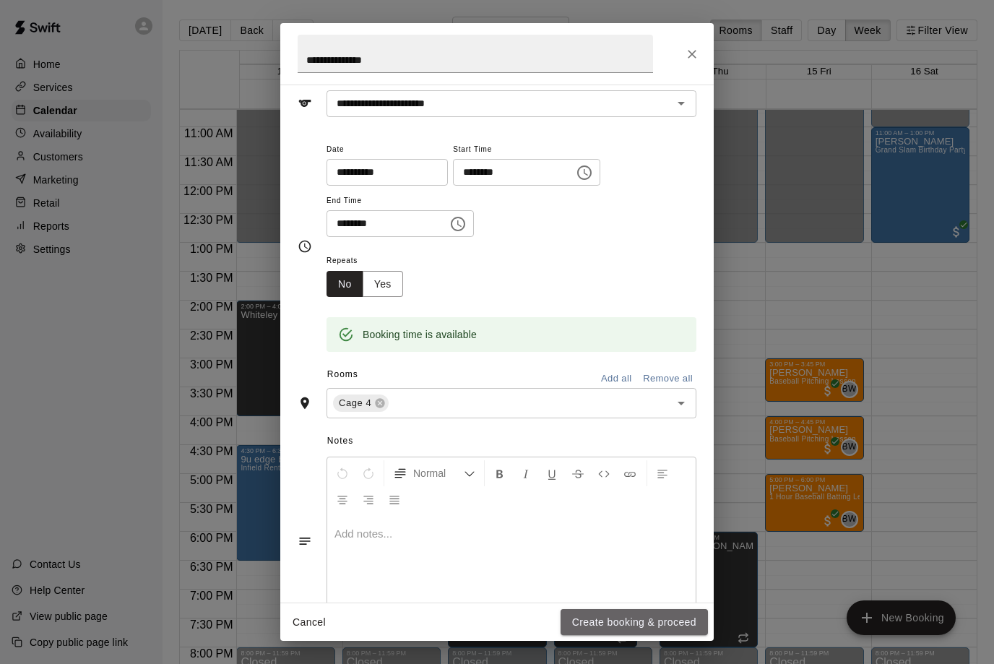
click at [636, 622] on button "Create booking & proceed" at bounding box center [634, 622] width 147 height 27
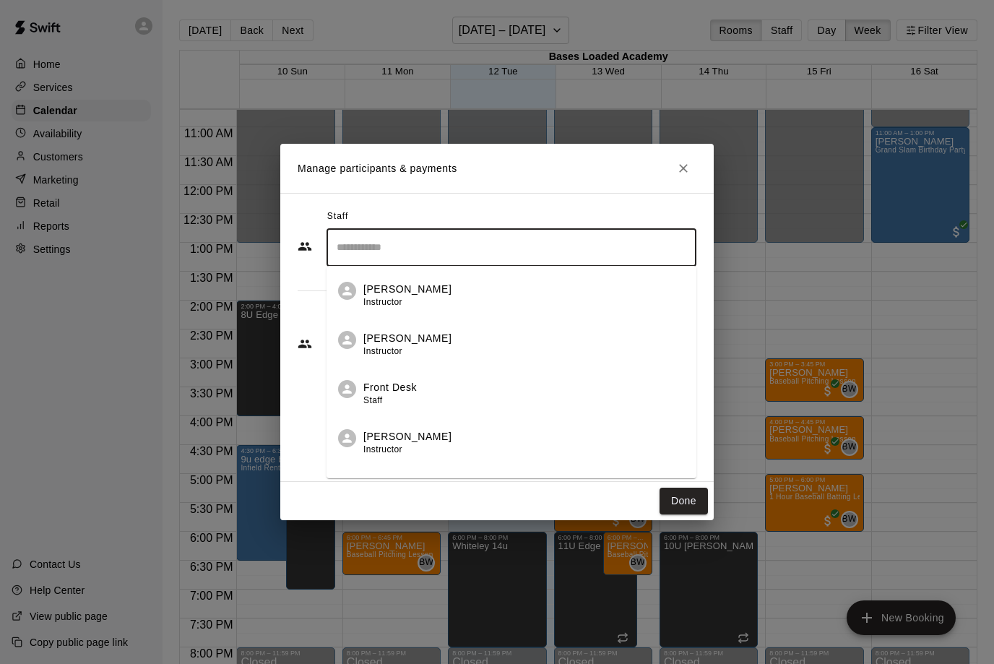
click at [612, 243] on input "Search staff" at bounding box center [511, 247] width 357 height 25
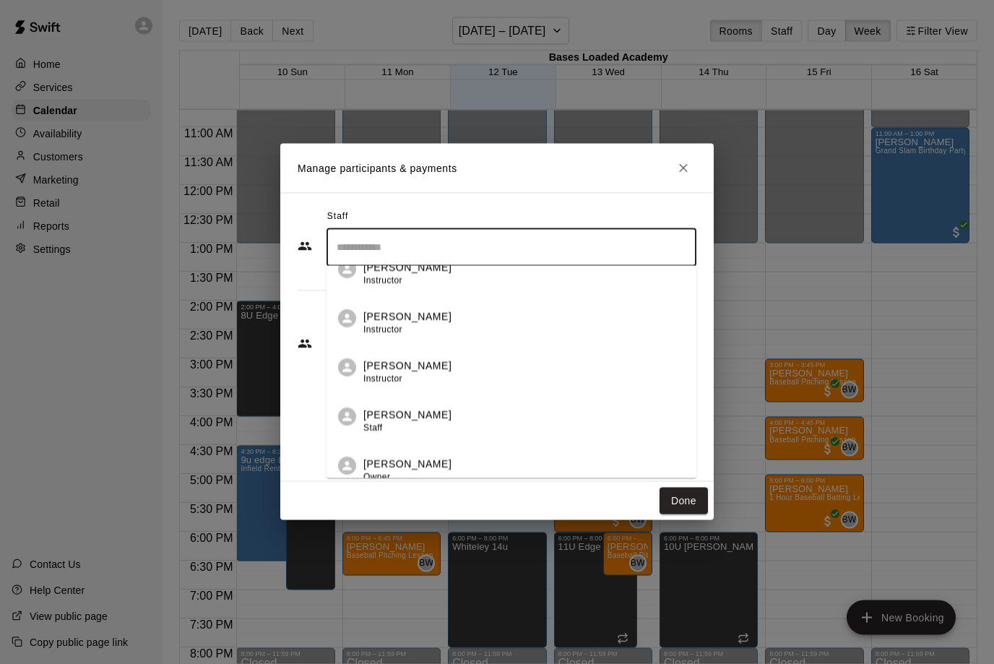
scroll to position [264, 0]
click at [428, 417] on div "[PERSON_NAME] Instructor [PERSON_NAME] Instructor Front Desk Staff [PERSON_NAME…" at bounding box center [512, 372] width 370 height 212
click at [428, 417] on p "[PERSON_NAME]" at bounding box center [408, 418] width 88 height 15
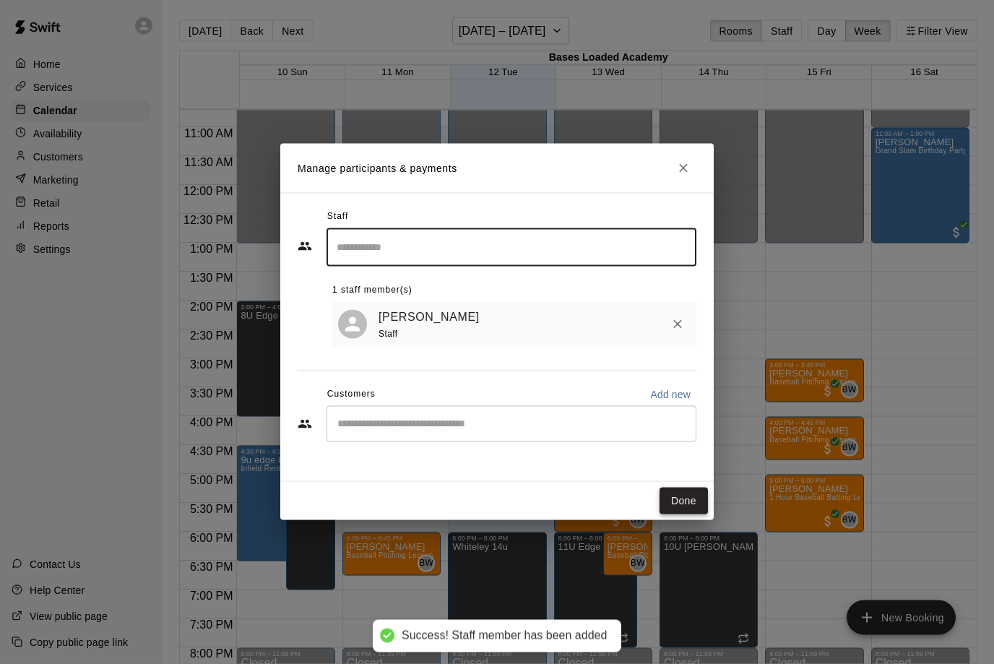
click at [689, 500] on button "Done" at bounding box center [684, 501] width 48 height 27
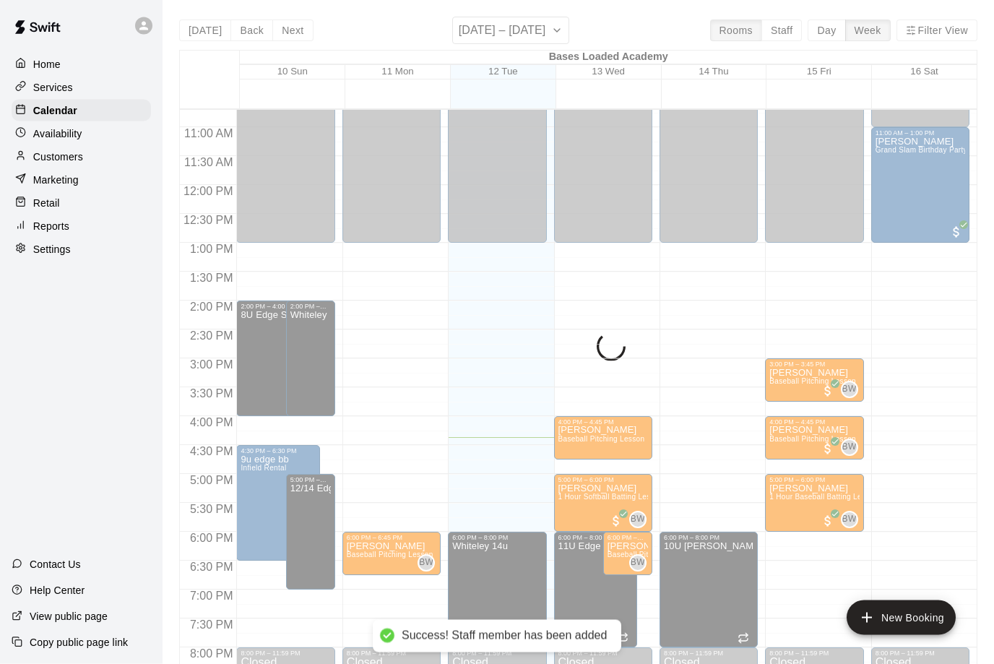
scroll to position [1, 0]
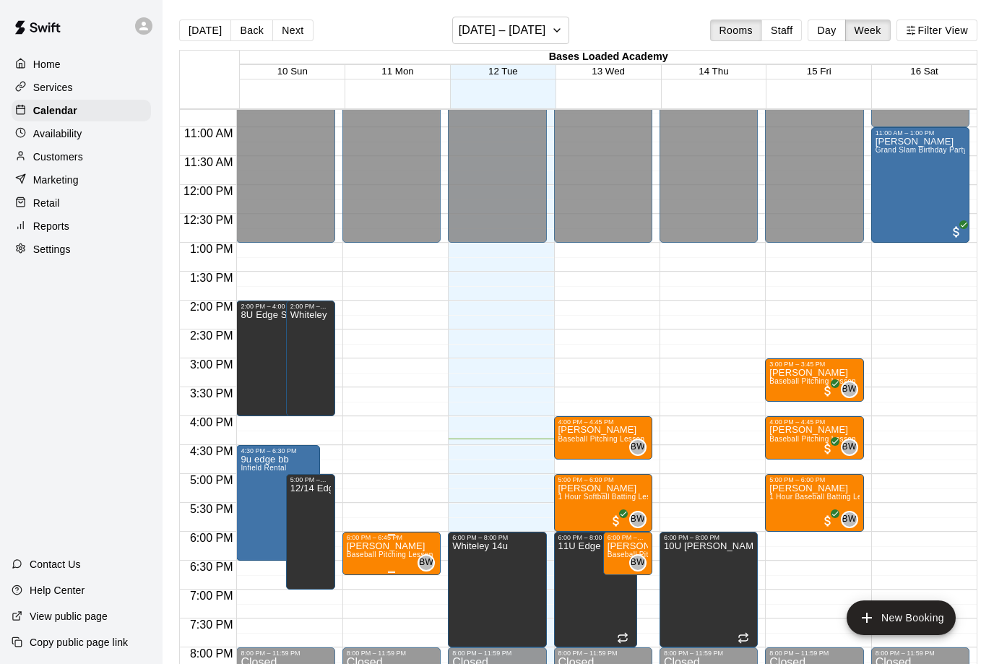
click at [412, 554] on span "Baseball Pitching Lesson" at bounding box center [390, 555] width 87 height 8
click at [358, 637] on icon "delete" at bounding box center [363, 635] width 17 height 17
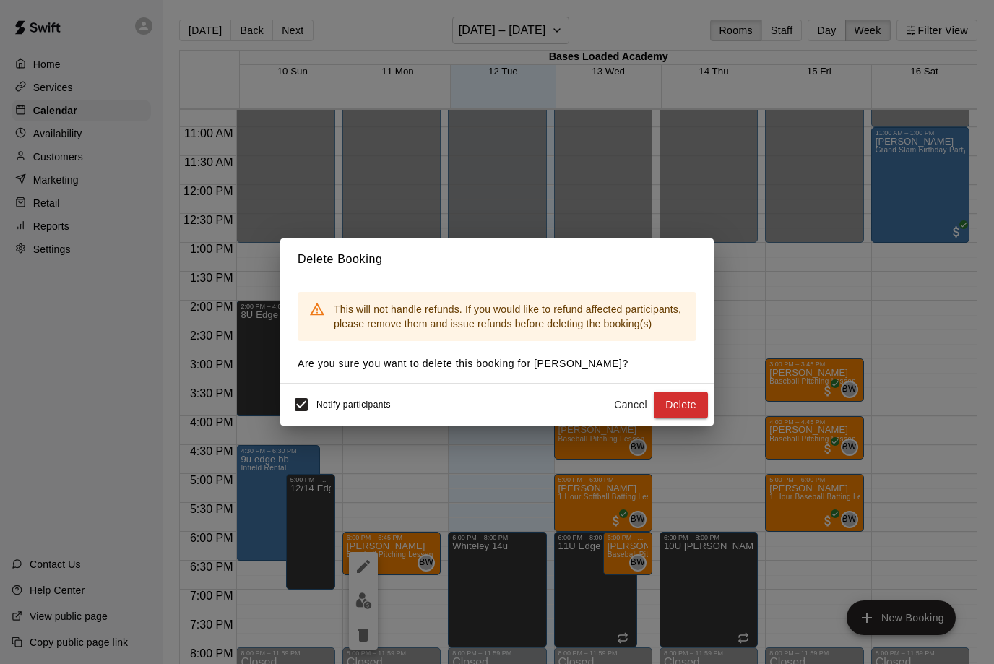
click at [682, 403] on button "Delete" at bounding box center [681, 405] width 54 height 27
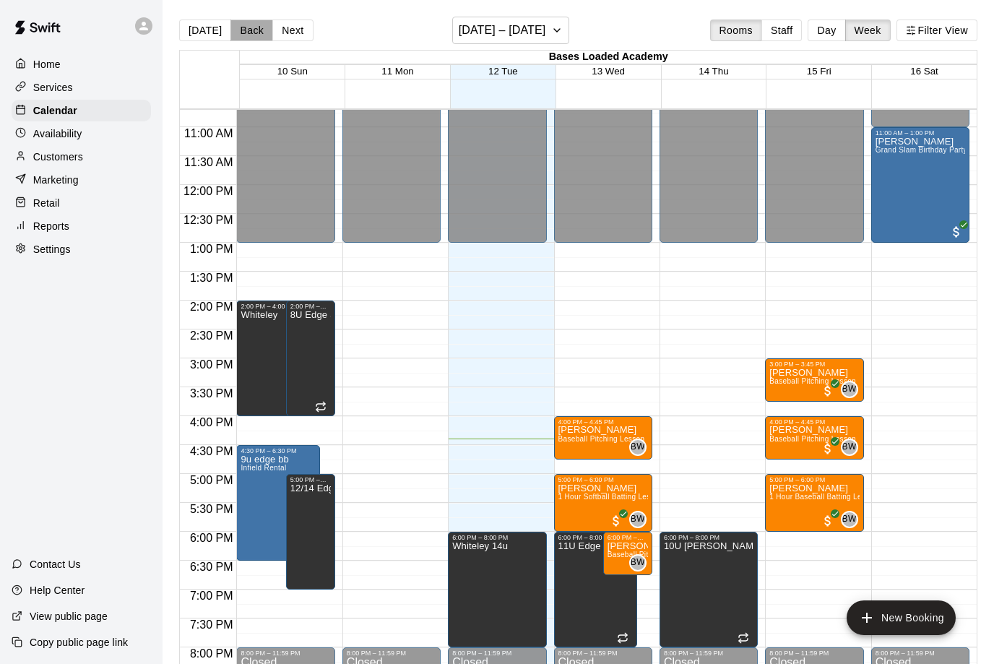
click at [257, 39] on button "Back" at bounding box center [252, 31] width 43 height 22
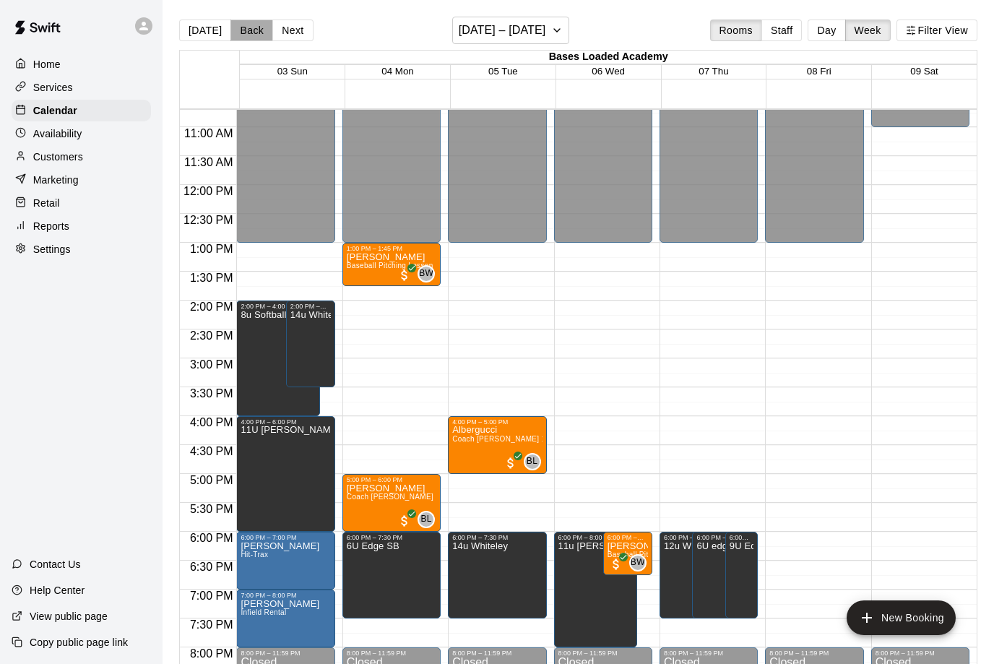
click at [257, 38] on button "Back" at bounding box center [252, 31] width 43 height 22
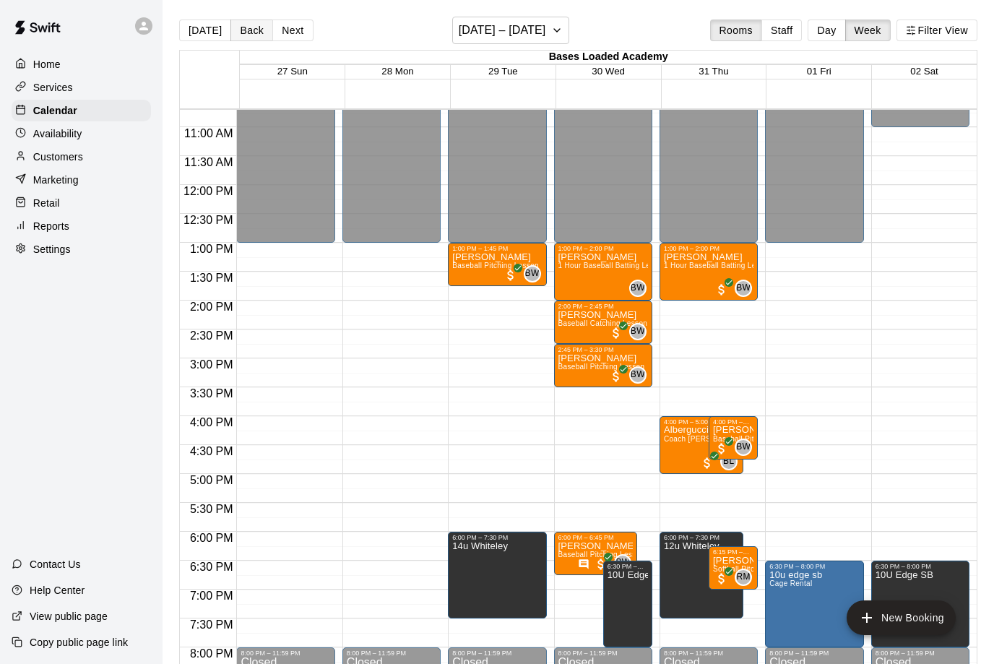
click at [252, 25] on button "Back" at bounding box center [252, 31] width 43 height 22
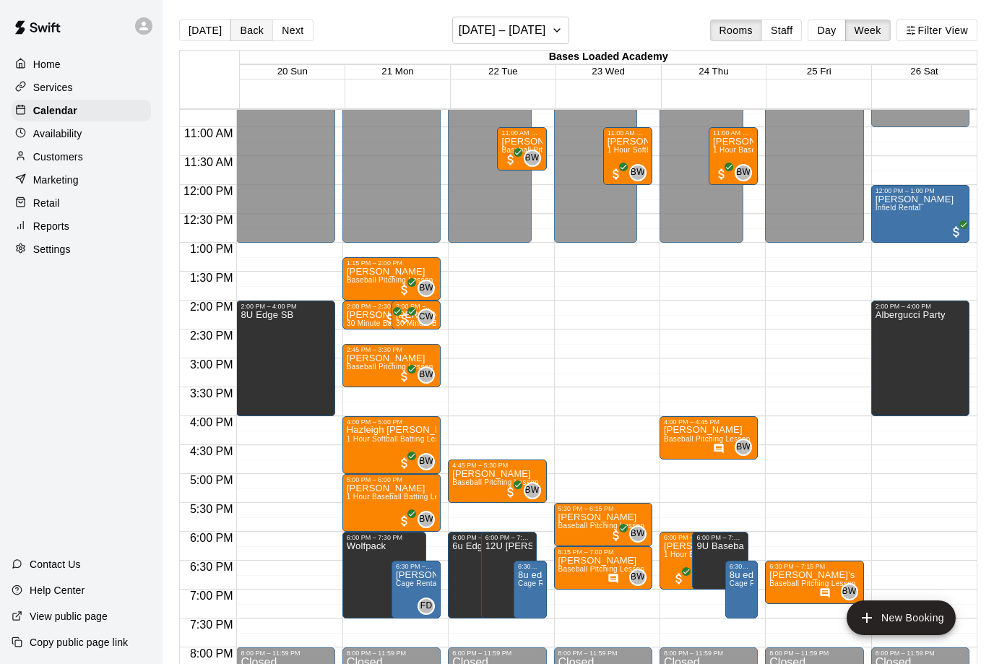
click at [250, 33] on button "Back" at bounding box center [252, 31] width 43 height 22
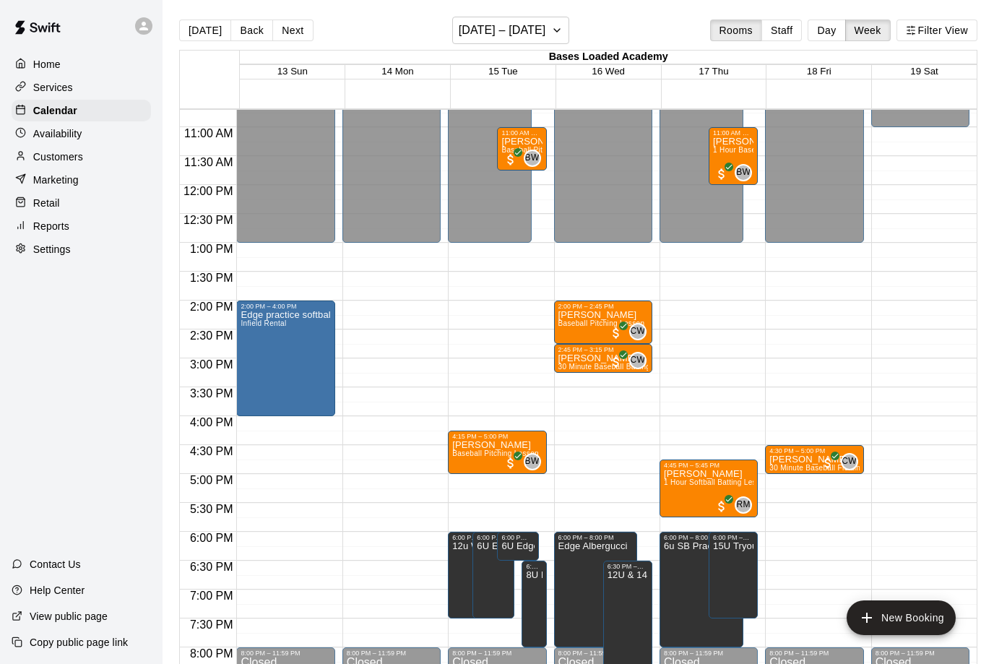
click at [251, 28] on button "Back" at bounding box center [252, 31] width 43 height 22
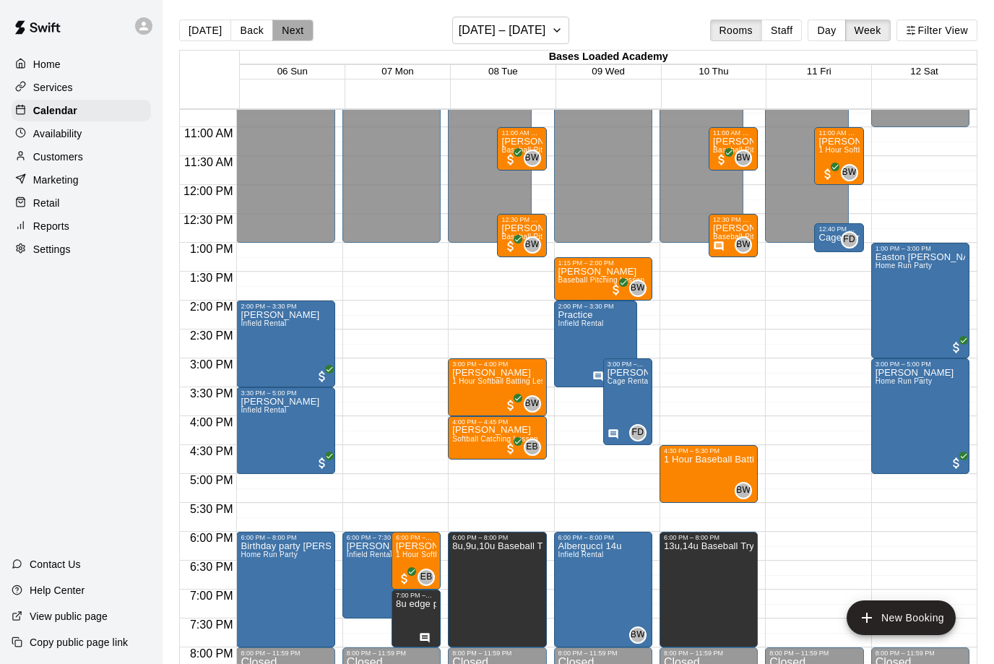
click at [283, 32] on button "Next" at bounding box center [292, 31] width 40 height 22
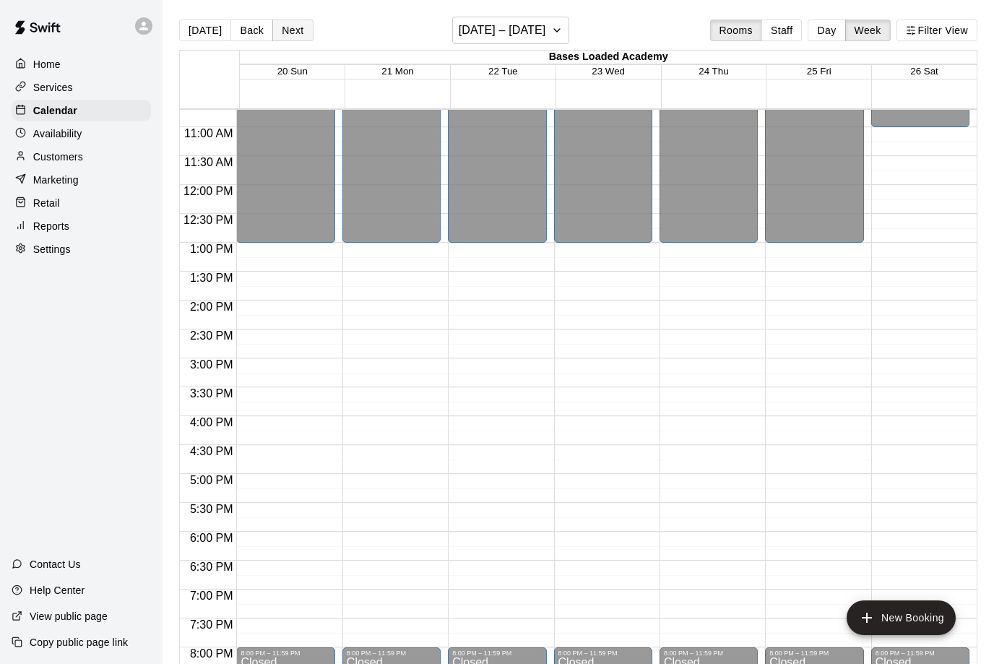
click at [283, 32] on button "Next" at bounding box center [292, 31] width 40 height 22
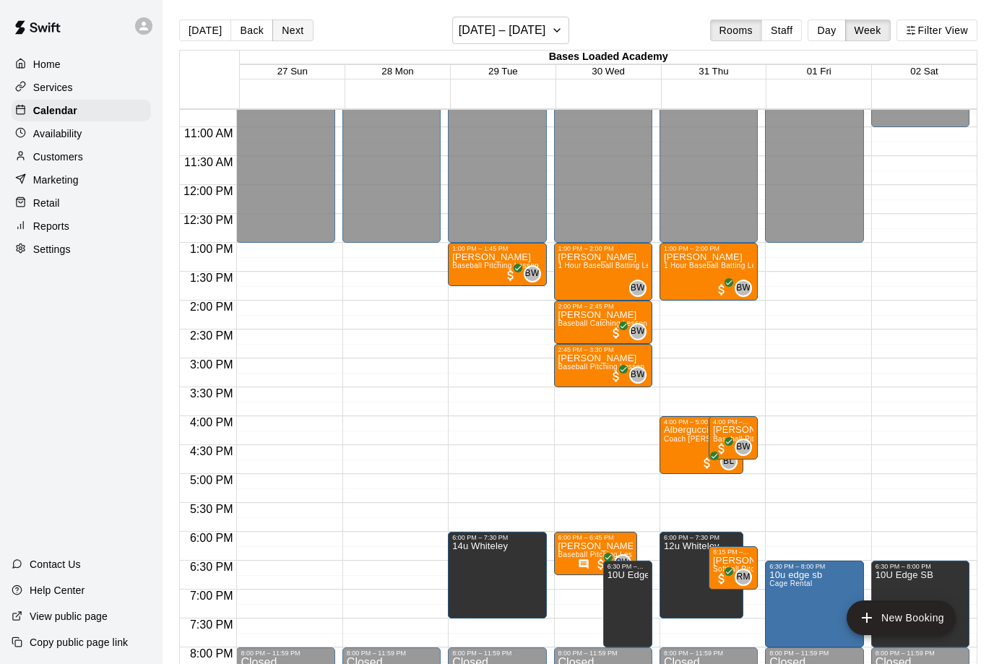
click at [283, 32] on button "Next" at bounding box center [292, 31] width 40 height 22
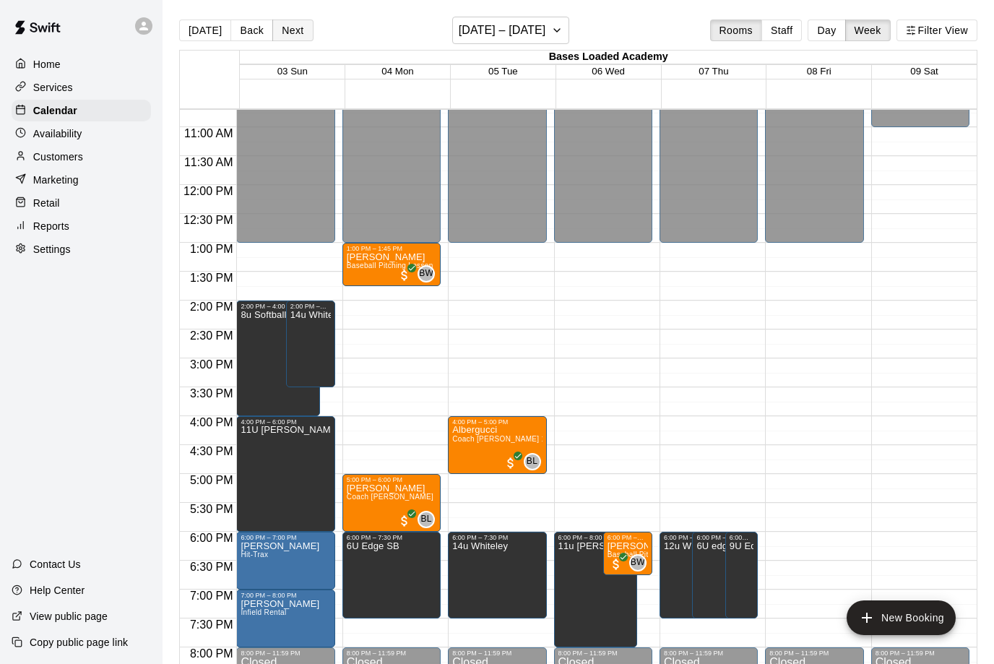
click at [283, 32] on button "Next" at bounding box center [292, 31] width 40 height 22
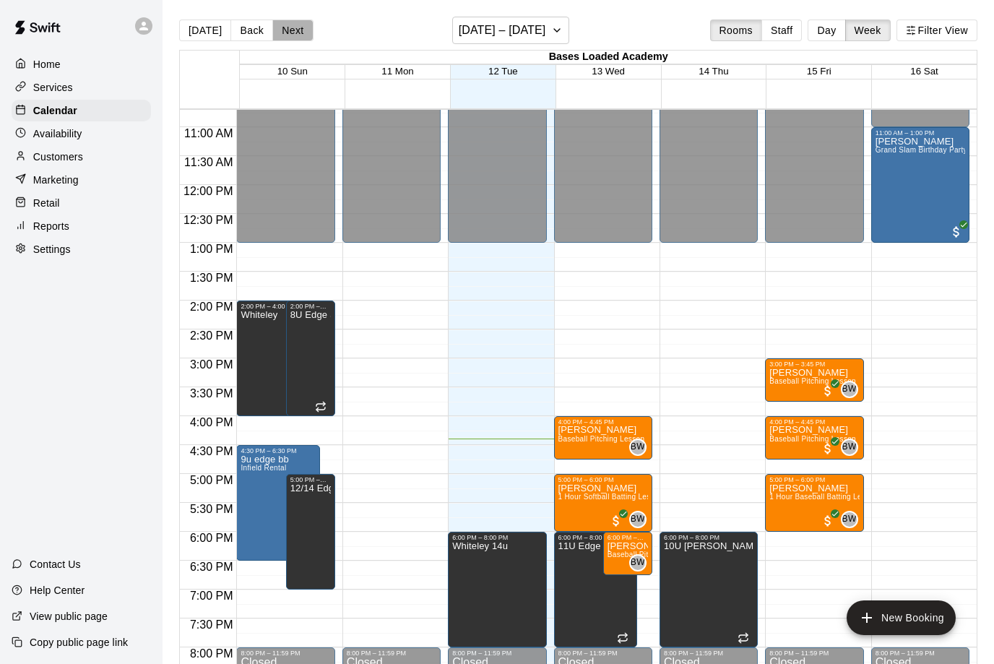
click at [283, 32] on button "Next" at bounding box center [292, 31] width 40 height 22
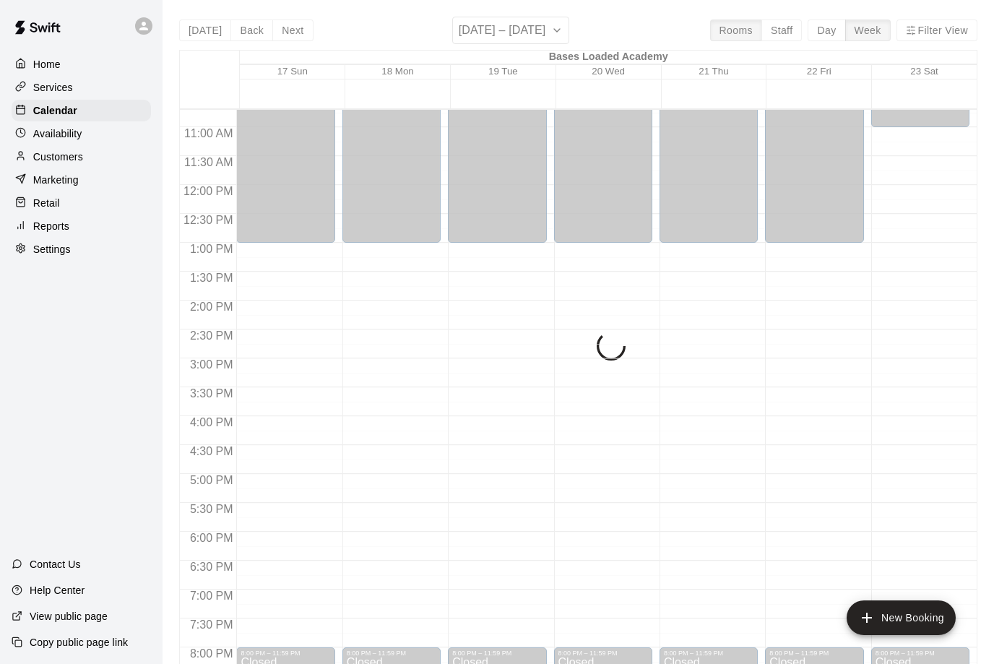
click at [243, 32] on div "[DATE] Back Next [DATE] – [DATE] Rooms Staff Day Week Filter View Bases Loaded …" at bounding box center [578, 349] width 799 height 664
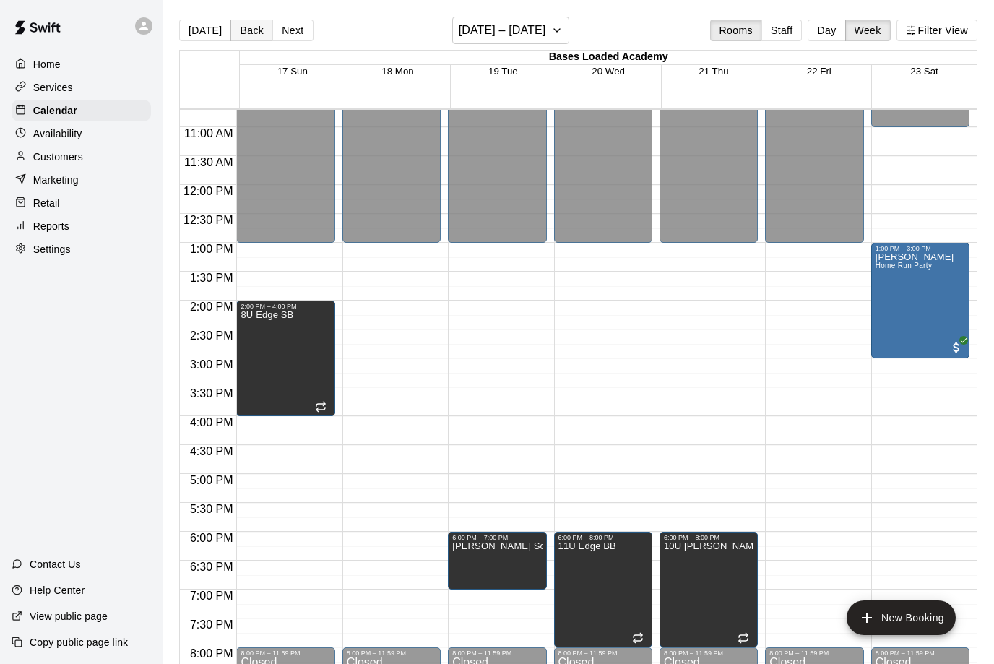
click at [243, 32] on button "Back" at bounding box center [252, 31] width 43 height 22
